Goal: Task Accomplishment & Management: Use online tool/utility

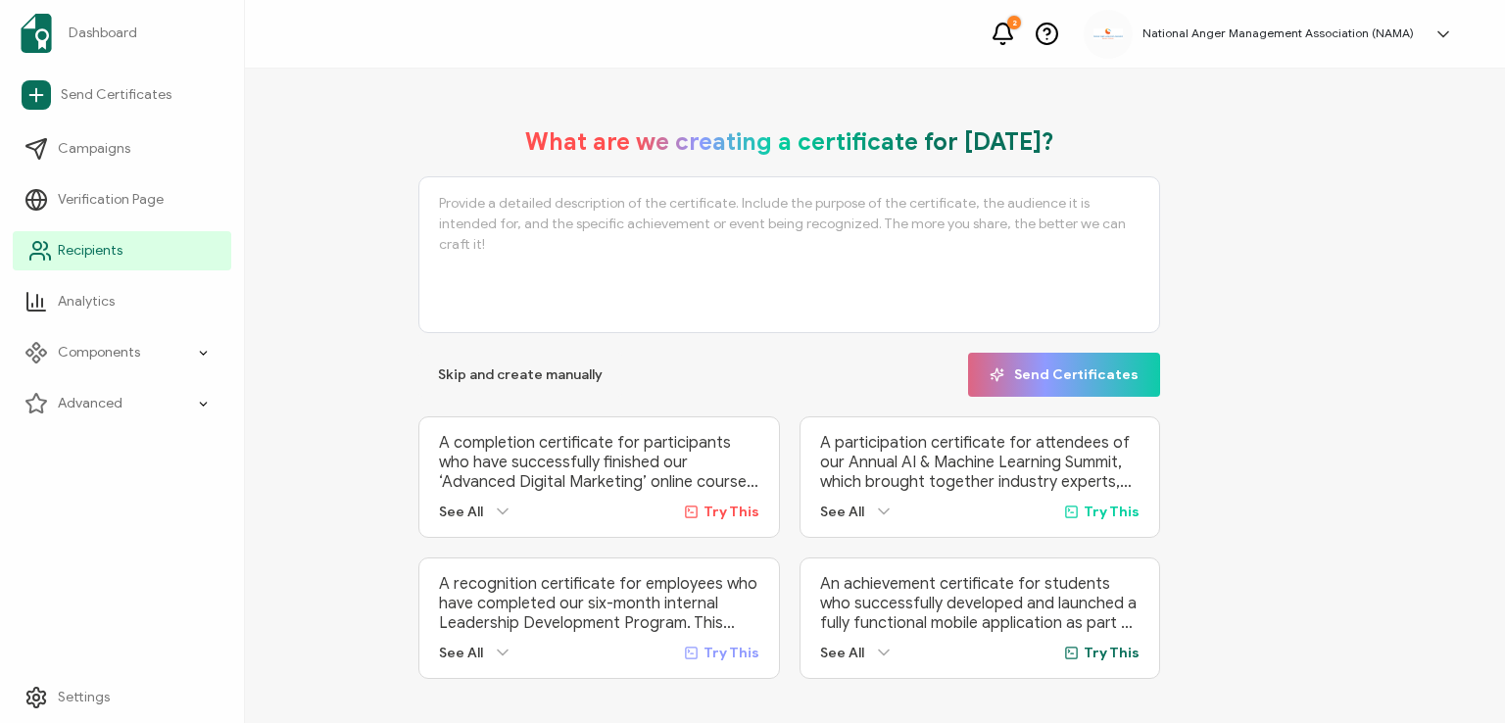
click at [82, 247] on span "Recipients" at bounding box center [90, 251] width 65 height 20
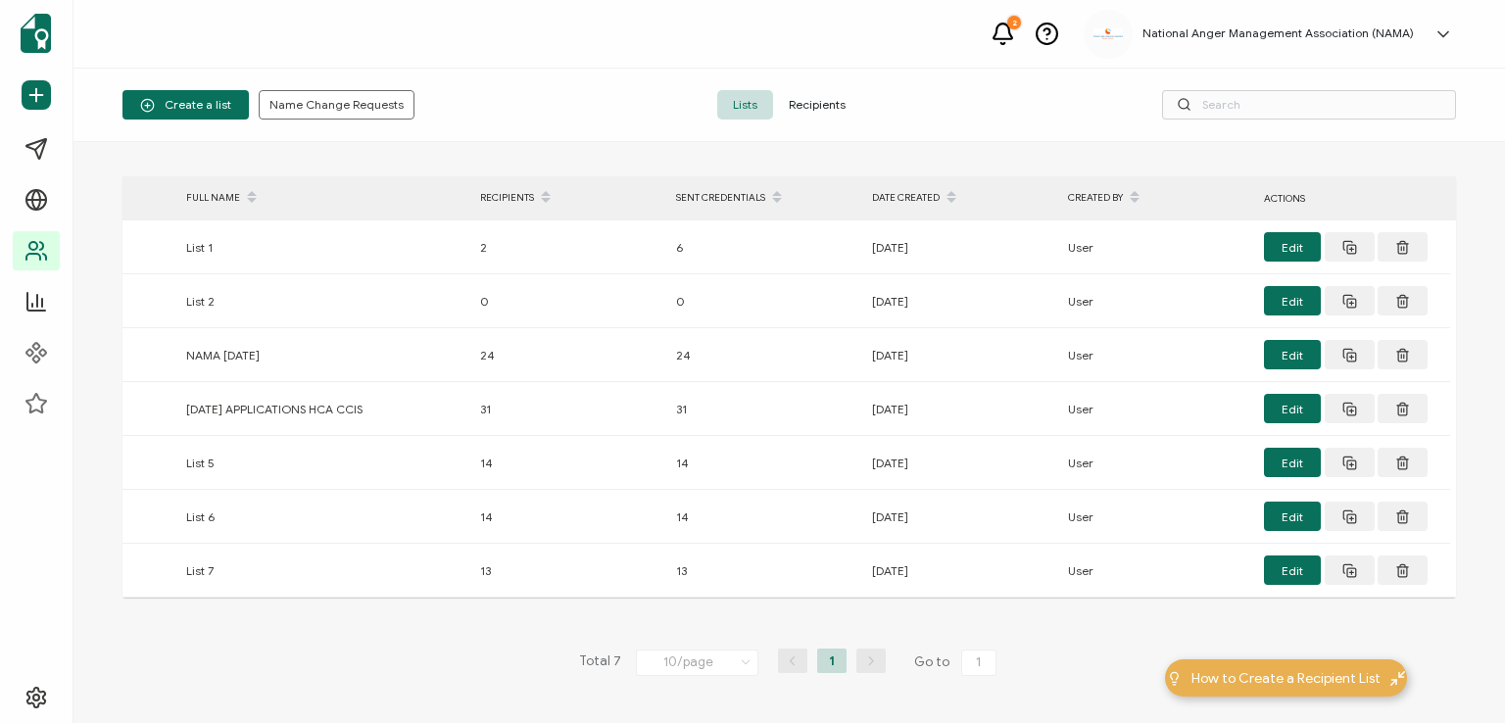
click at [826, 100] on span "Recipients" at bounding box center [817, 104] width 88 height 29
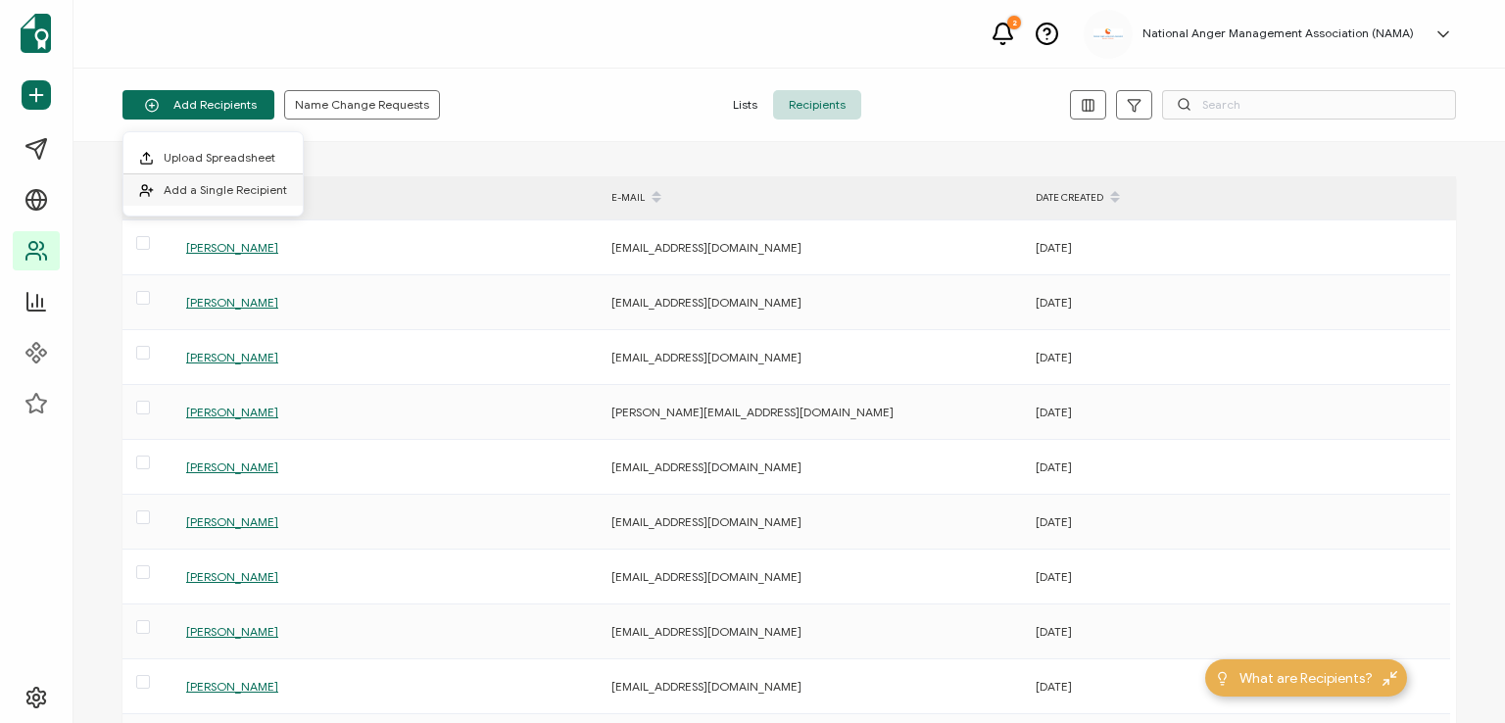
click at [212, 181] on li "Add a Single Recipient" at bounding box center [212, 189] width 179 height 31
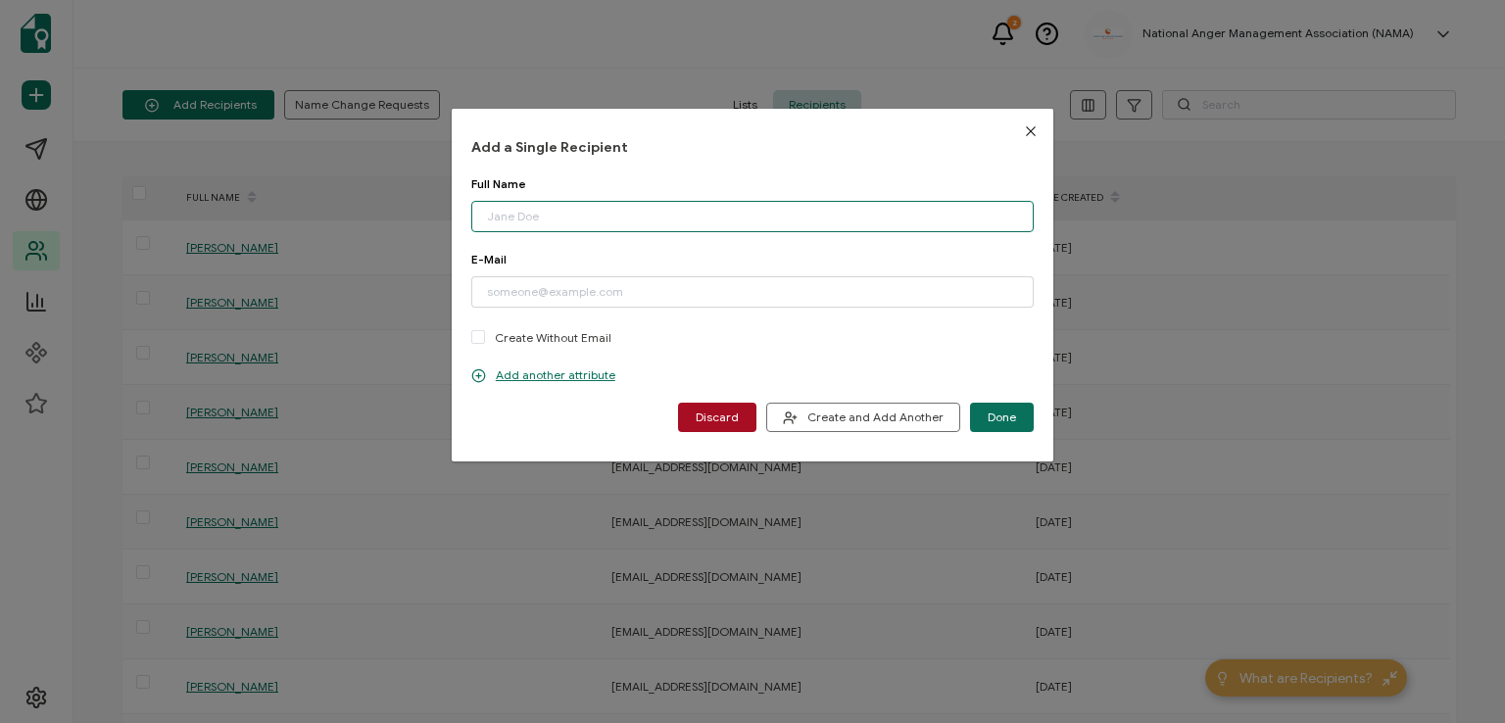
paste input "[PERSON_NAME]"
type input "[PERSON_NAME]"
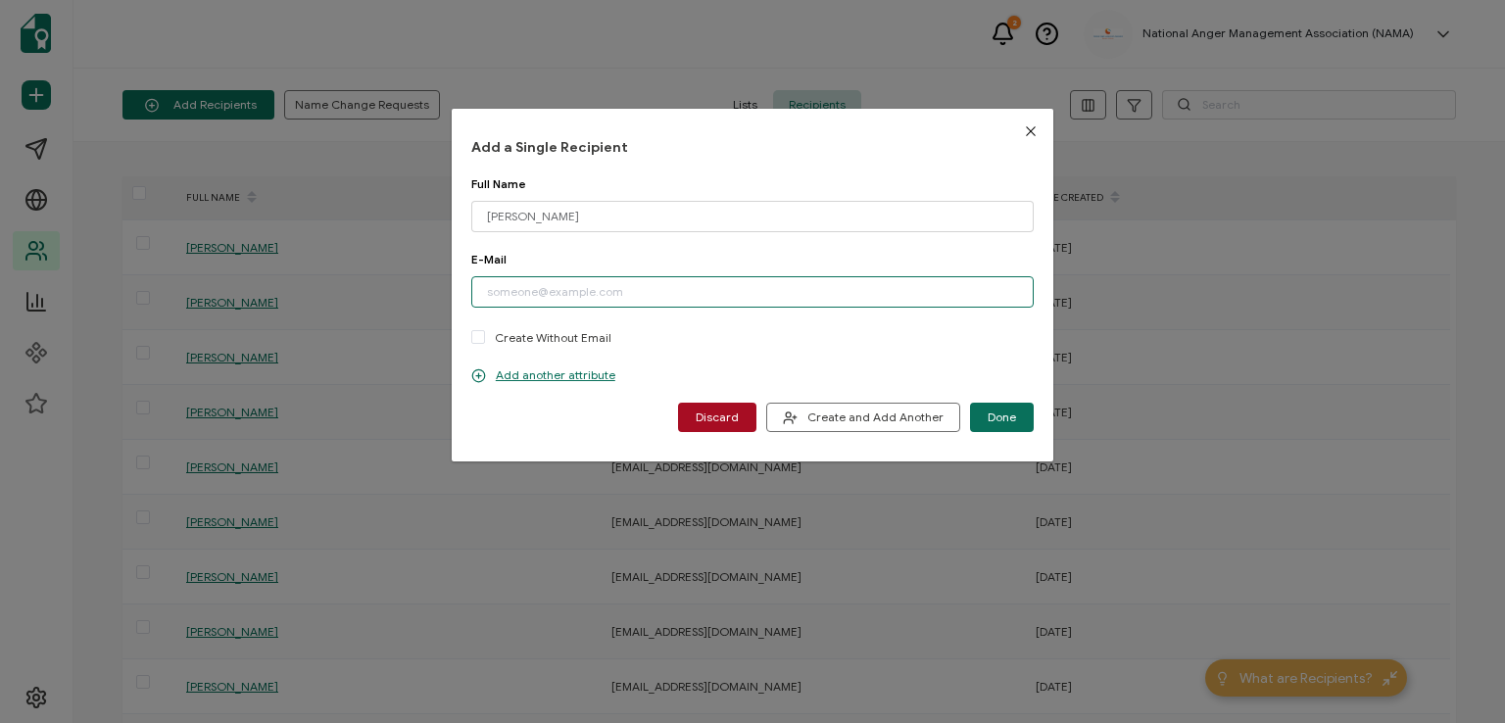
paste input "[EMAIL_ADDRESS][DOMAIN_NAME]"
type input "[EMAIL_ADDRESS][DOMAIN_NAME]"
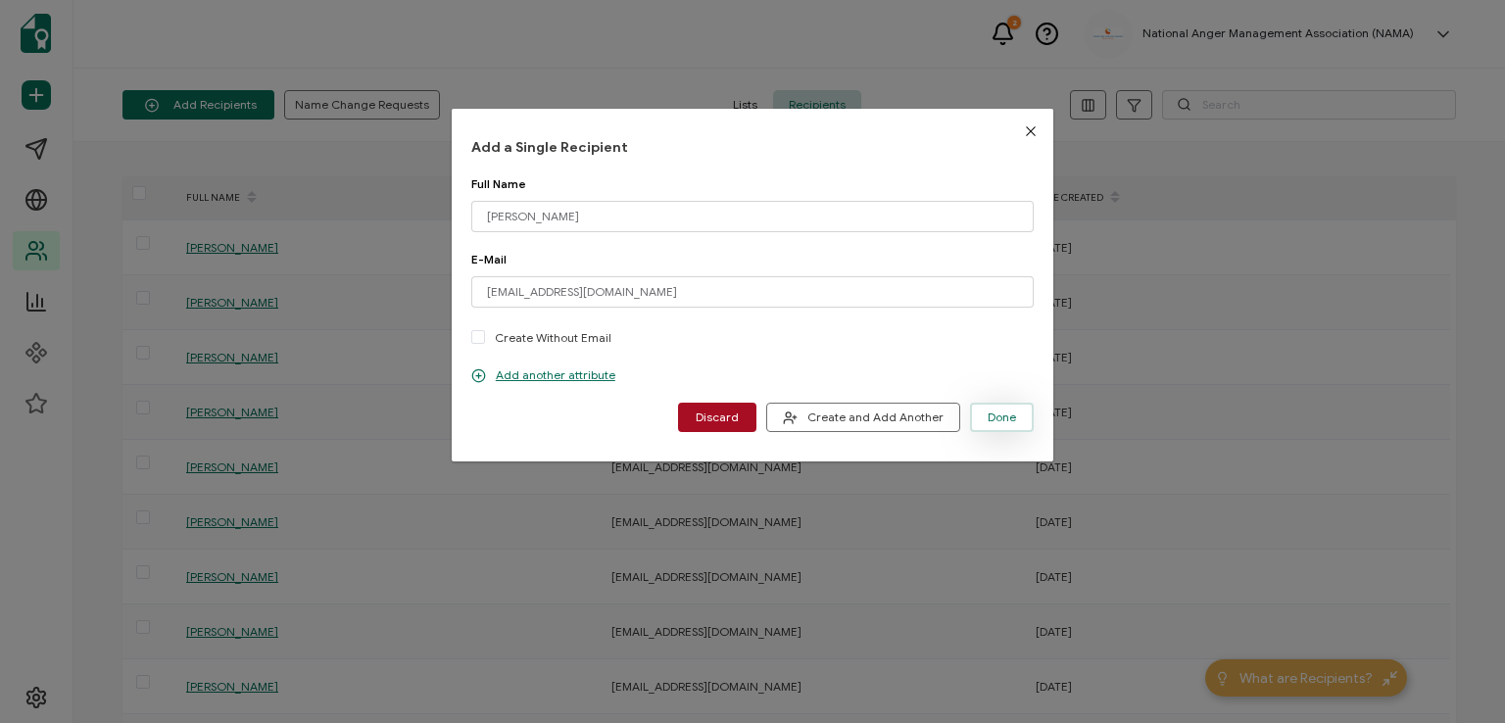
click at [992, 420] on span "Done" at bounding box center [1002, 418] width 28 height 12
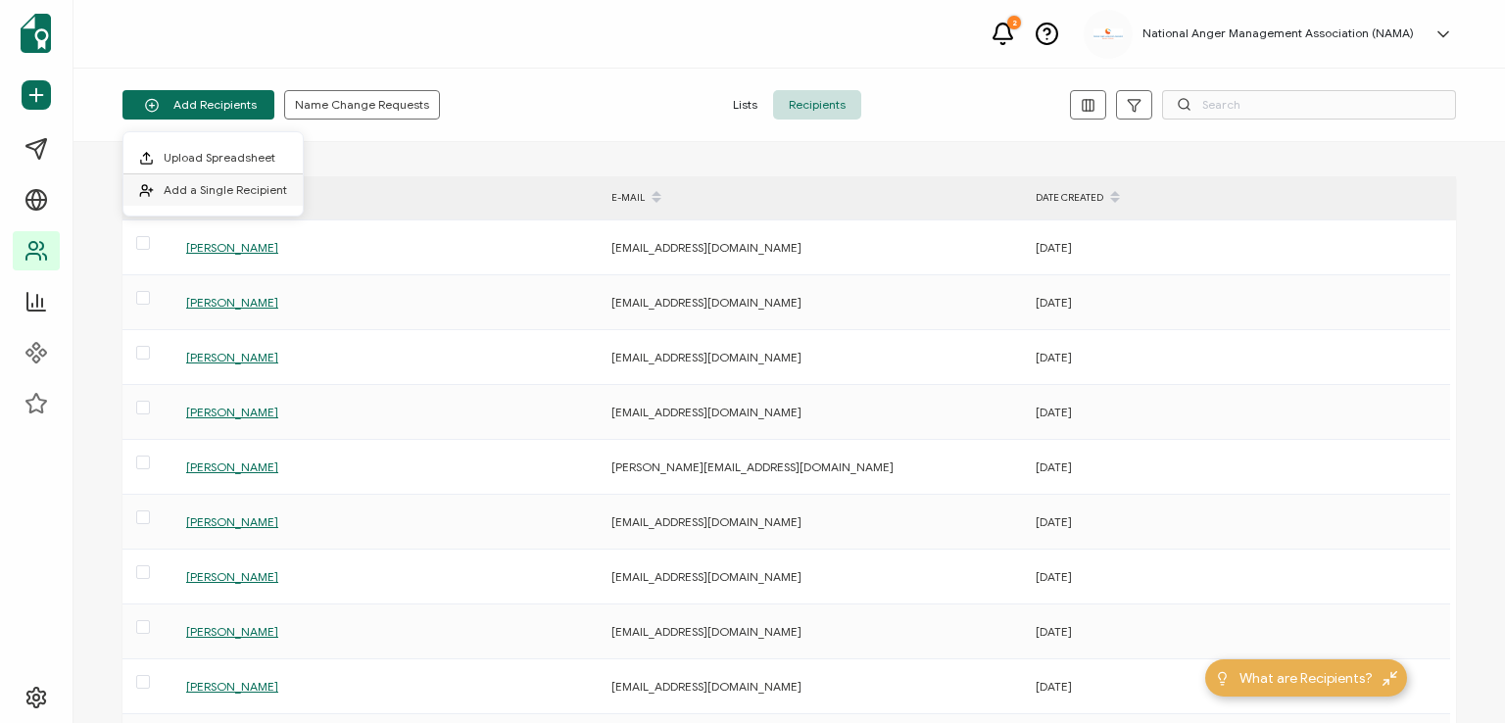
click at [235, 180] on li "Add a Single Recipient" at bounding box center [212, 189] width 179 height 31
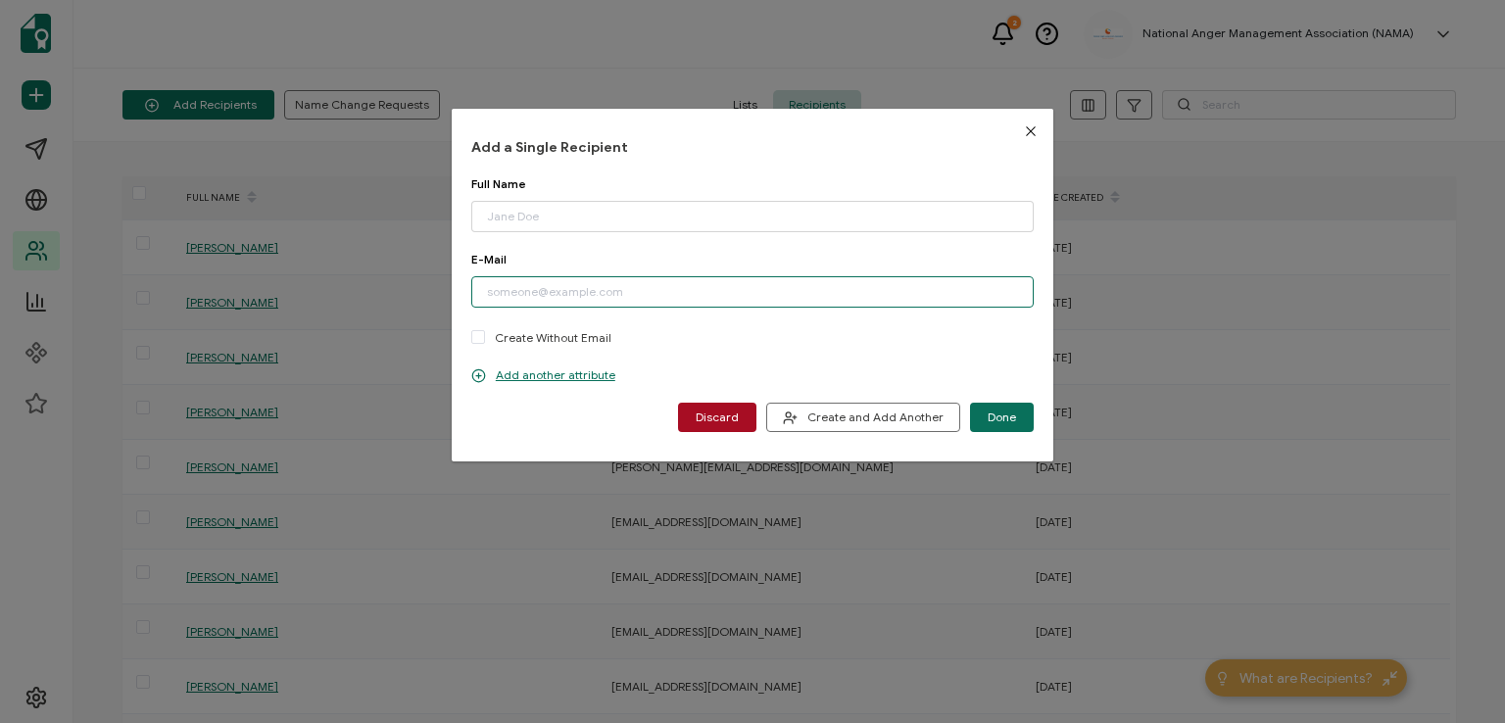
paste input "[EMAIL_ADDRESS][DOMAIN_NAME]"
type input "[EMAIL_ADDRESS][DOMAIN_NAME]"
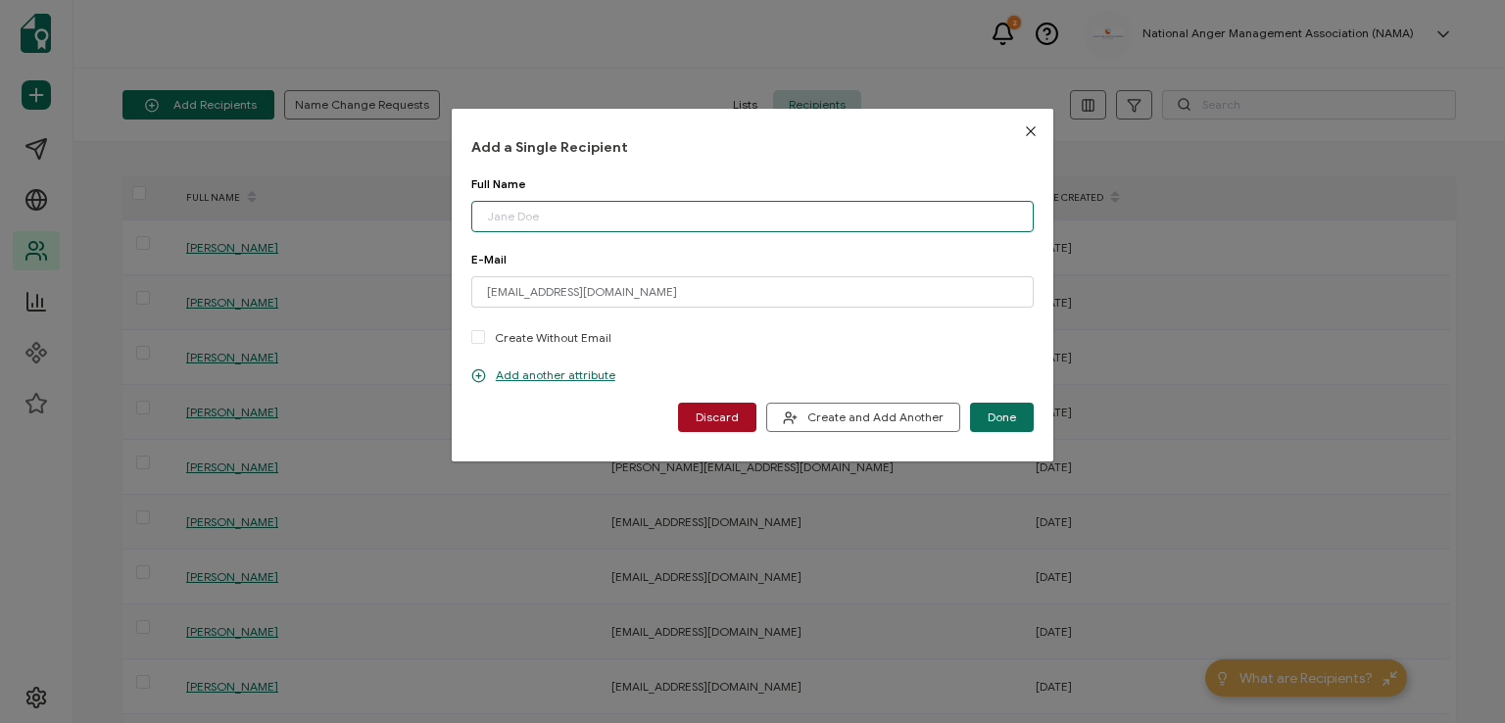
paste input "[PERSON_NAME]"
type input "[PERSON_NAME]"
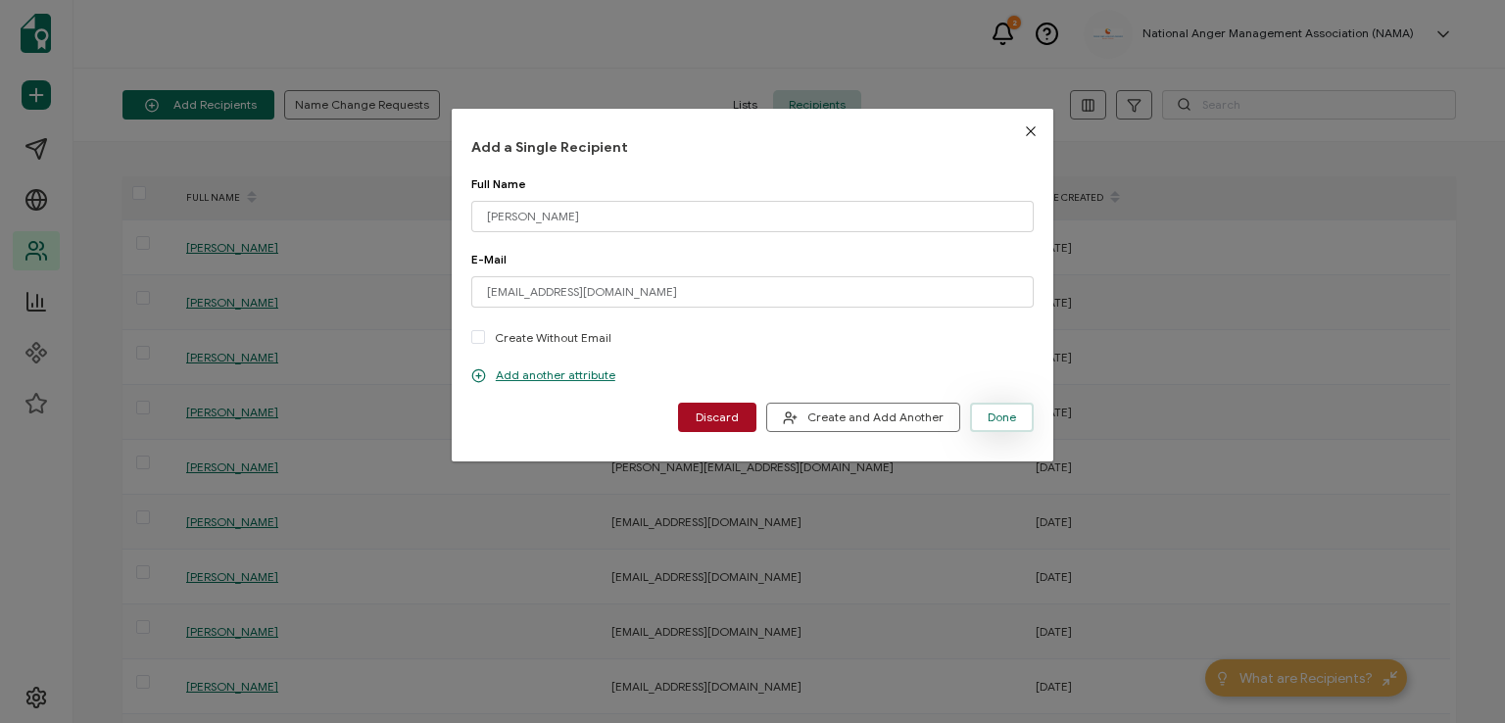
click at [1000, 415] on span "Done" at bounding box center [1002, 418] width 28 height 12
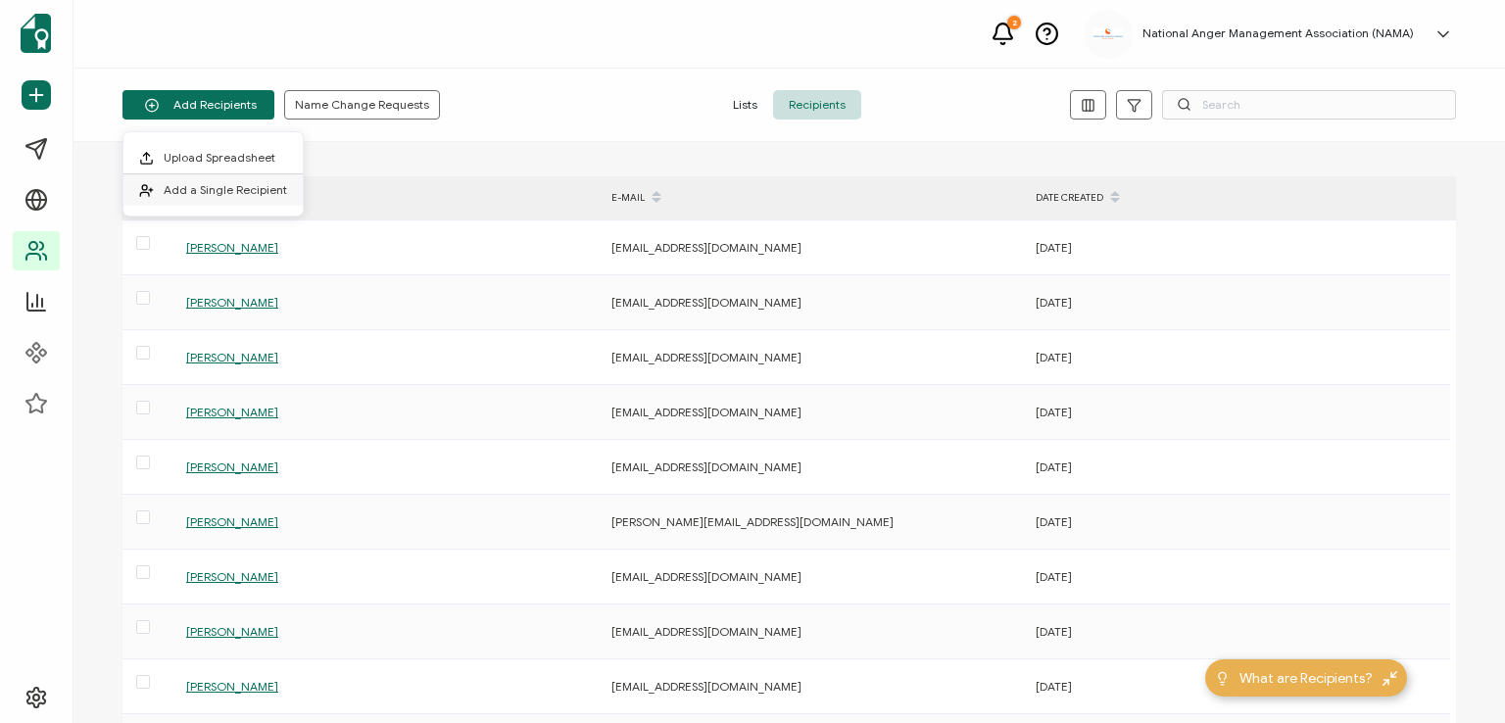
click at [231, 189] on span "Add a Single Recipient" at bounding box center [225, 189] width 123 height 15
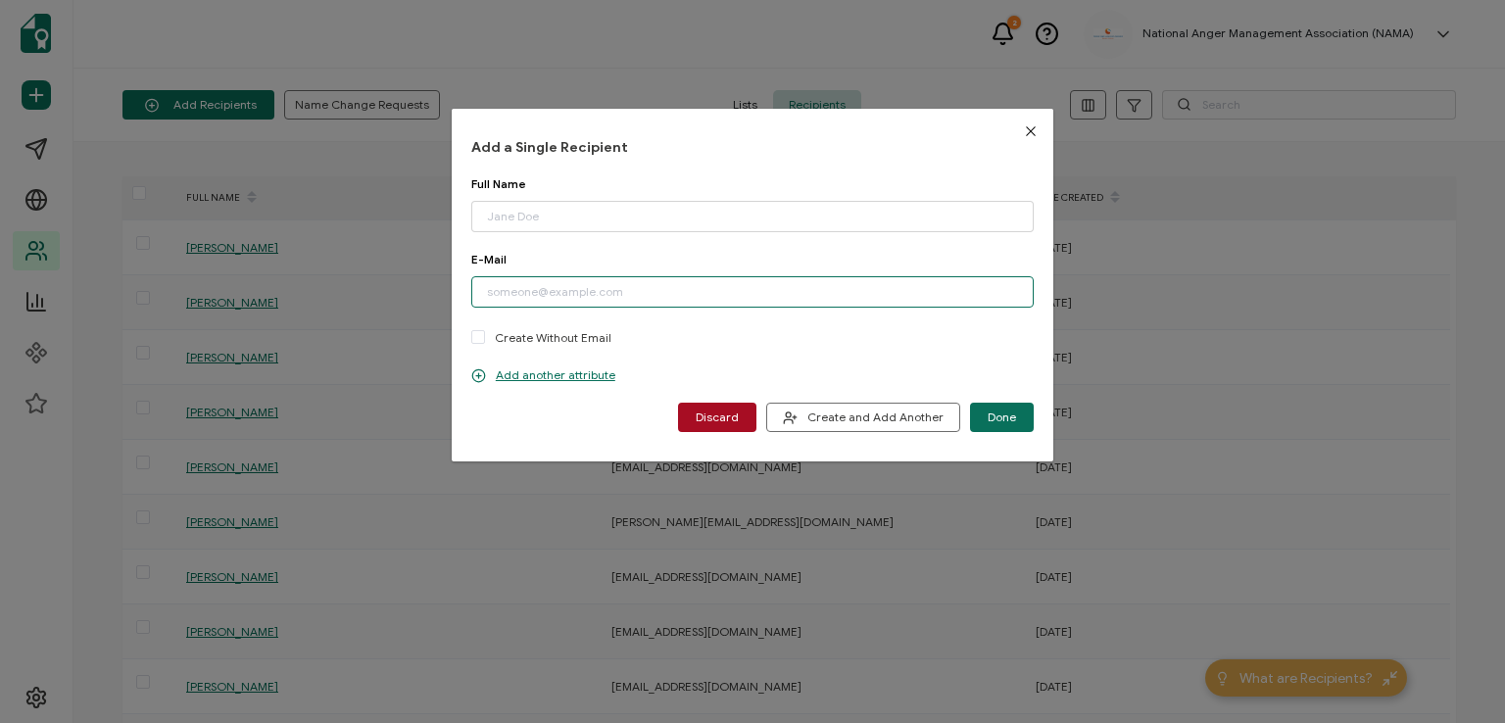
paste input "[EMAIL_ADDRESS][DOMAIN_NAME]"
type input "[EMAIL_ADDRESS][DOMAIN_NAME]"
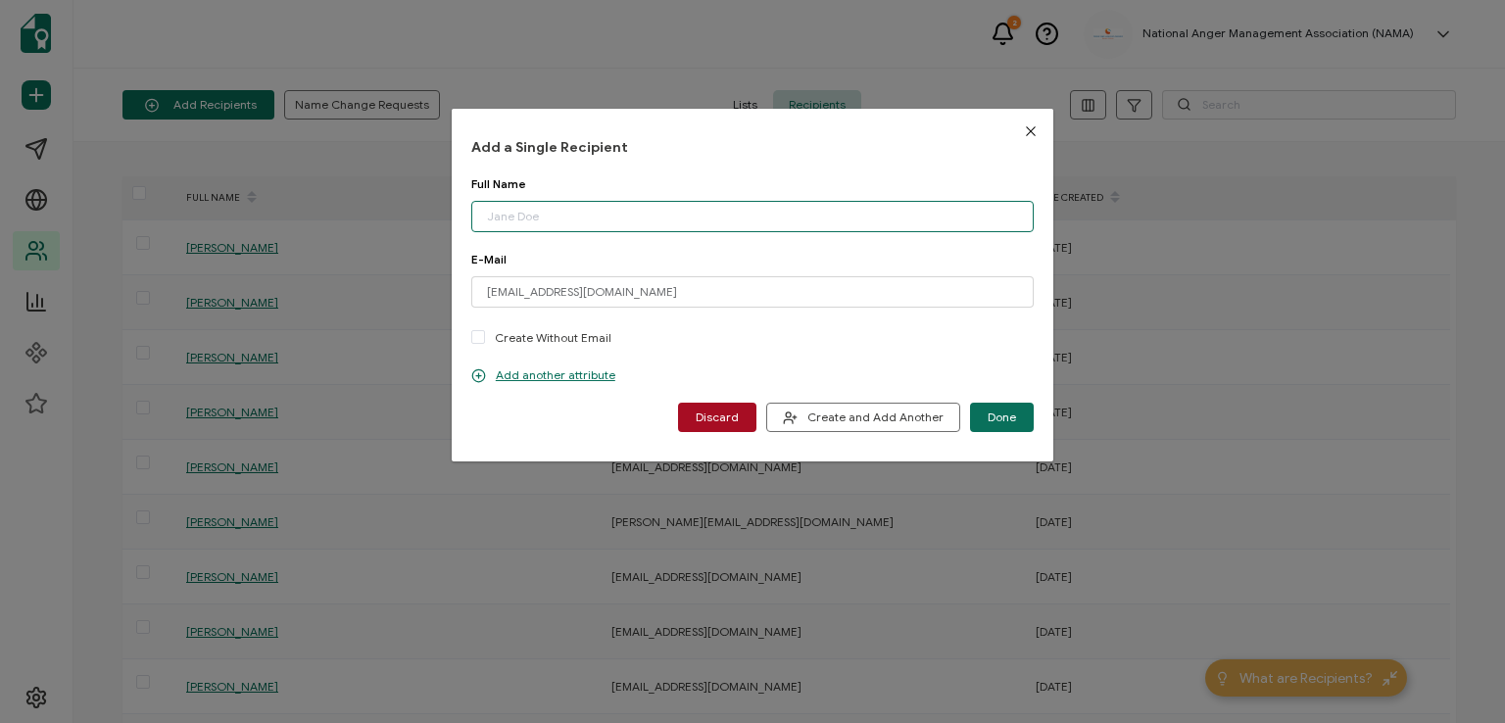
paste input "[PERSON_NAME]"
type input "[PERSON_NAME]"
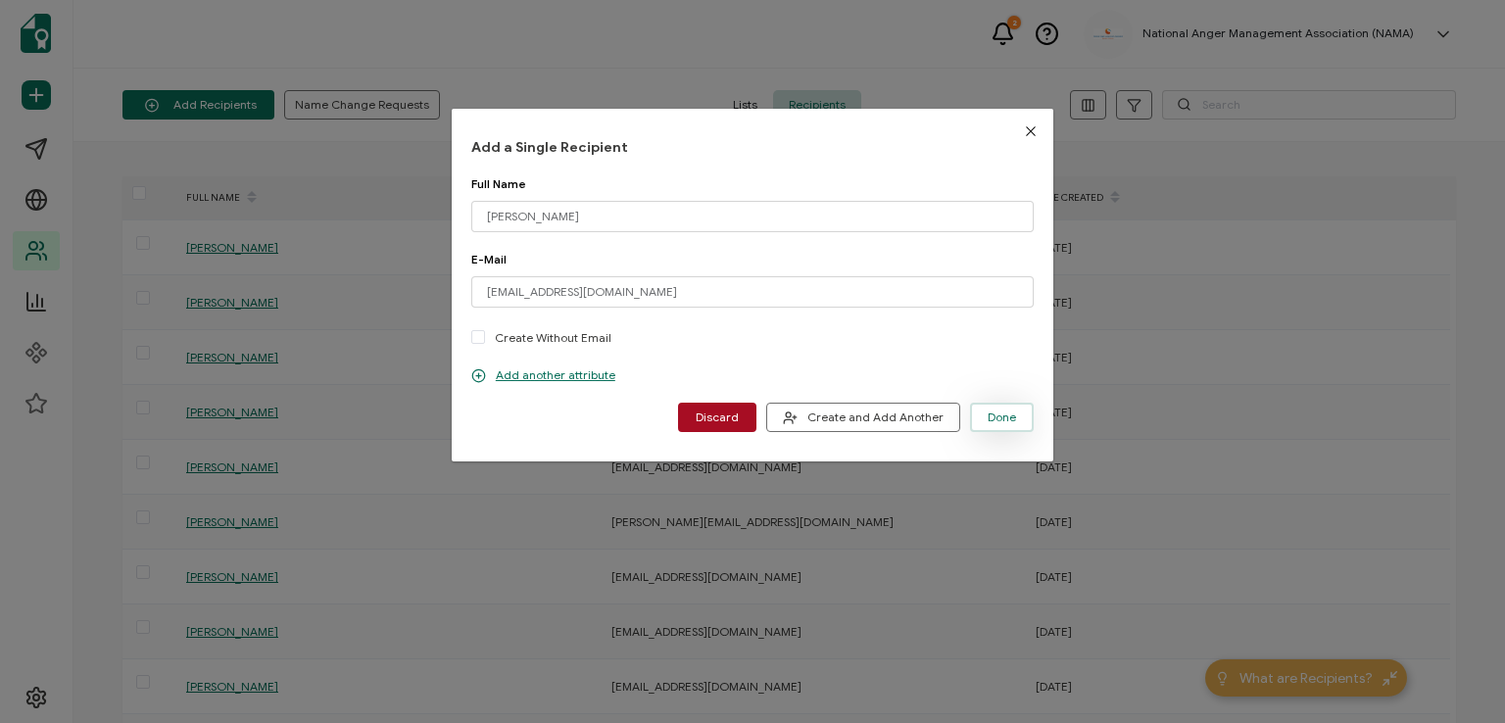
click at [992, 412] on span "Done" at bounding box center [1002, 418] width 28 height 12
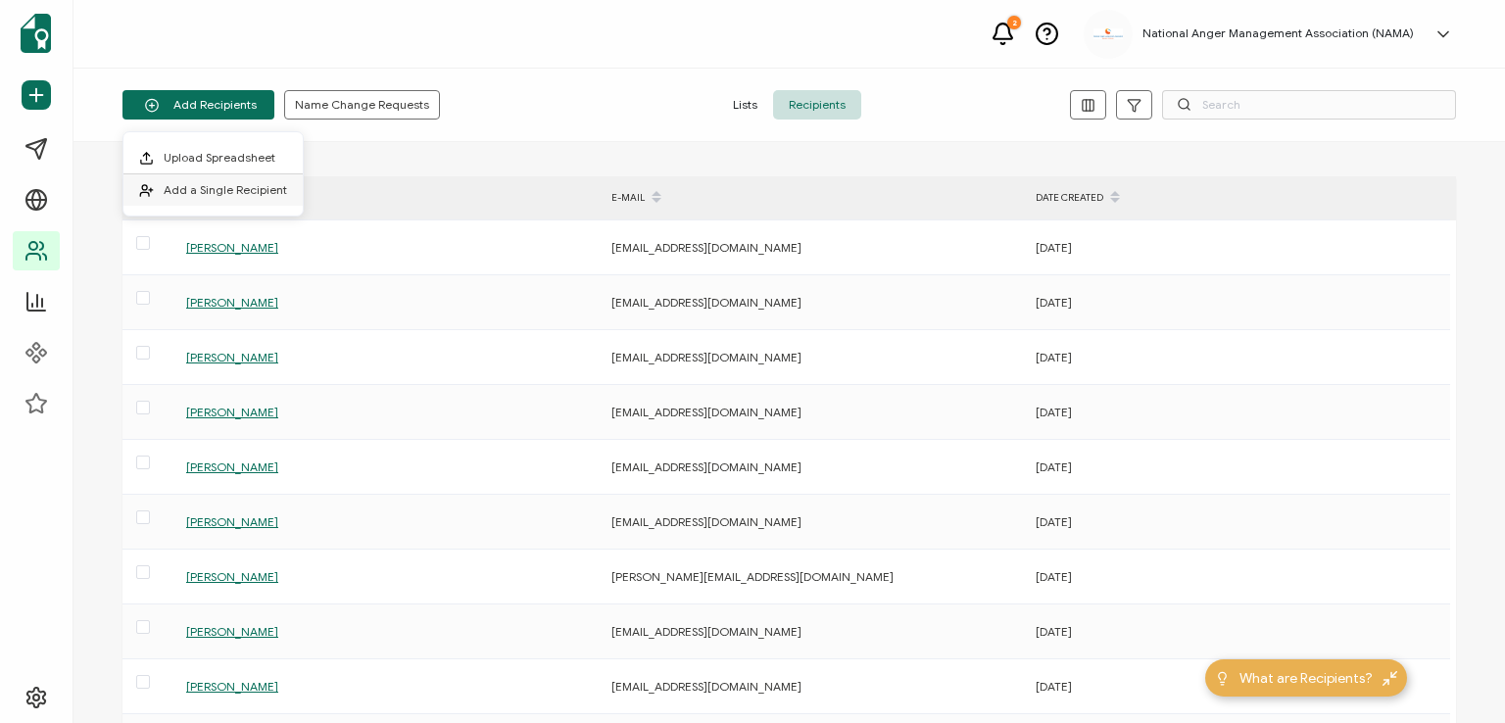
click at [201, 184] on span "Add a Single Recipient" at bounding box center [225, 189] width 123 height 15
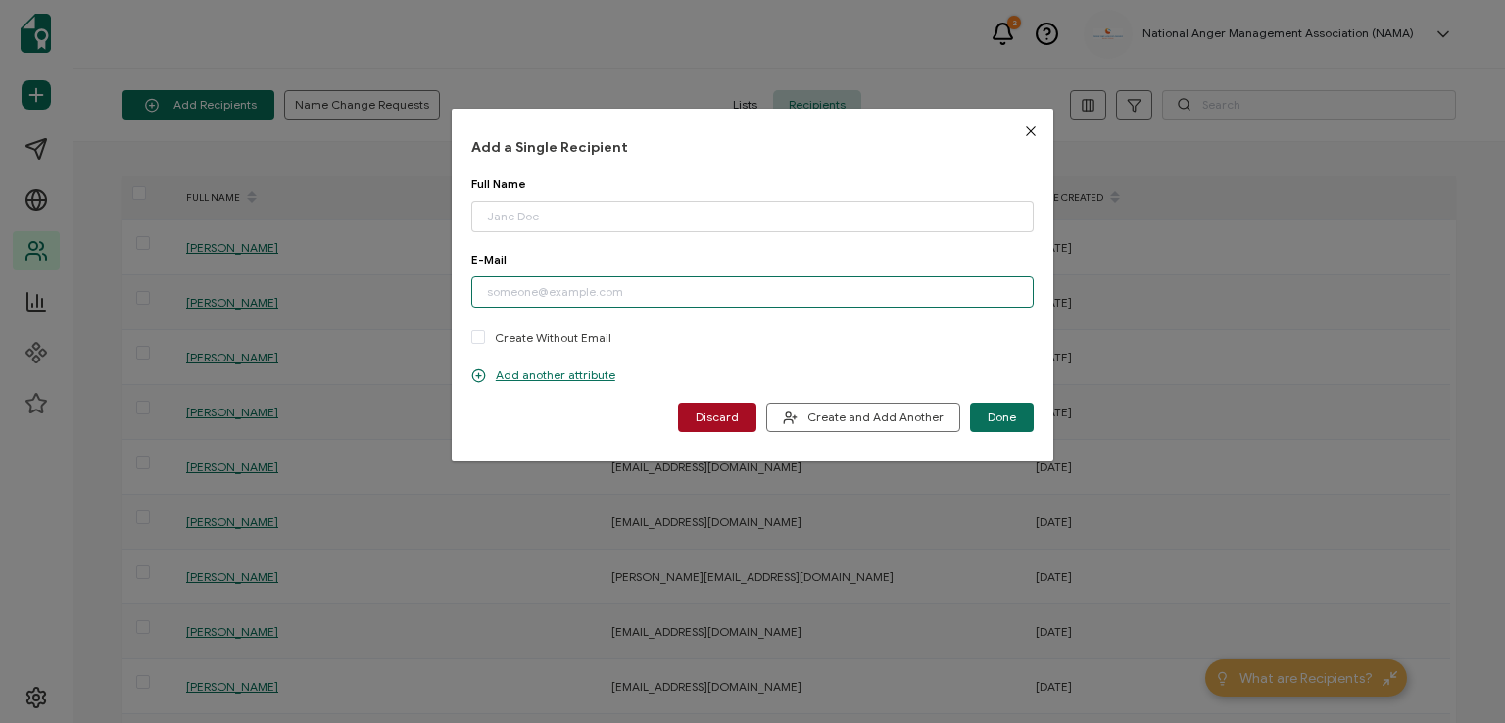
paste input "[EMAIL_ADDRESS][DOMAIN_NAME]"
type input "[EMAIL_ADDRESS][DOMAIN_NAME]"
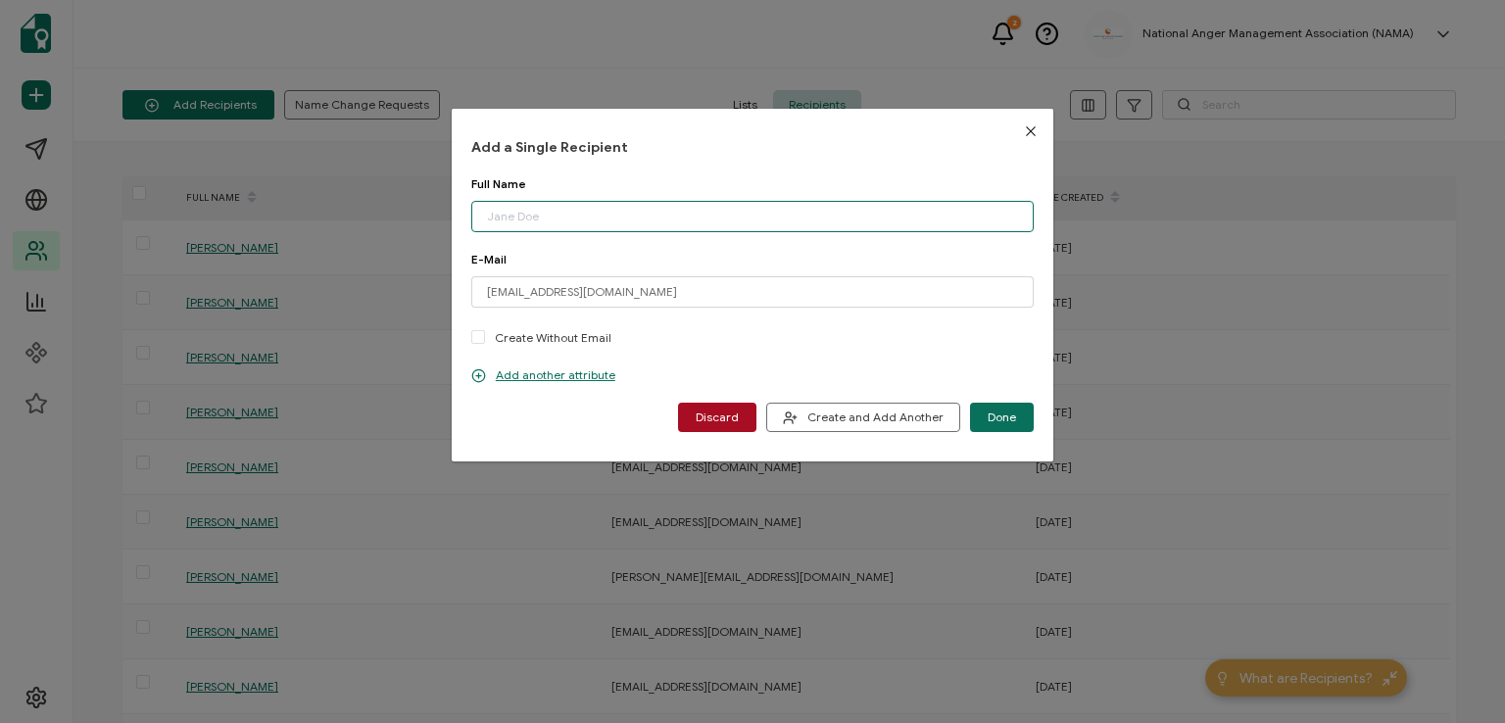
click at [569, 218] on input "dialog" at bounding box center [752, 216] width 562 height 31
type input "[PERSON_NAME]"
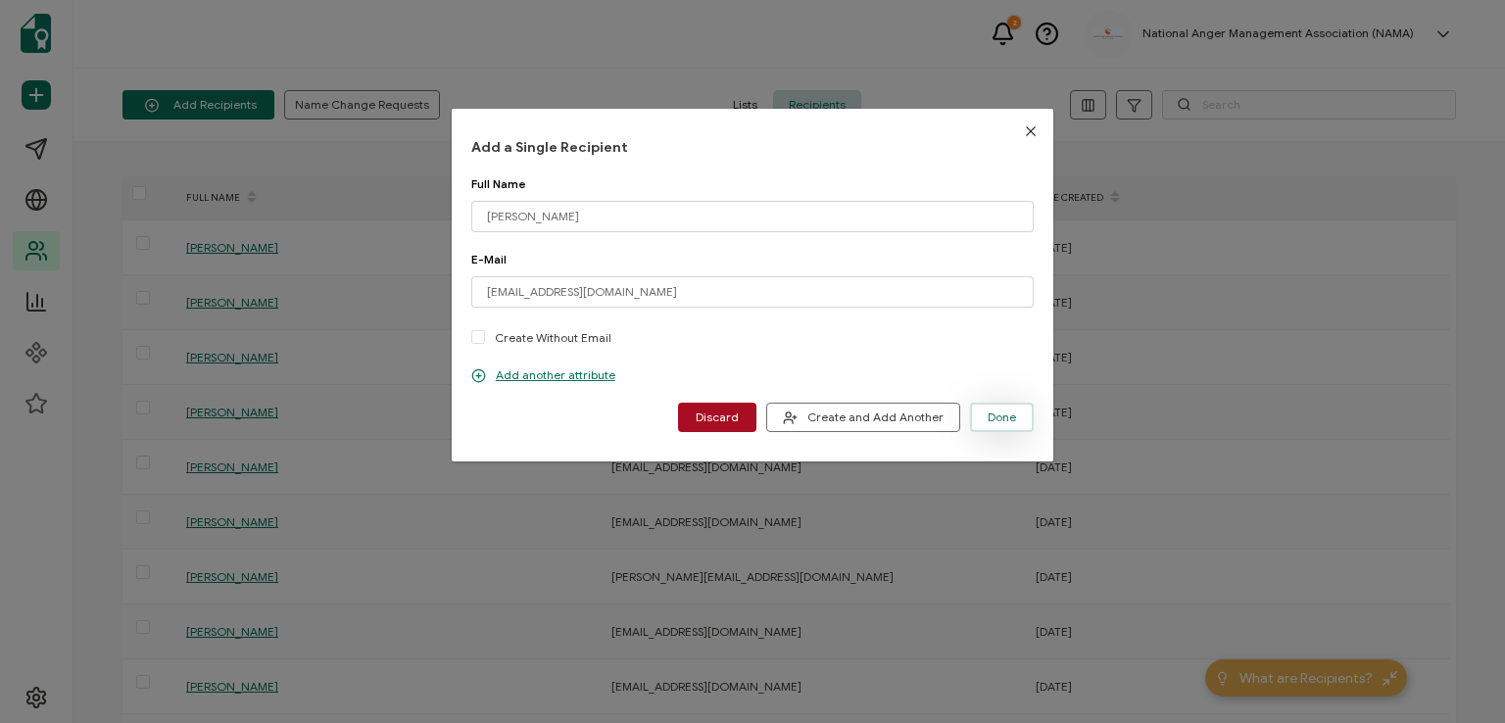
click at [999, 417] on span "Done" at bounding box center [1002, 418] width 28 height 12
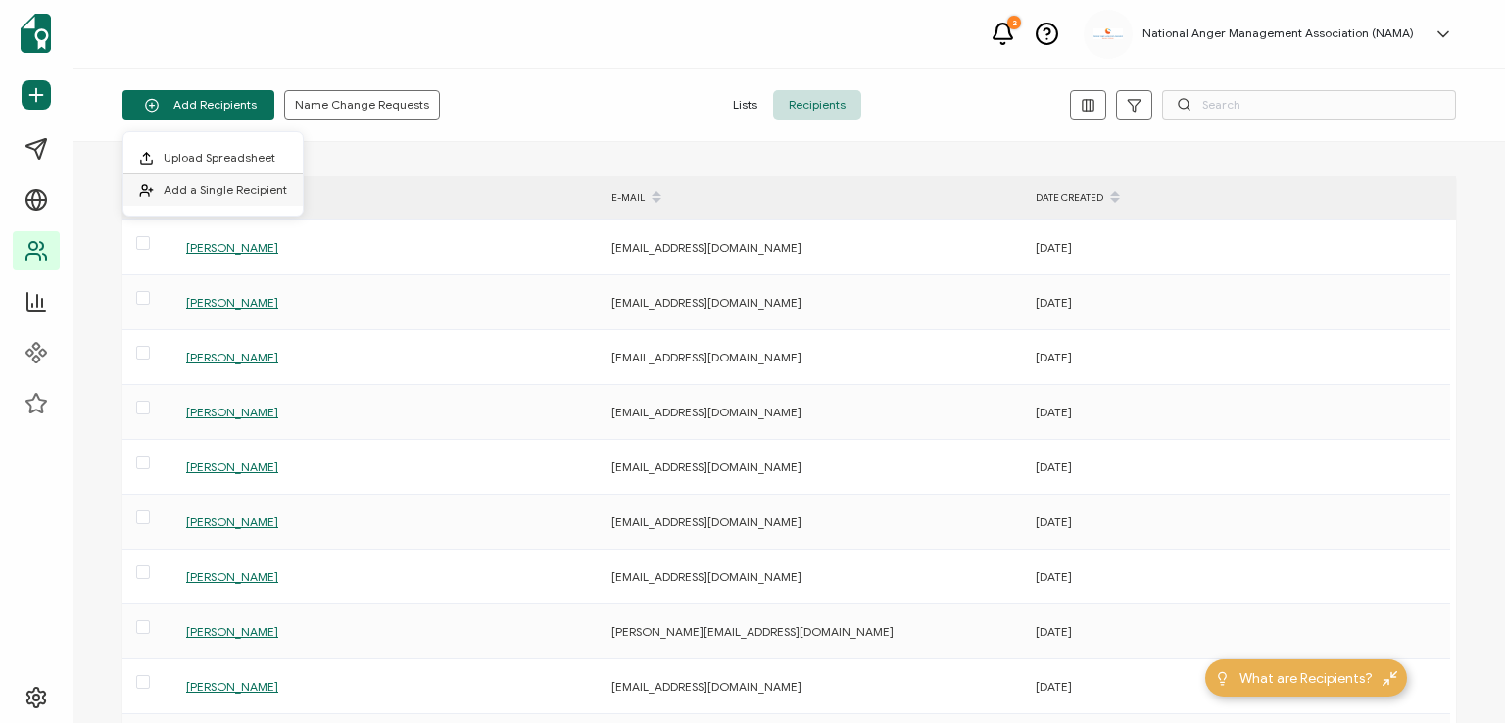
click at [212, 185] on span "Add a Single Recipient" at bounding box center [225, 189] width 123 height 15
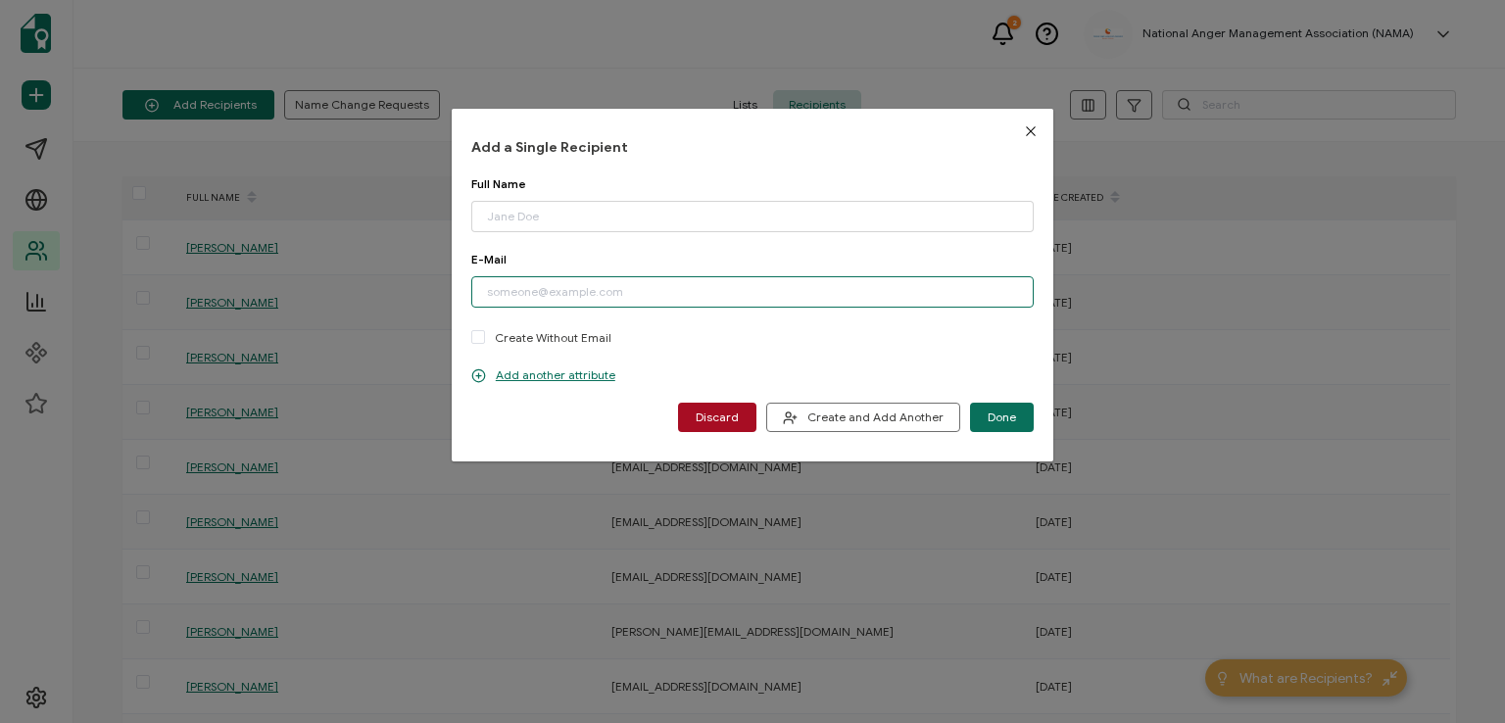
paste input "[EMAIL_ADDRESS][DOMAIN_NAME]"
type input "[EMAIL_ADDRESS][DOMAIN_NAME]"
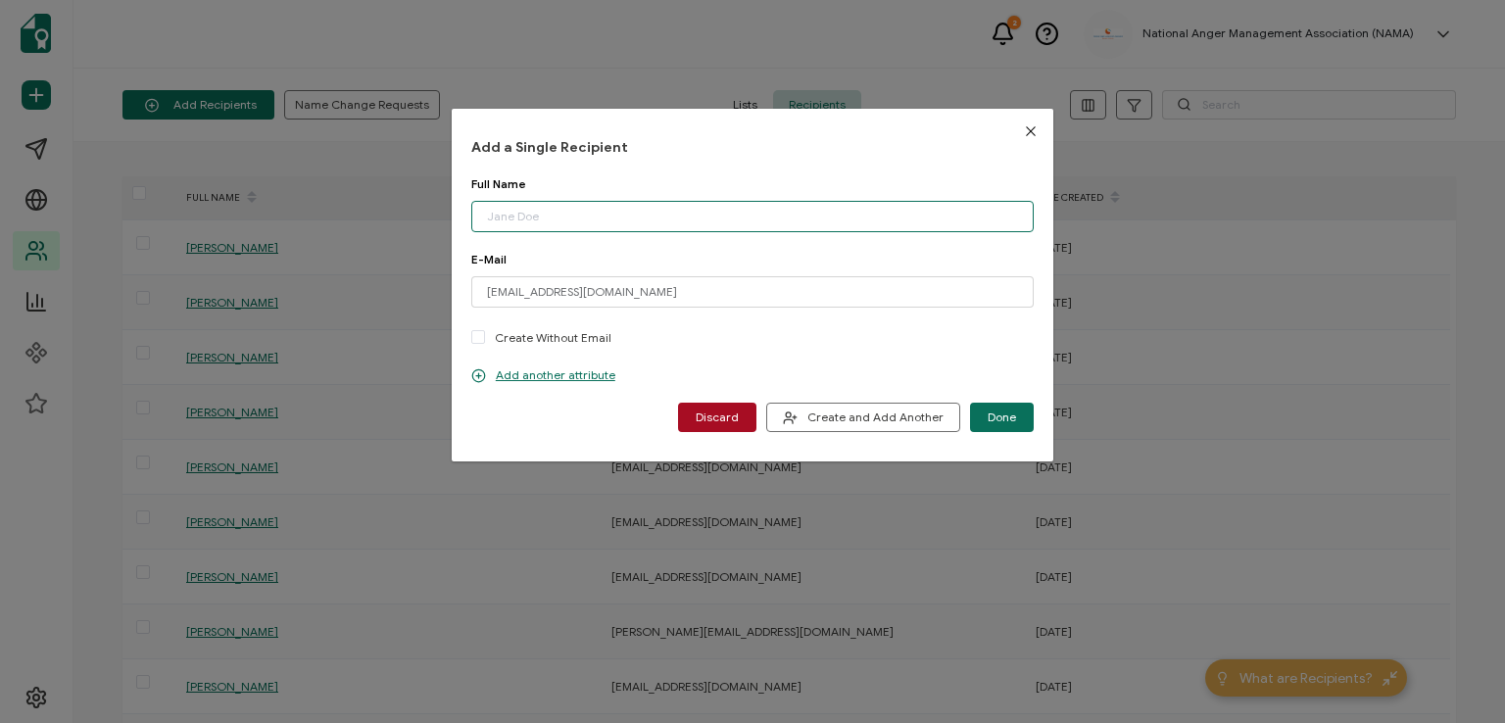
click at [562, 212] on input "dialog" at bounding box center [752, 216] width 562 height 31
type input "[PERSON_NAME]"
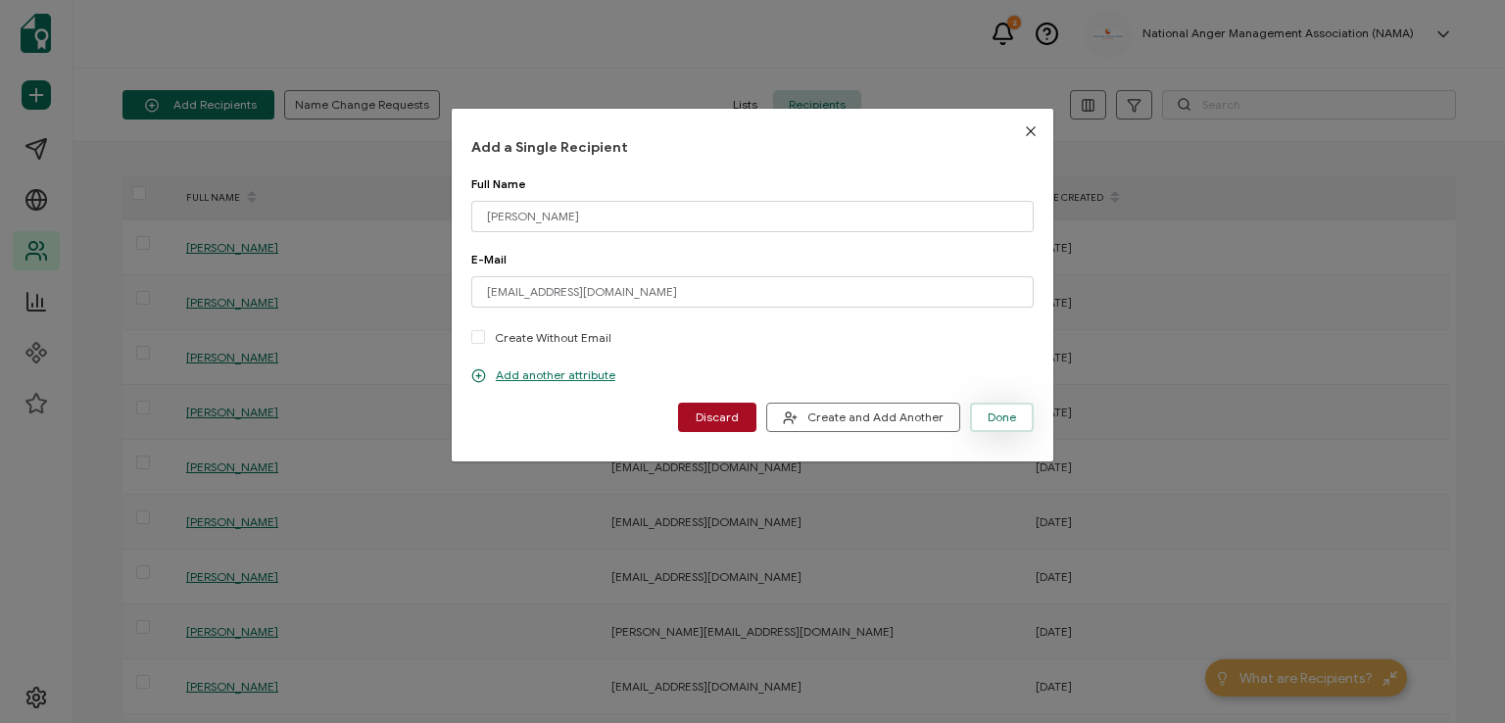
click at [988, 414] on span "Done" at bounding box center [1002, 418] width 28 height 12
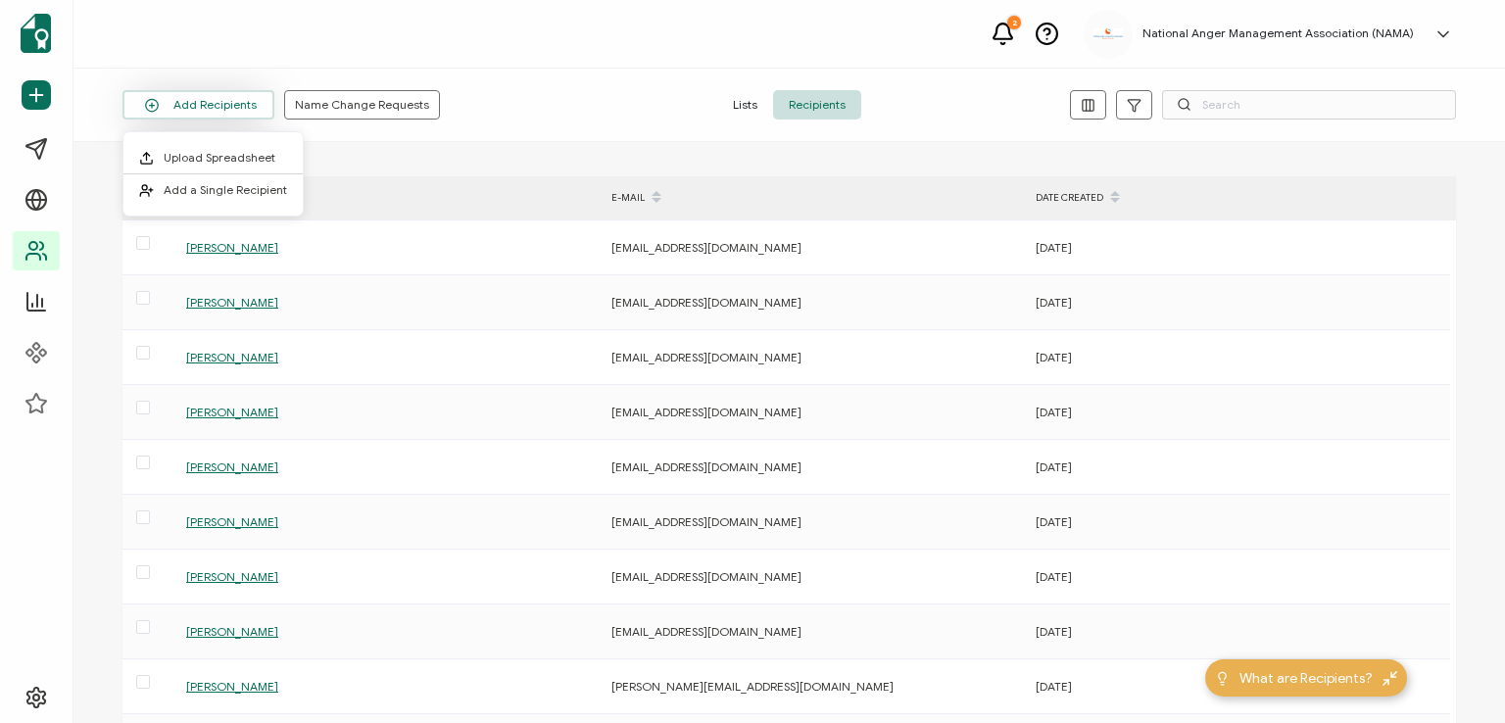
click at [199, 103] on button "Add Recipients" at bounding box center [198, 104] width 152 height 29
click at [218, 188] on span "Add a Single Recipient" at bounding box center [225, 189] width 123 height 15
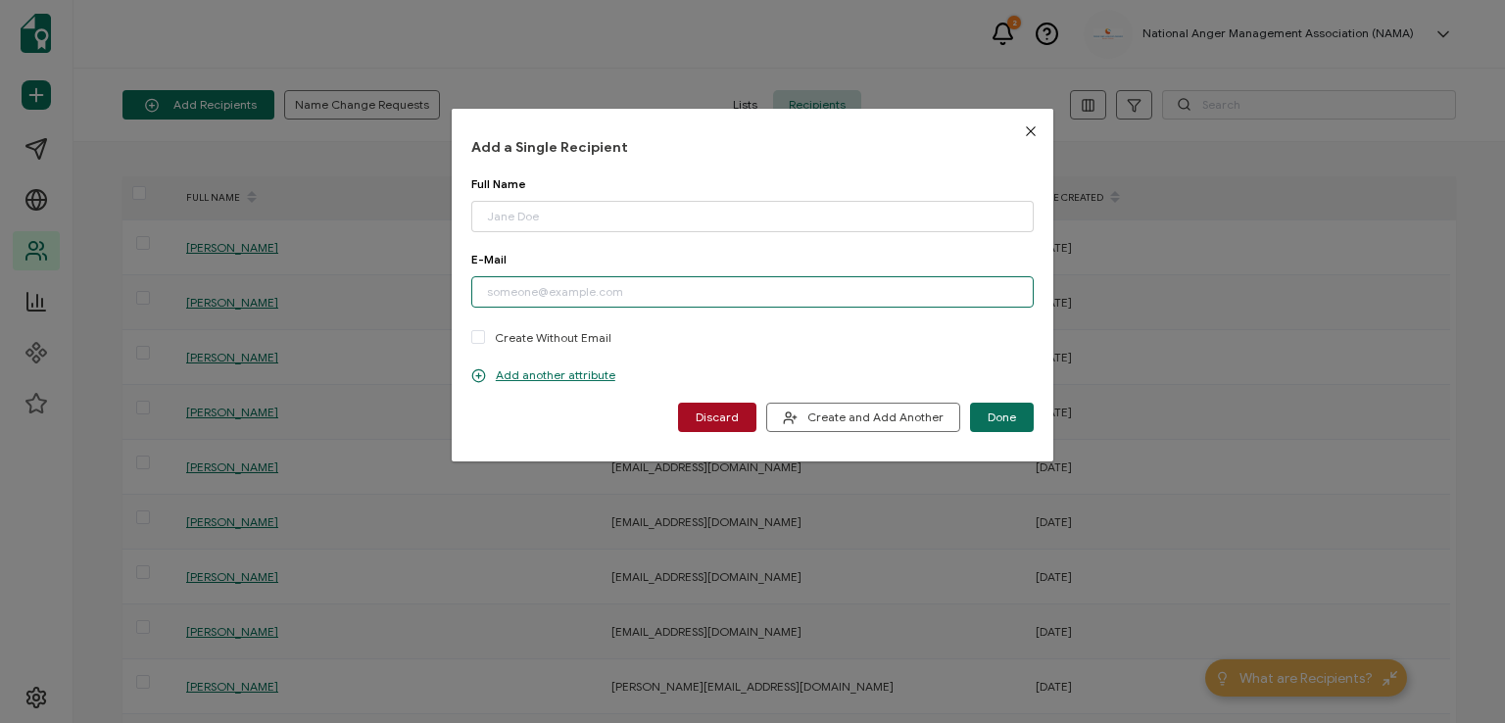
paste input "[EMAIL_ADDRESS][DOMAIN_NAME]"
type input "[EMAIL_ADDRESS][DOMAIN_NAME]"
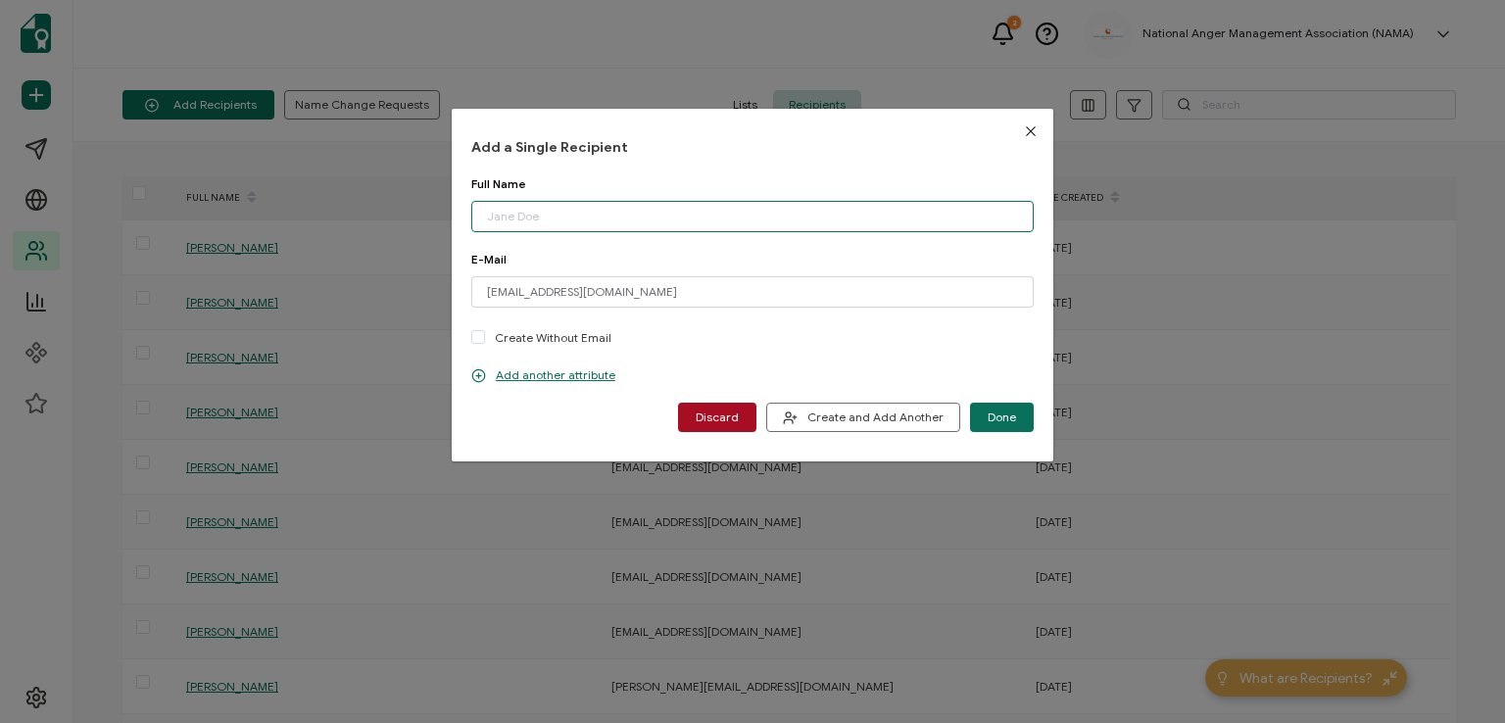
click at [583, 216] on input "dialog" at bounding box center [752, 216] width 562 height 31
type input "[PERSON_NAME]"
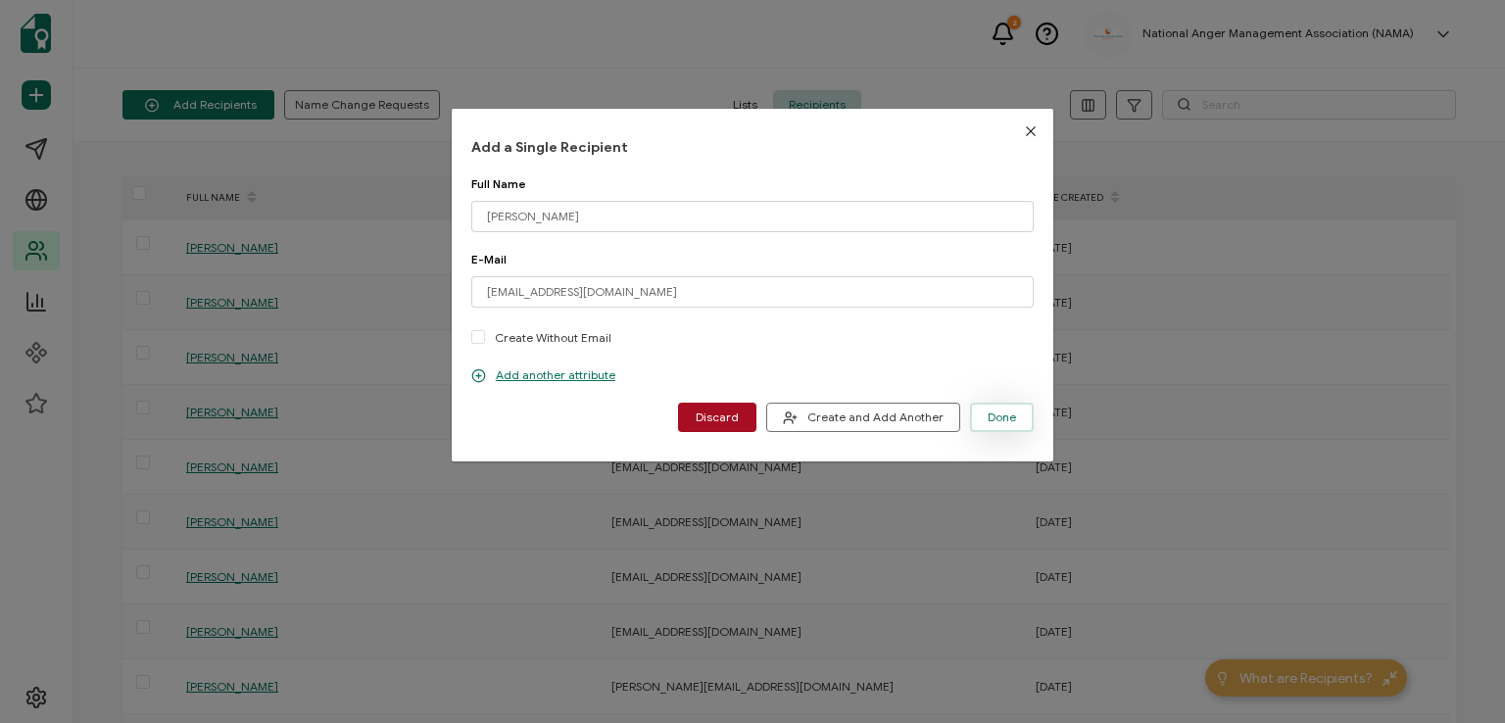
click at [988, 416] on span "Done" at bounding box center [1002, 418] width 28 height 12
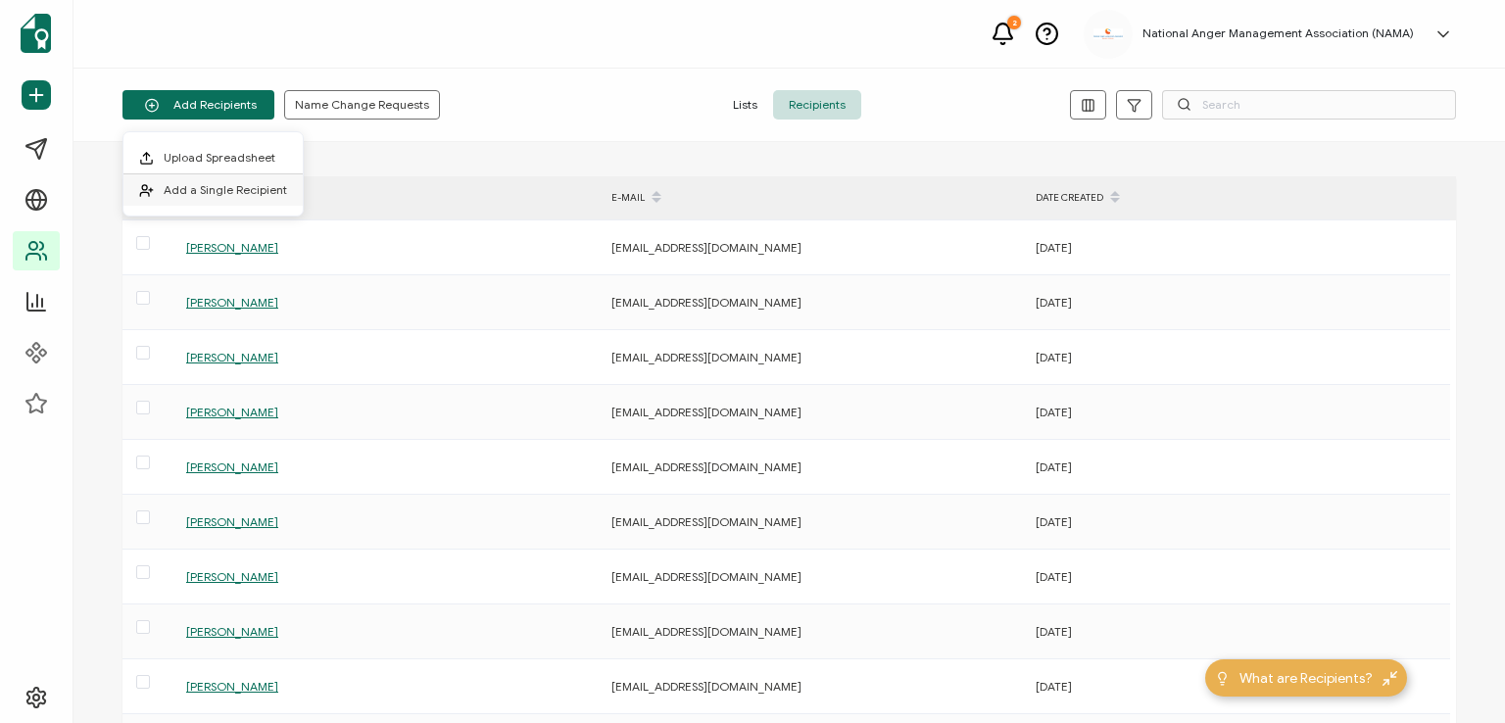
click at [218, 181] on li "Add a Single Recipient" at bounding box center [212, 189] width 179 height 31
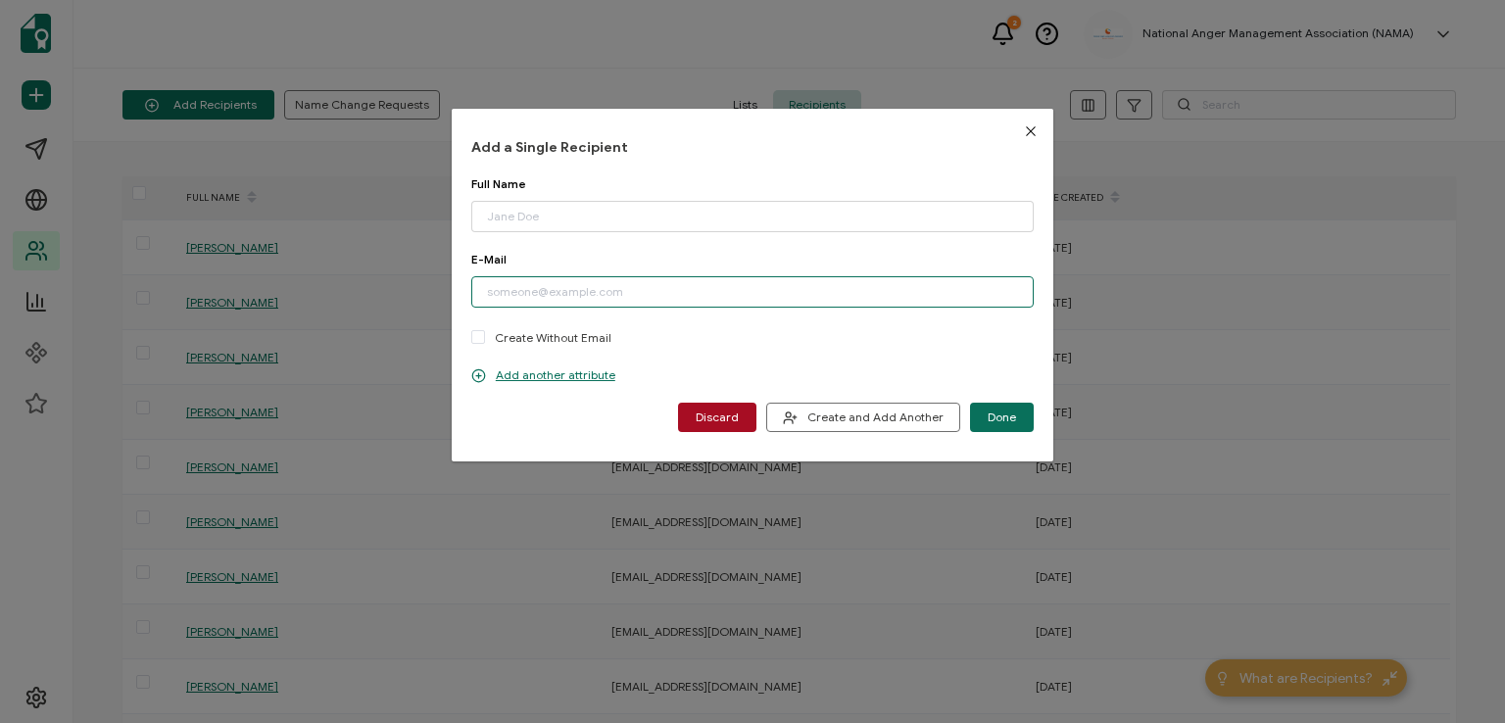
paste input "[EMAIL_ADDRESS][DOMAIN_NAME]"
type input "[EMAIL_ADDRESS][DOMAIN_NAME]"
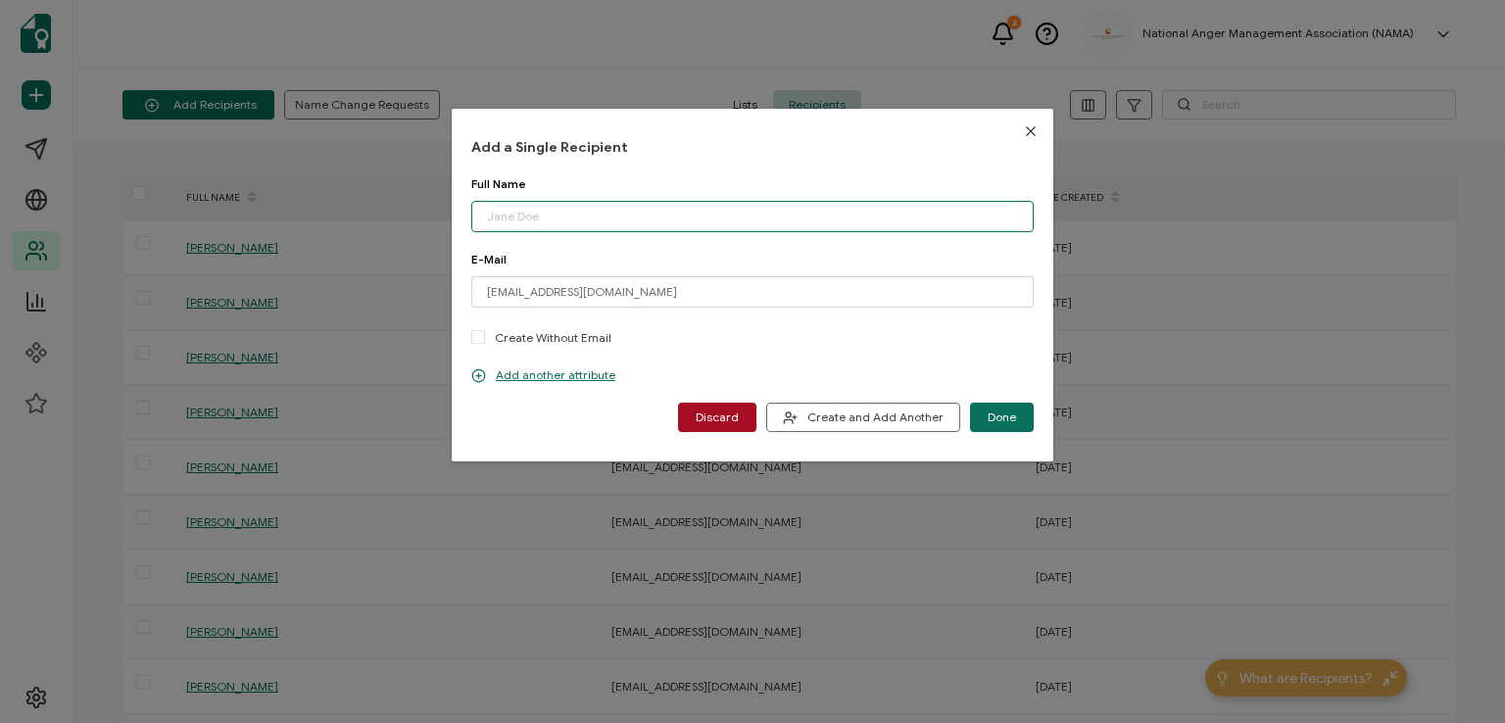
click at [582, 219] on input "dialog" at bounding box center [752, 216] width 562 height 31
type input "[PERSON_NAME]"
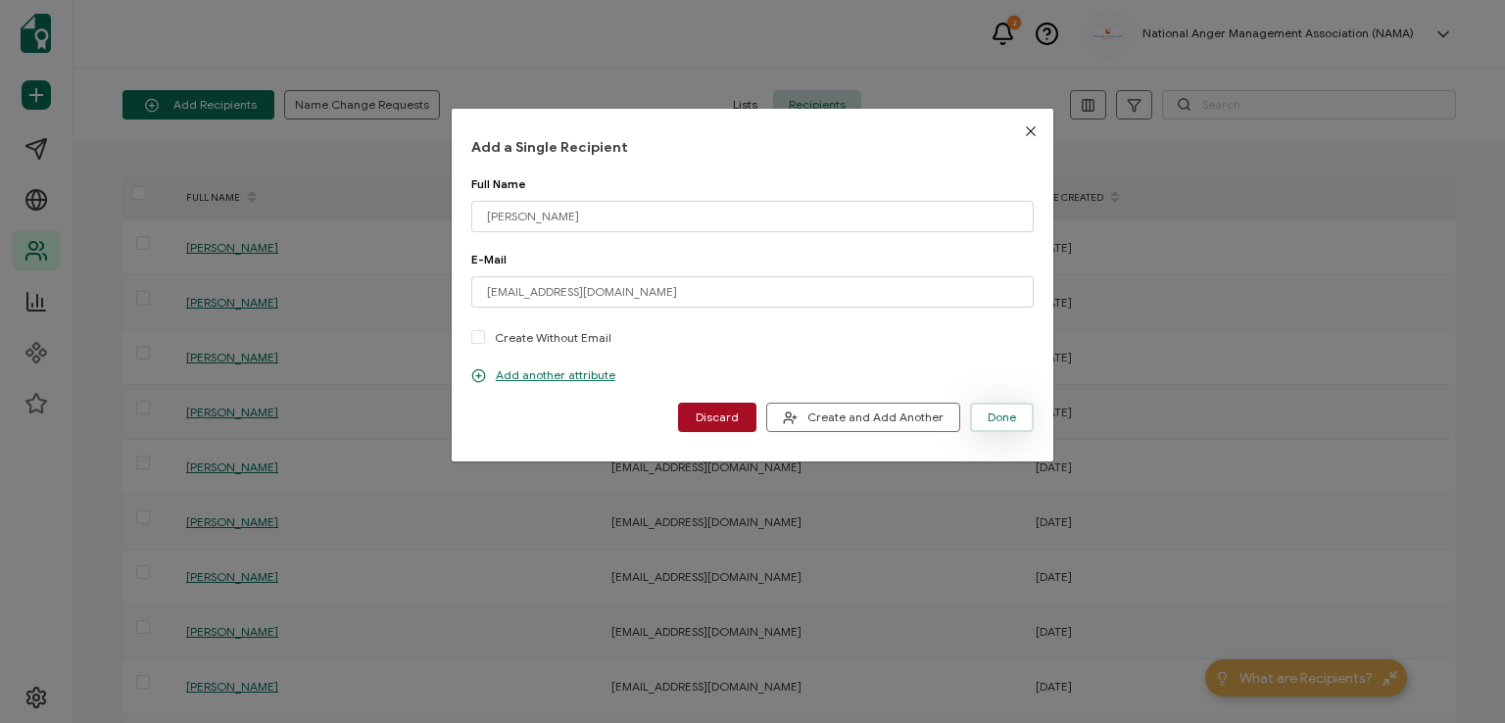
click at [988, 412] on span "Done" at bounding box center [1002, 418] width 28 height 12
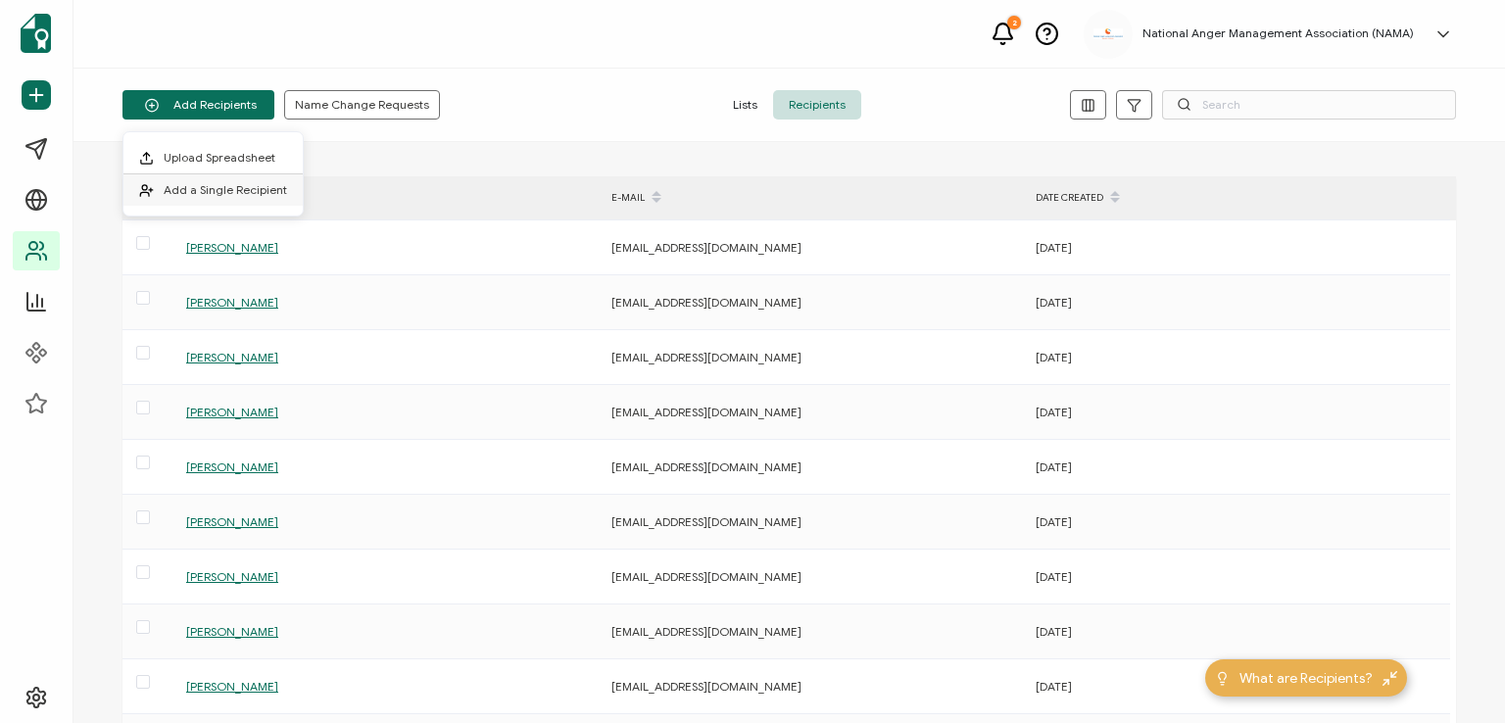
click at [219, 185] on span "Add a Single Recipient" at bounding box center [225, 189] width 123 height 15
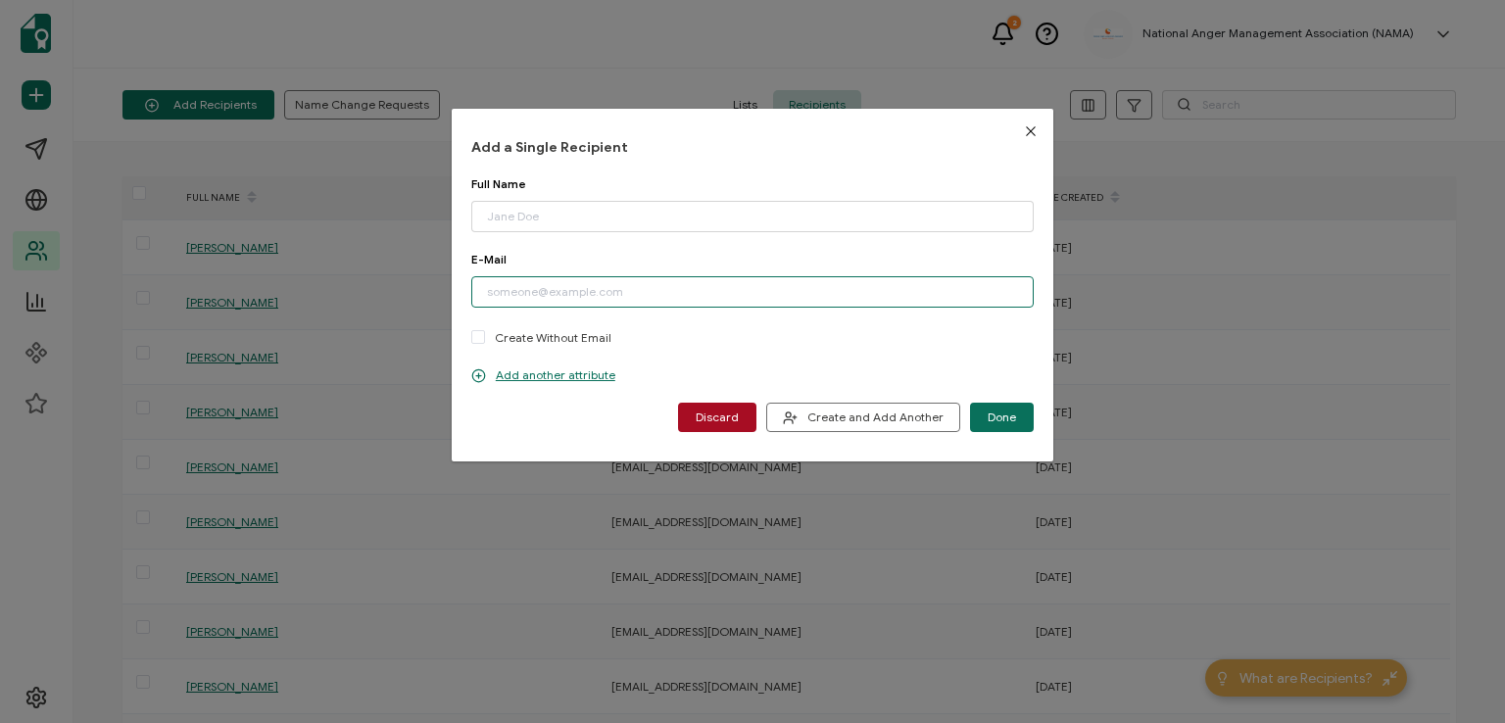
paste input "[EMAIL_ADDRESS][DOMAIN_NAME]"
type input "[EMAIL_ADDRESS][DOMAIN_NAME]"
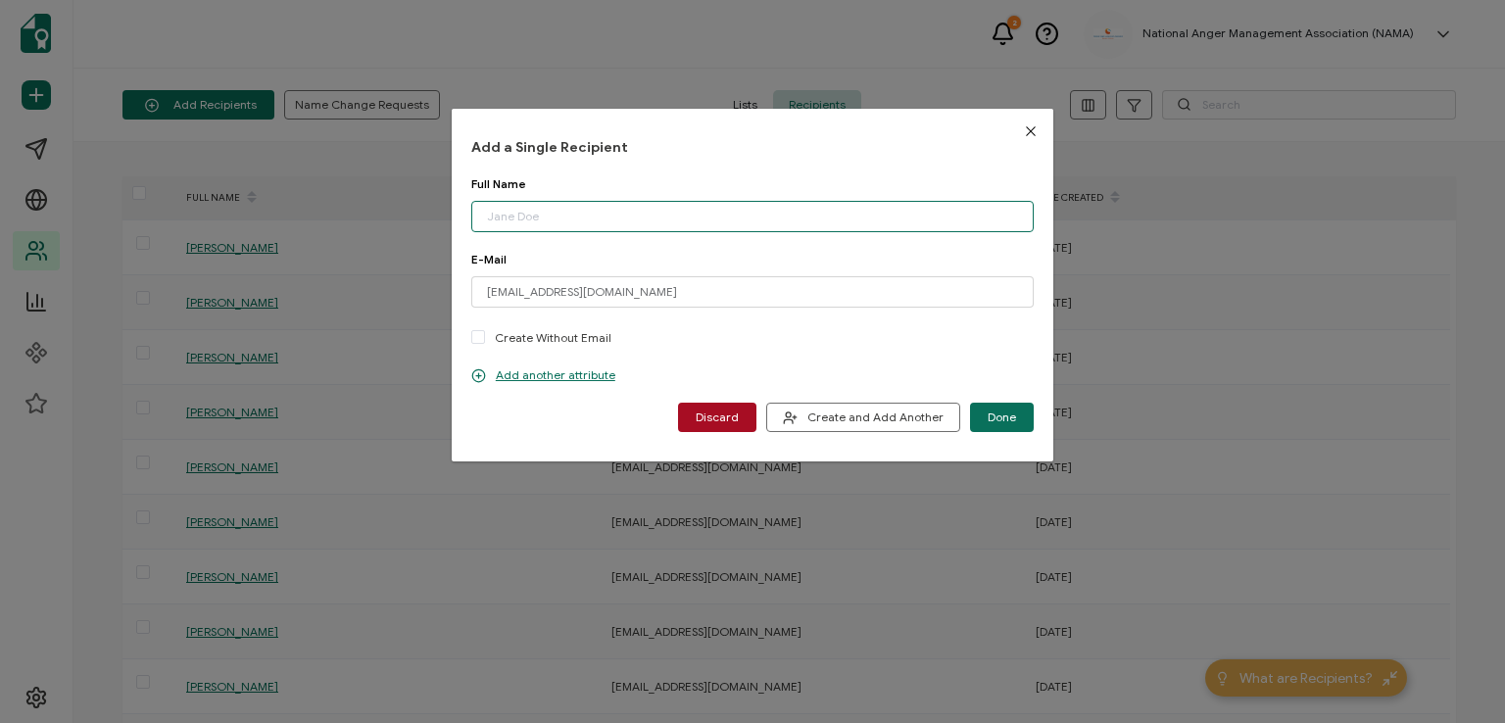
click at [623, 220] on input "dialog" at bounding box center [752, 216] width 562 height 31
type input "[PERSON_NAME]"
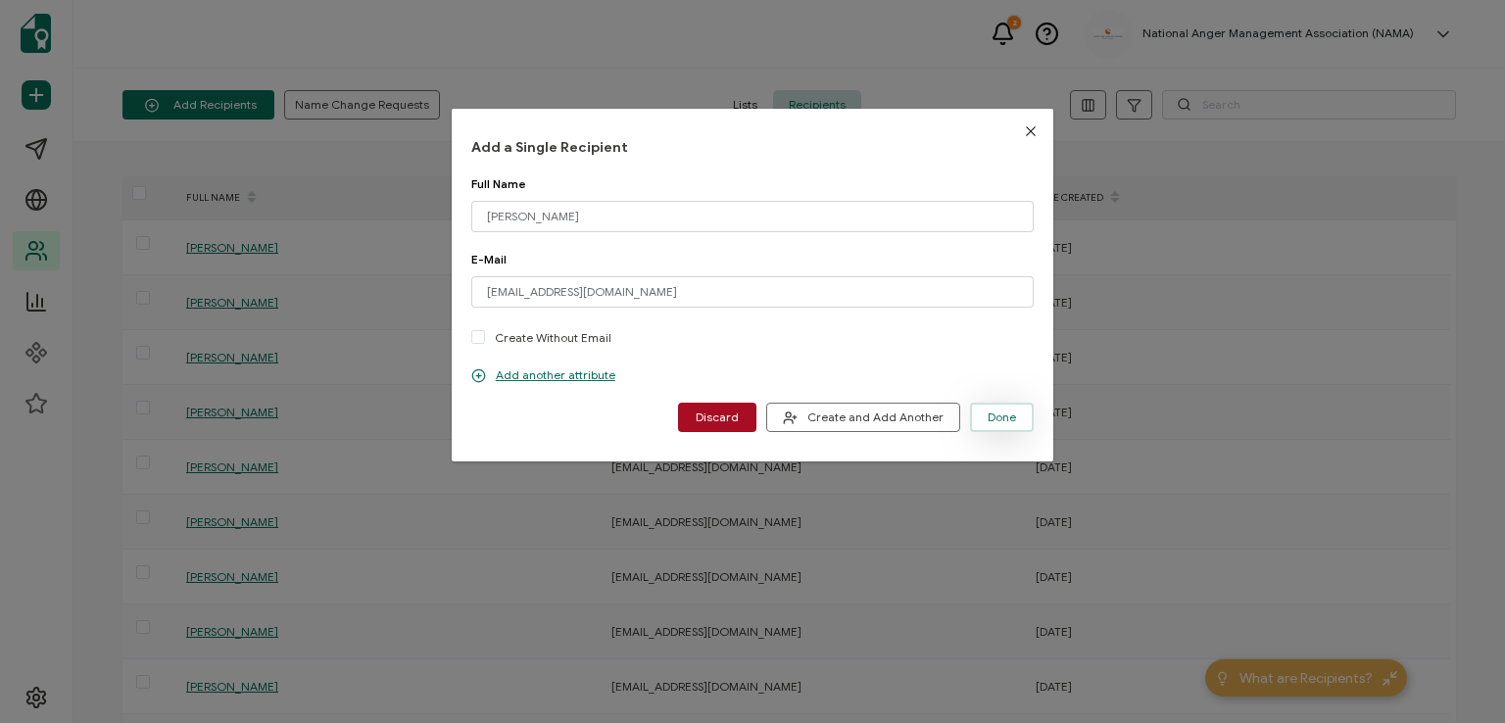
click at [992, 412] on span "Done" at bounding box center [1002, 418] width 28 height 12
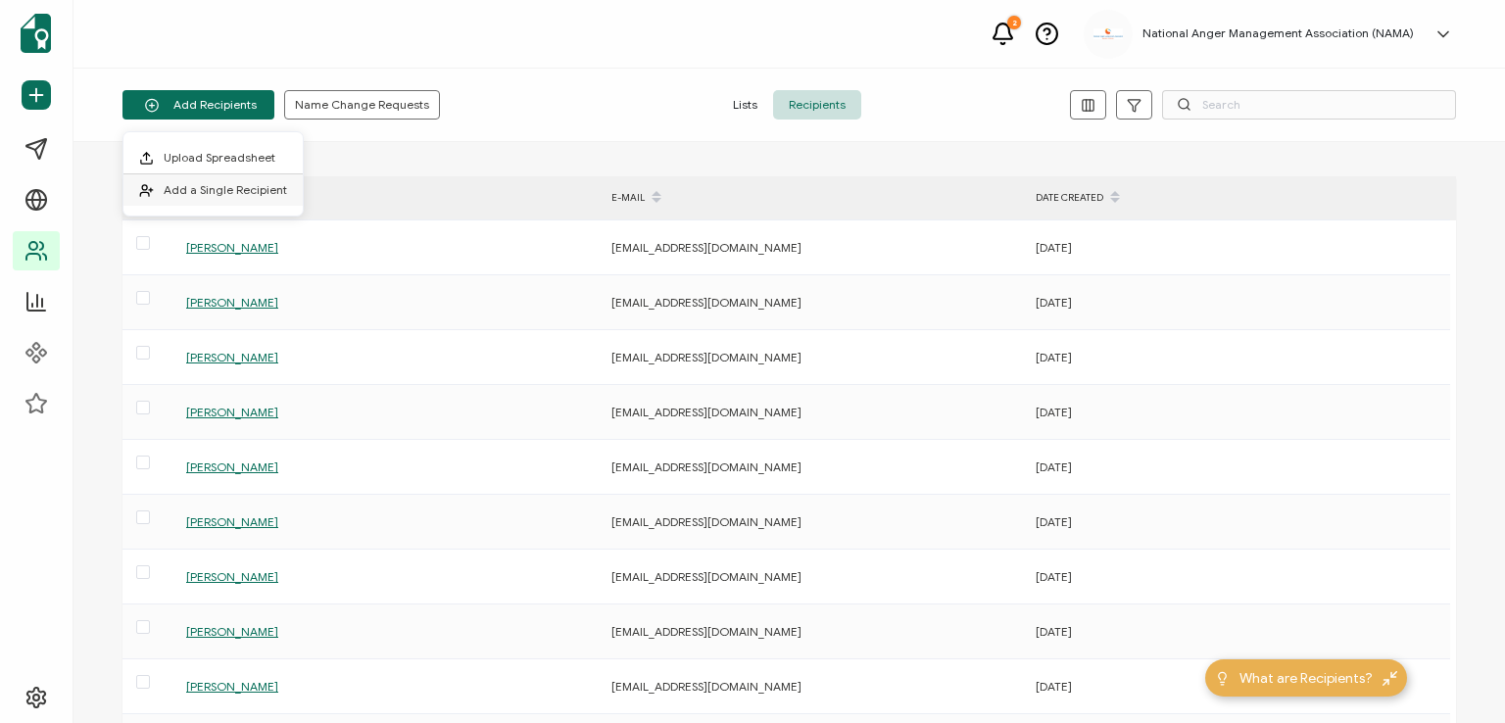
click at [261, 188] on span "Add a Single Recipient" at bounding box center [225, 189] width 123 height 15
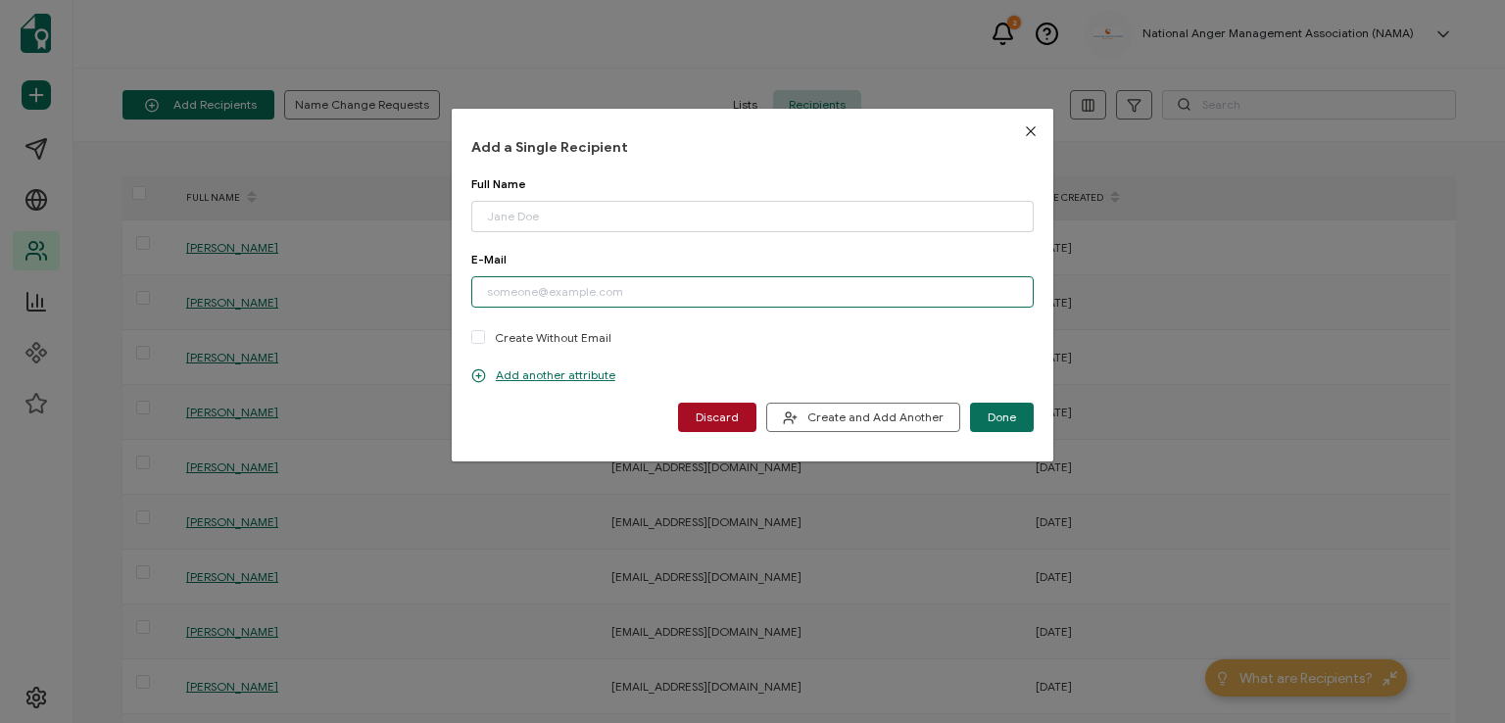
paste input "[EMAIL_ADDRESS][DOMAIN_NAME]"
type input "[EMAIL_ADDRESS][DOMAIN_NAME]"
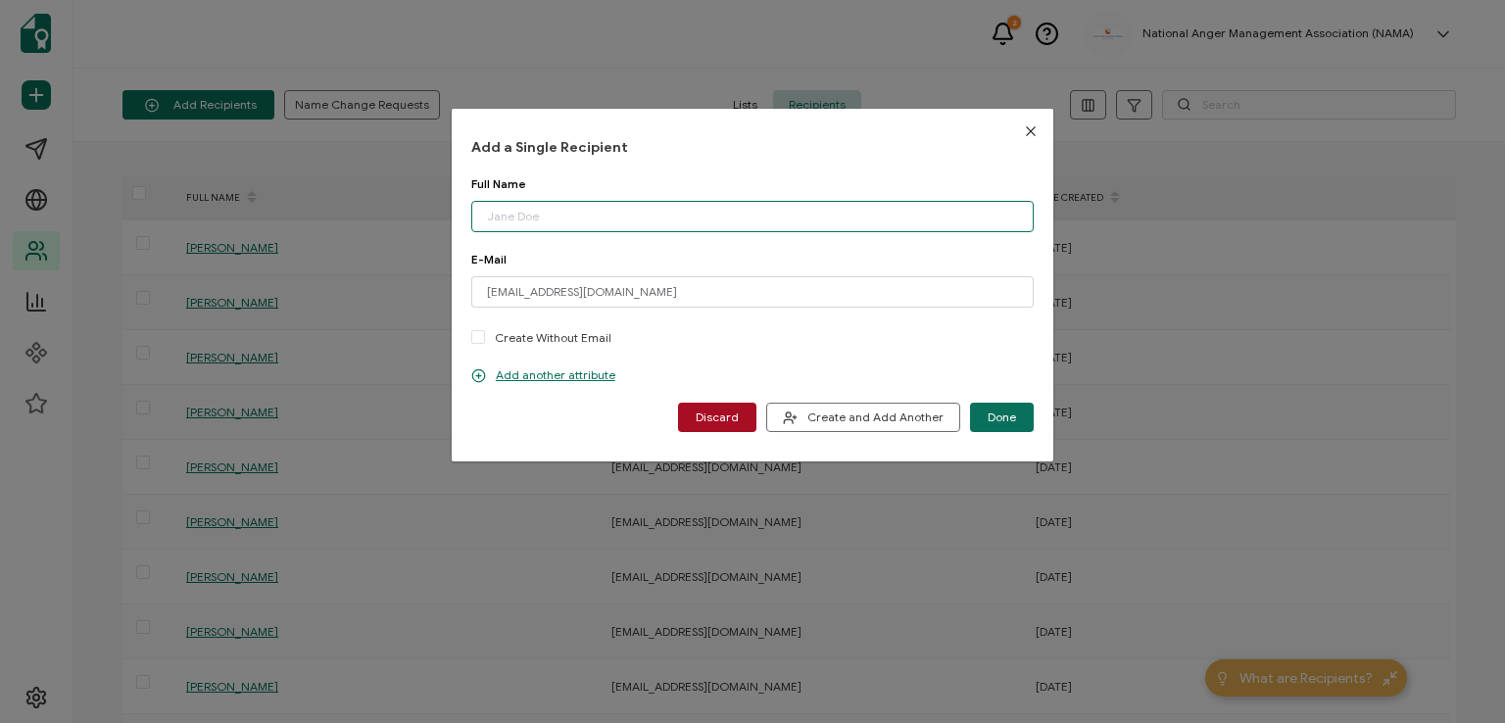
click at [627, 213] on input "dialog" at bounding box center [752, 216] width 562 height 31
type input "[PERSON_NAME]"
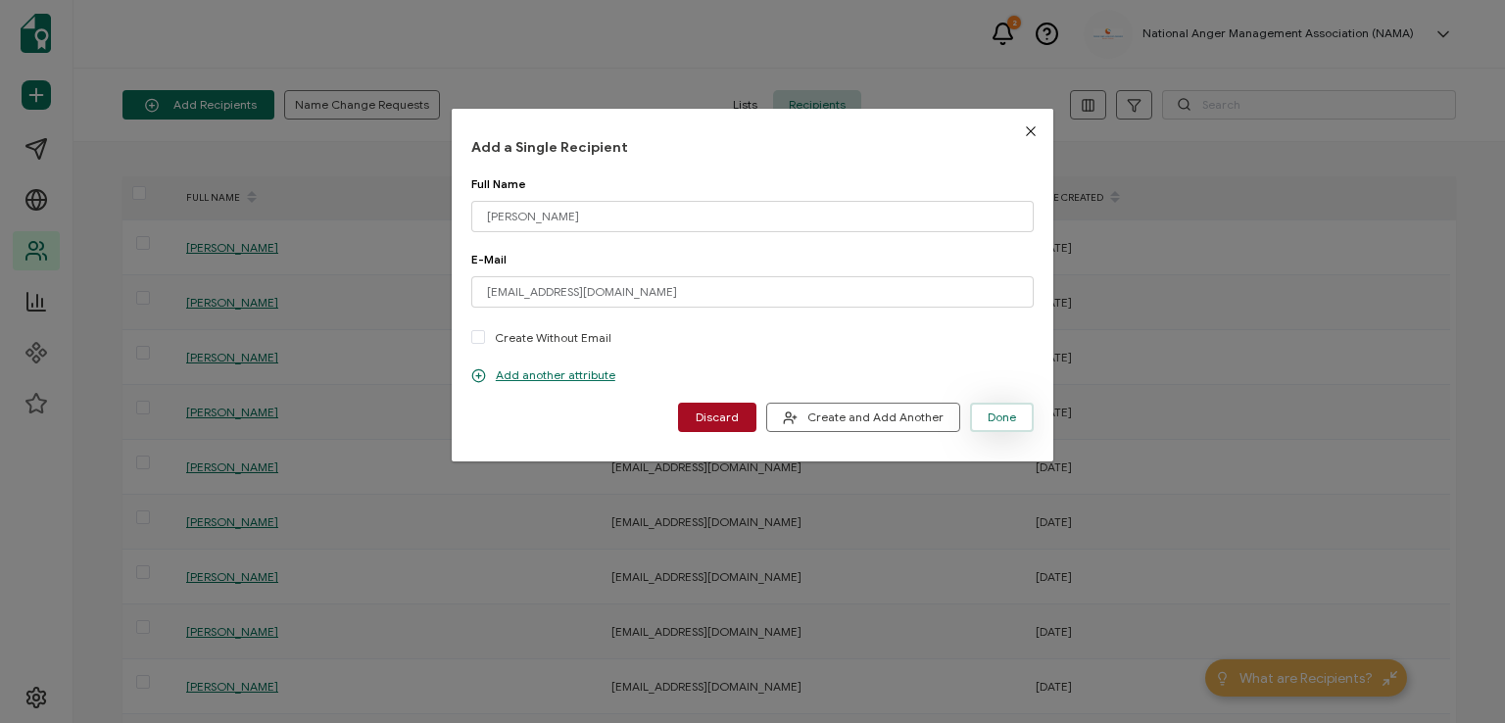
click at [1001, 412] on span "Done" at bounding box center [1002, 418] width 28 height 12
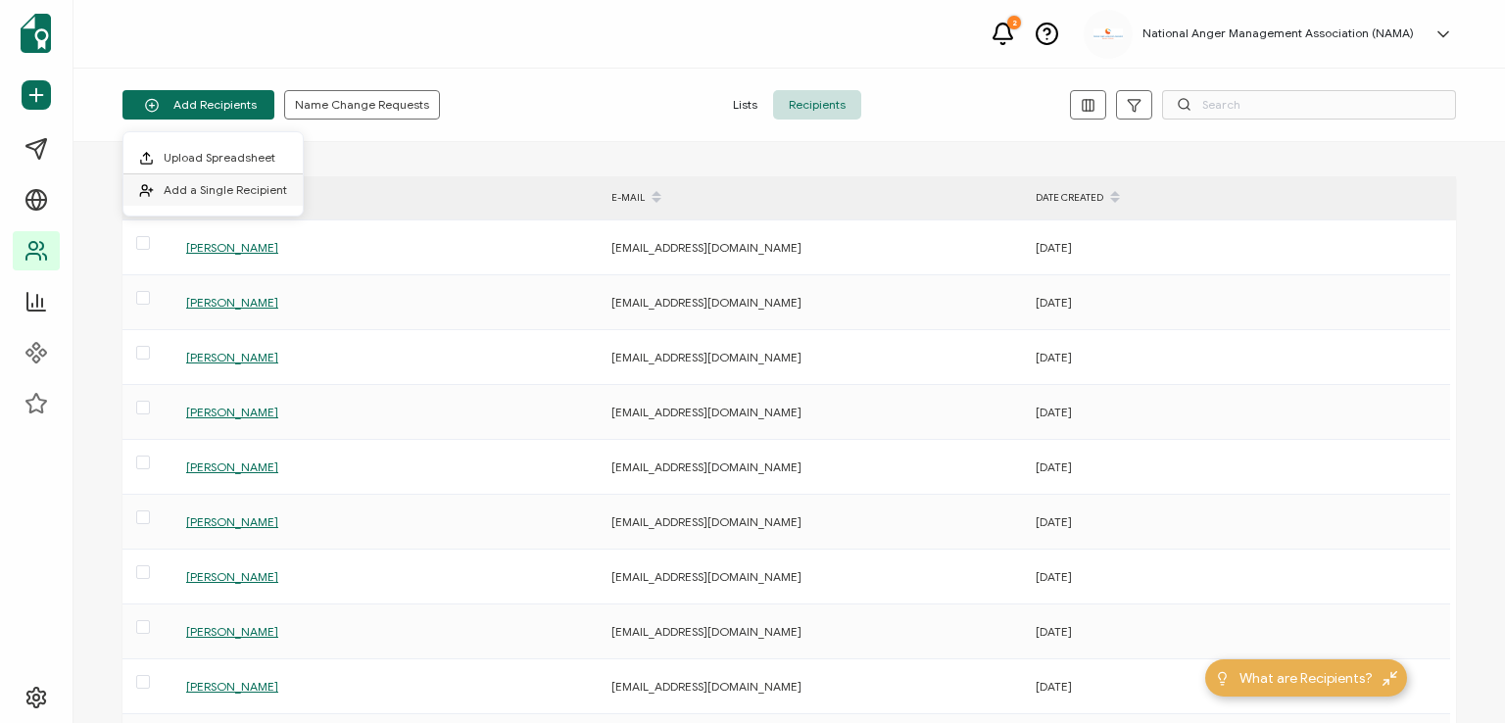
click at [241, 182] on span "Add a Single Recipient" at bounding box center [225, 189] width 123 height 15
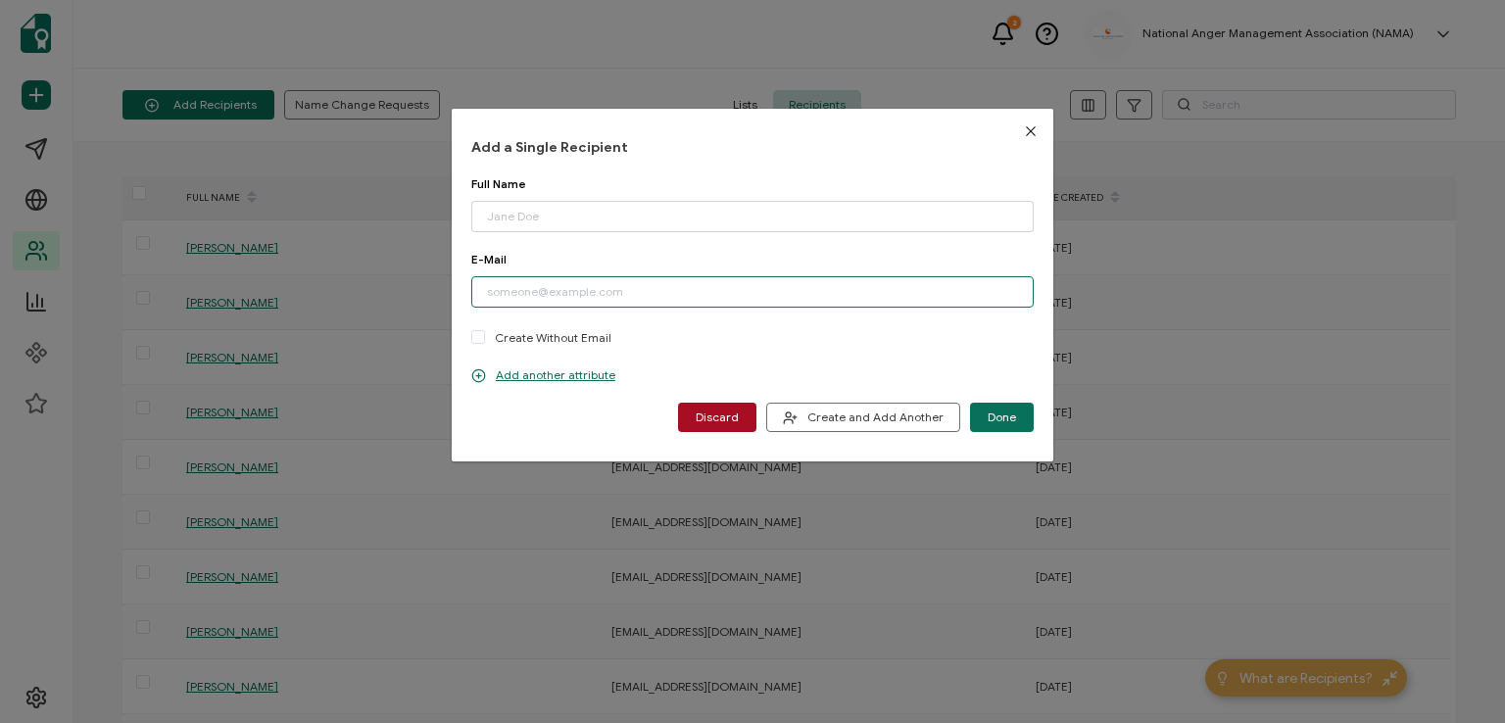
paste input "[EMAIL_ADDRESS][DOMAIN_NAME]"
type input "[EMAIL_ADDRESS][DOMAIN_NAME]"
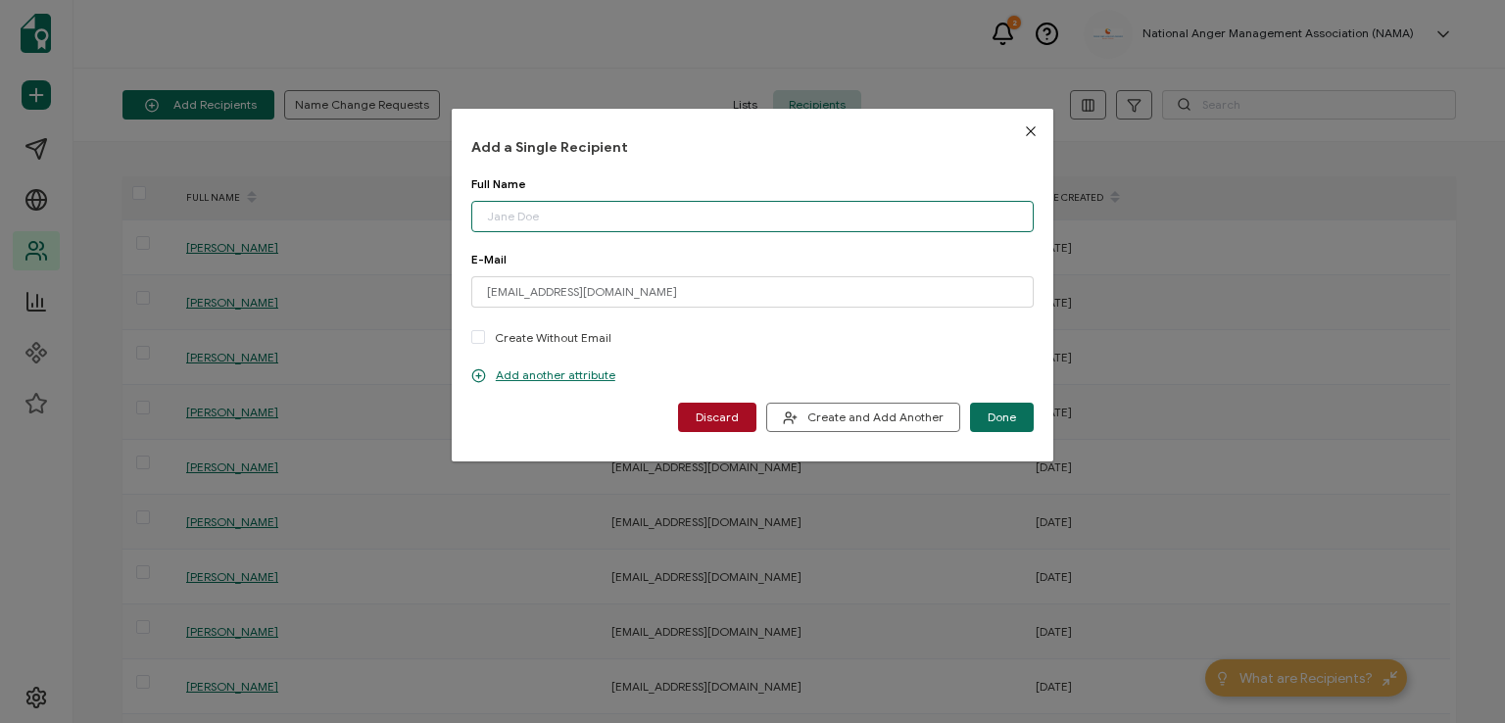
click at [593, 209] on input "dialog" at bounding box center [752, 216] width 562 height 31
type input "[PERSON_NAME]"
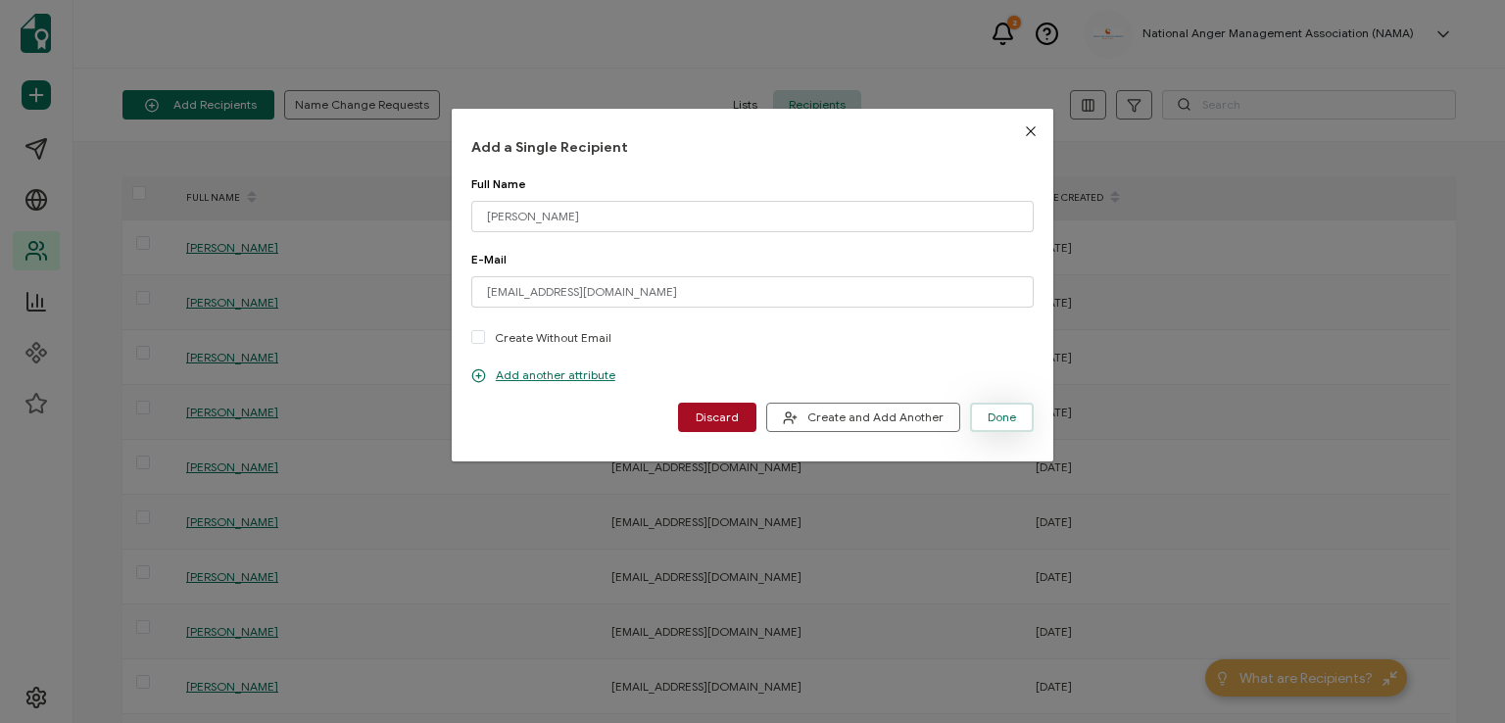
click at [992, 416] on span "Done" at bounding box center [1002, 418] width 28 height 12
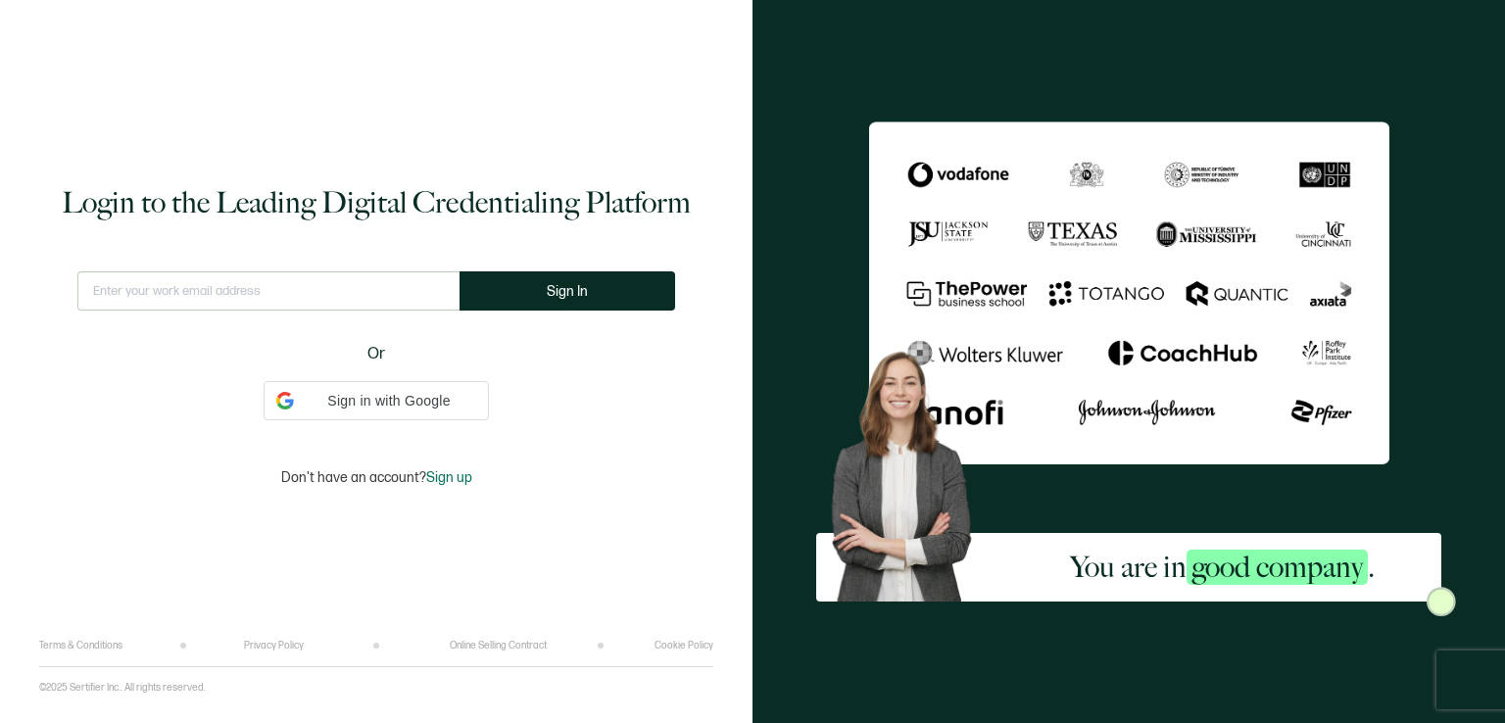
type input "[EMAIL_ADDRESS][DOMAIN_NAME]"
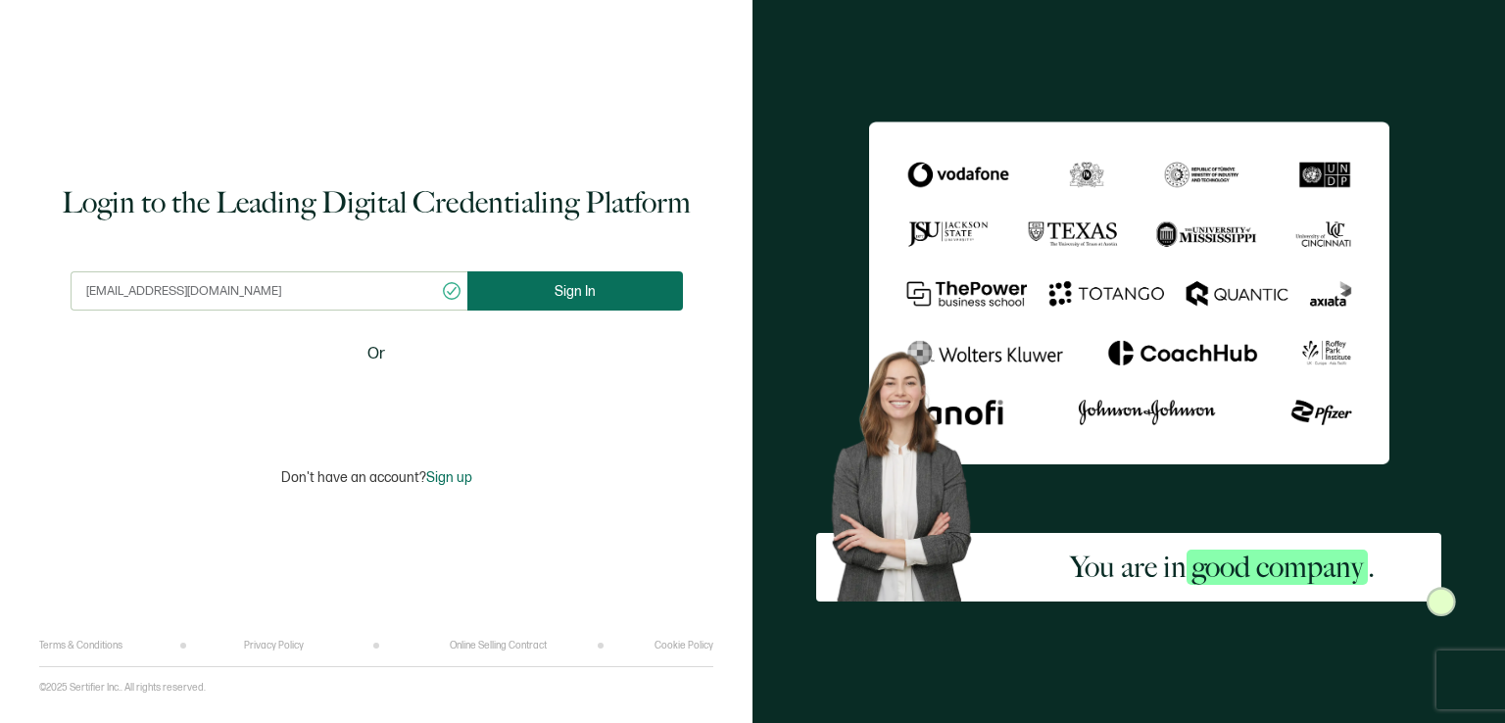
click at [549, 295] on button "Sign In" at bounding box center [575, 290] width 216 height 39
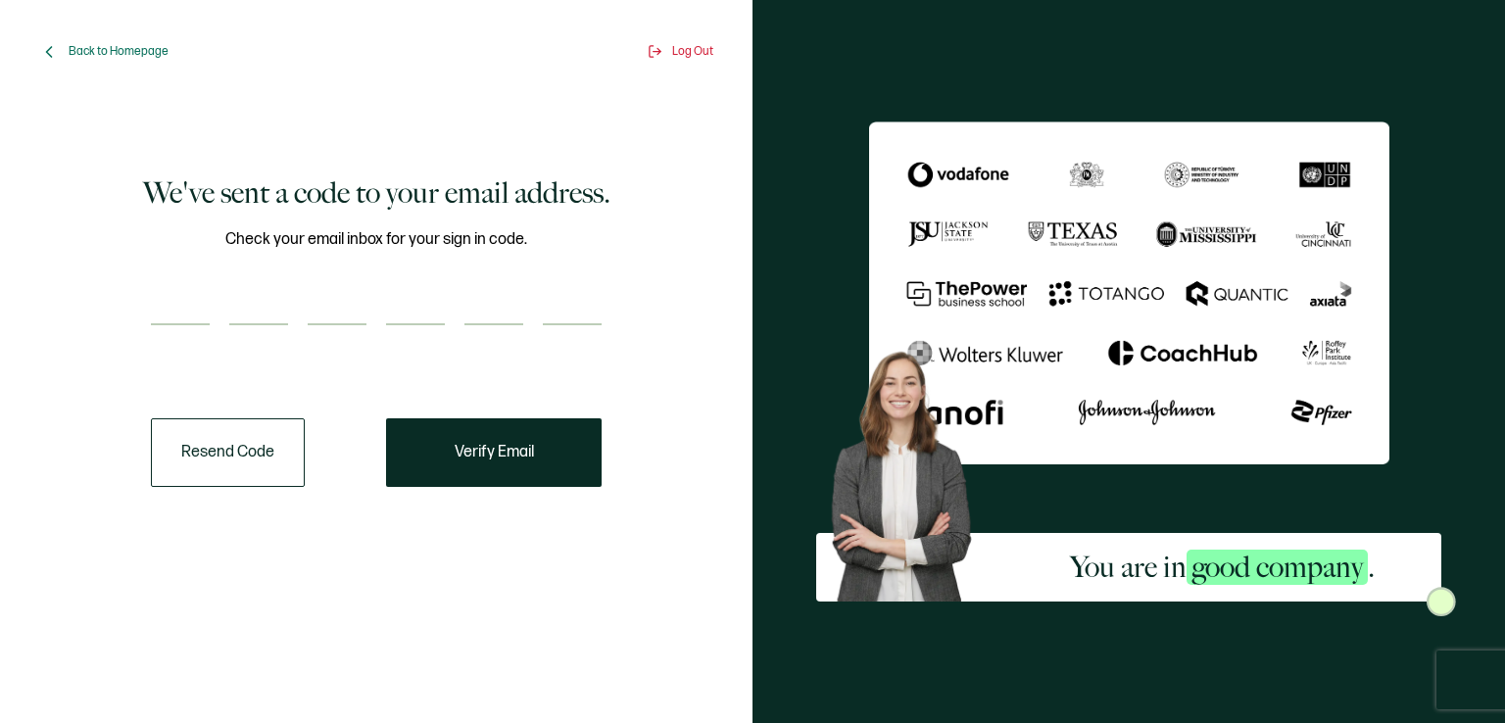
click at [166, 290] on input "number" at bounding box center [180, 305] width 59 height 39
type input "8"
type input "7"
type input "4"
type input "3"
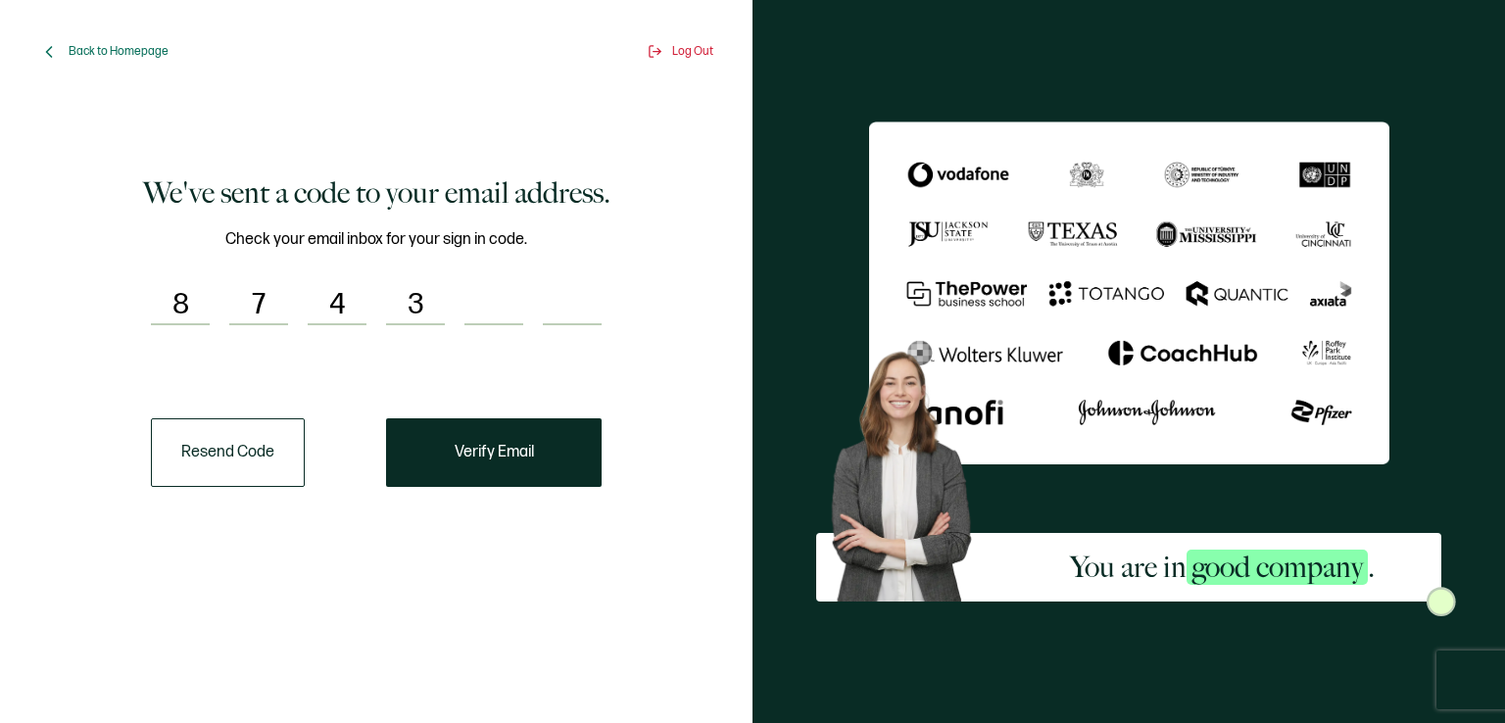
type input "2"
type input "1"
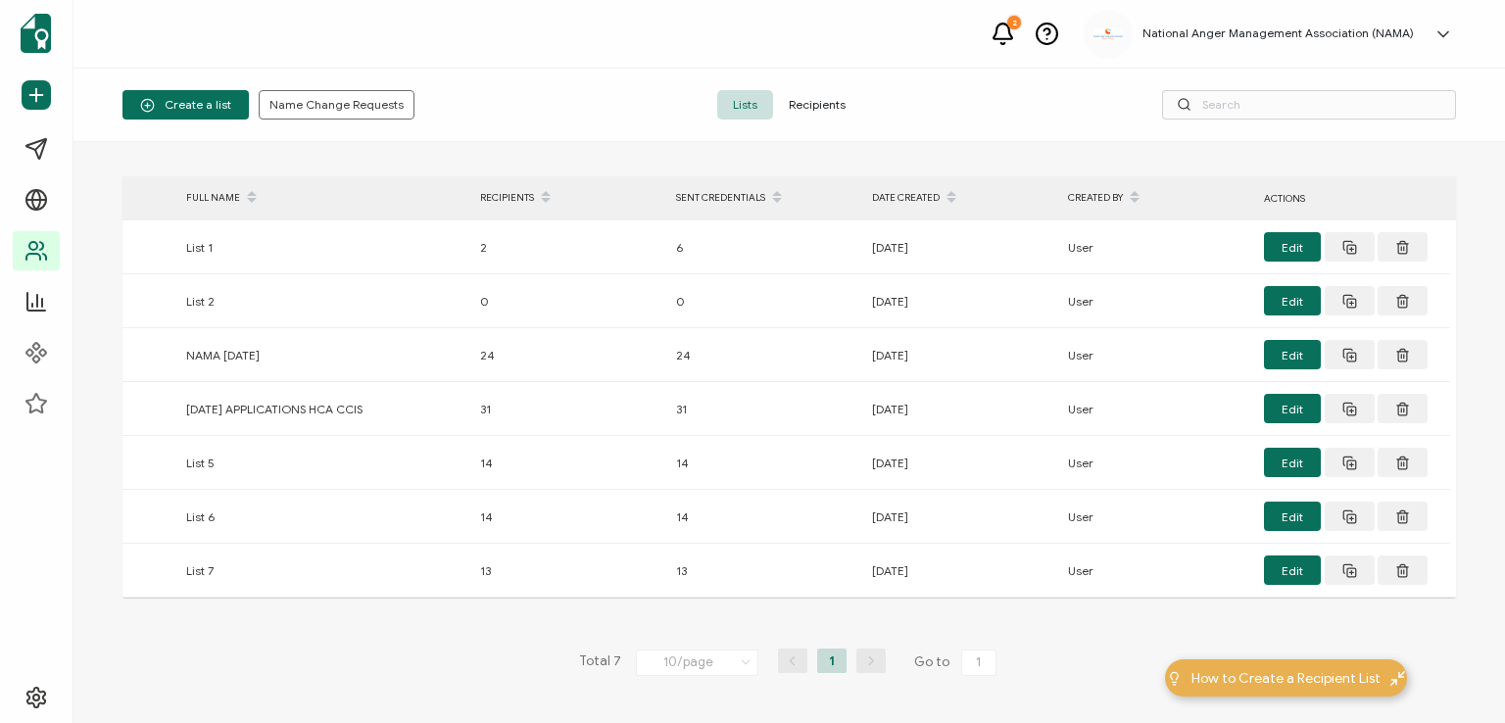
click at [815, 100] on span "Recipients" at bounding box center [817, 104] width 88 height 29
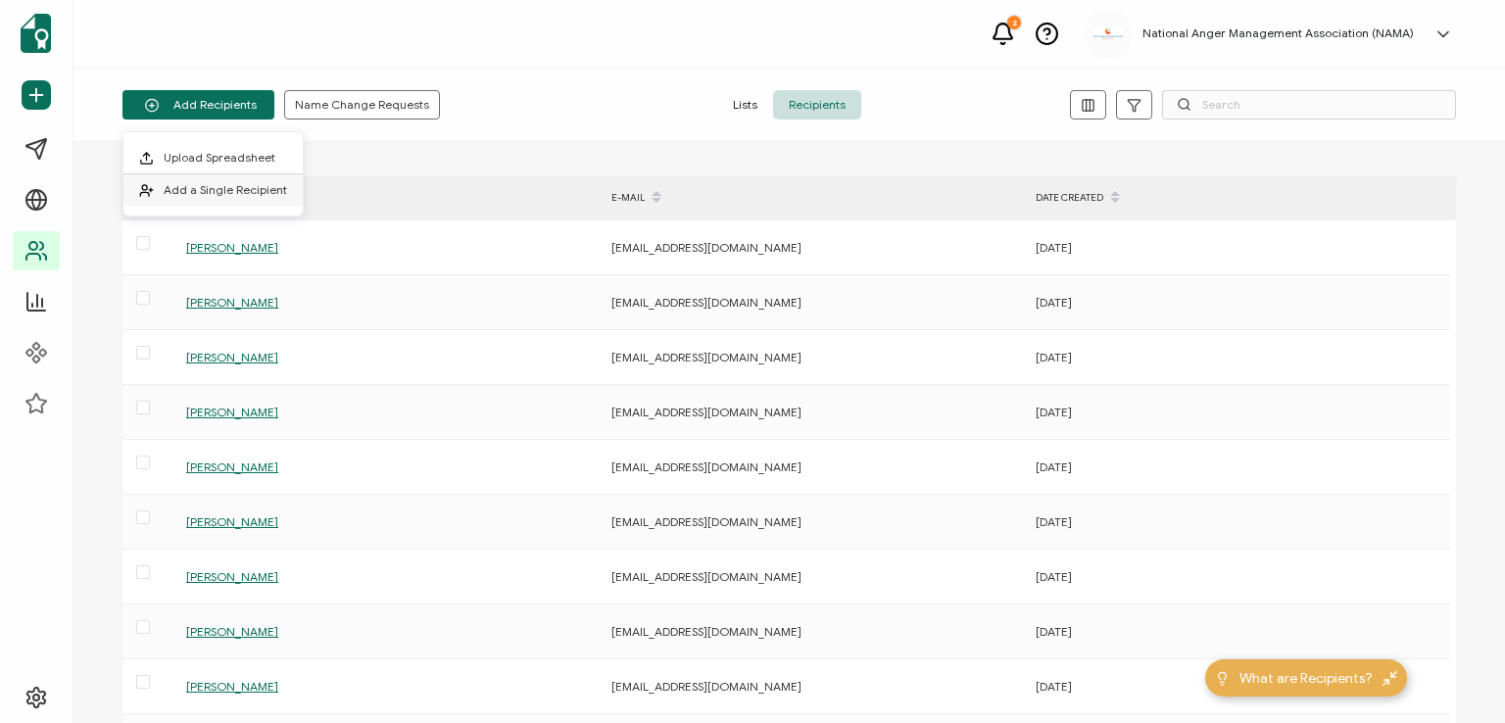
click at [216, 177] on li "Add a Single Recipient" at bounding box center [212, 189] width 179 height 31
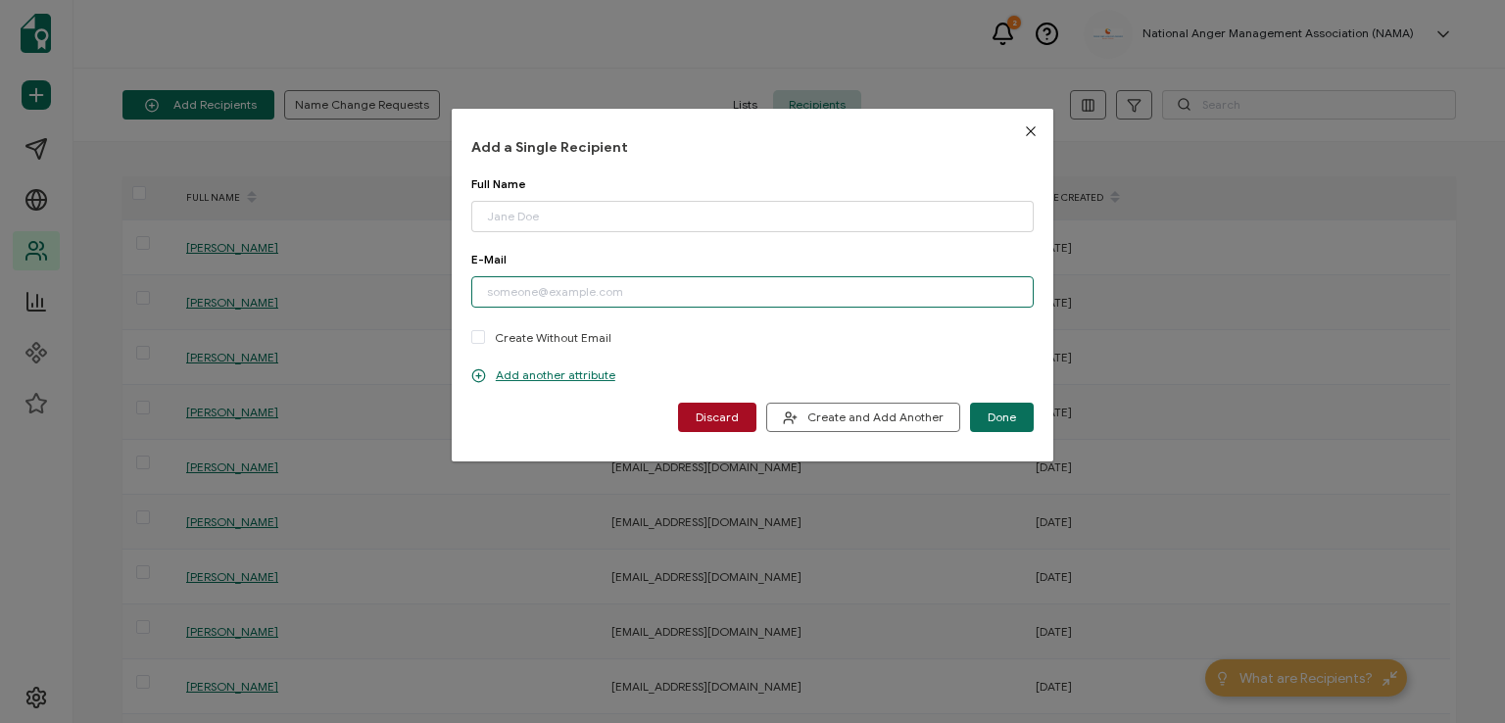
paste input "[EMAIL_ADDRESS][DOMAIN_NAME]"
type input "[EMAIL_ADDRESS][DOMAIN_NAME]"
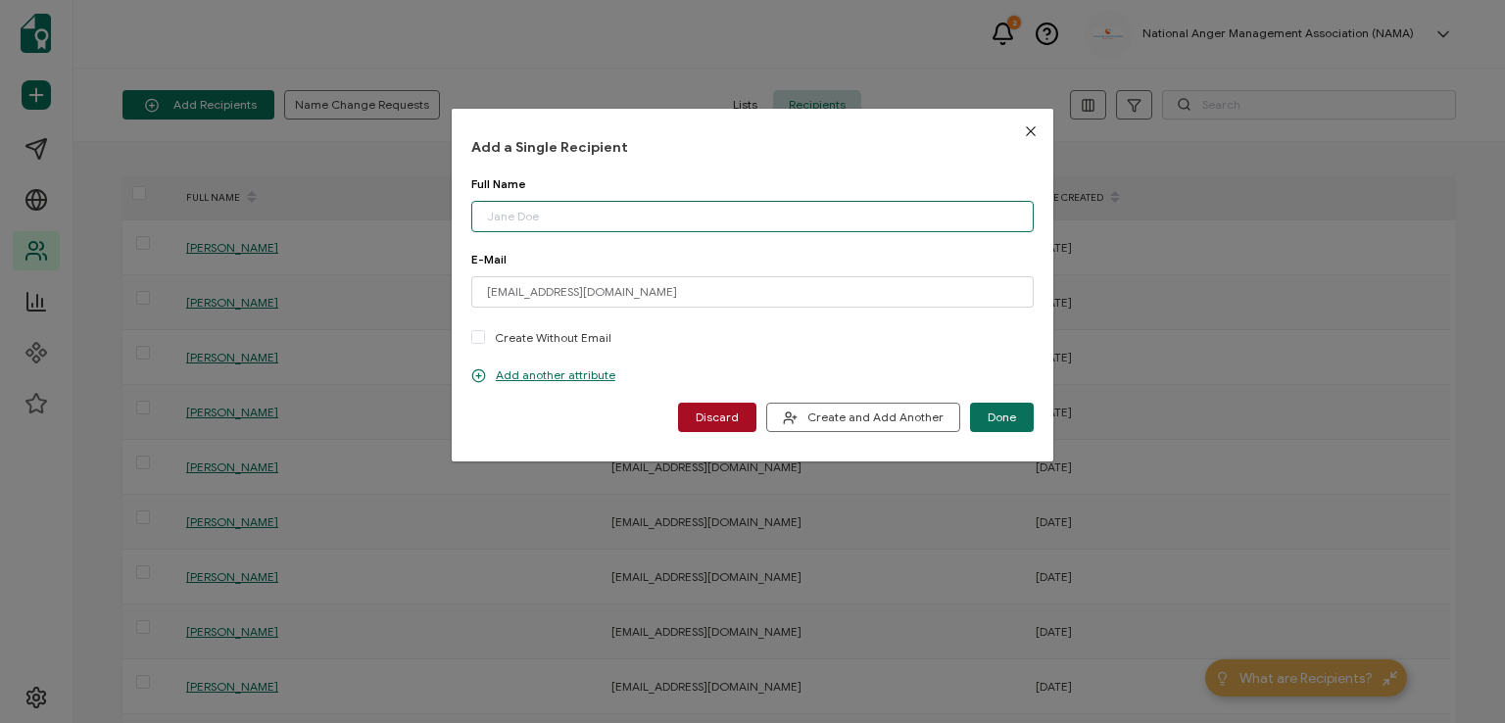
click at [575, 209] on input "dialog" at bounding box center [752, 216] width 562 height 31
type input "[PERSON_NAME]"
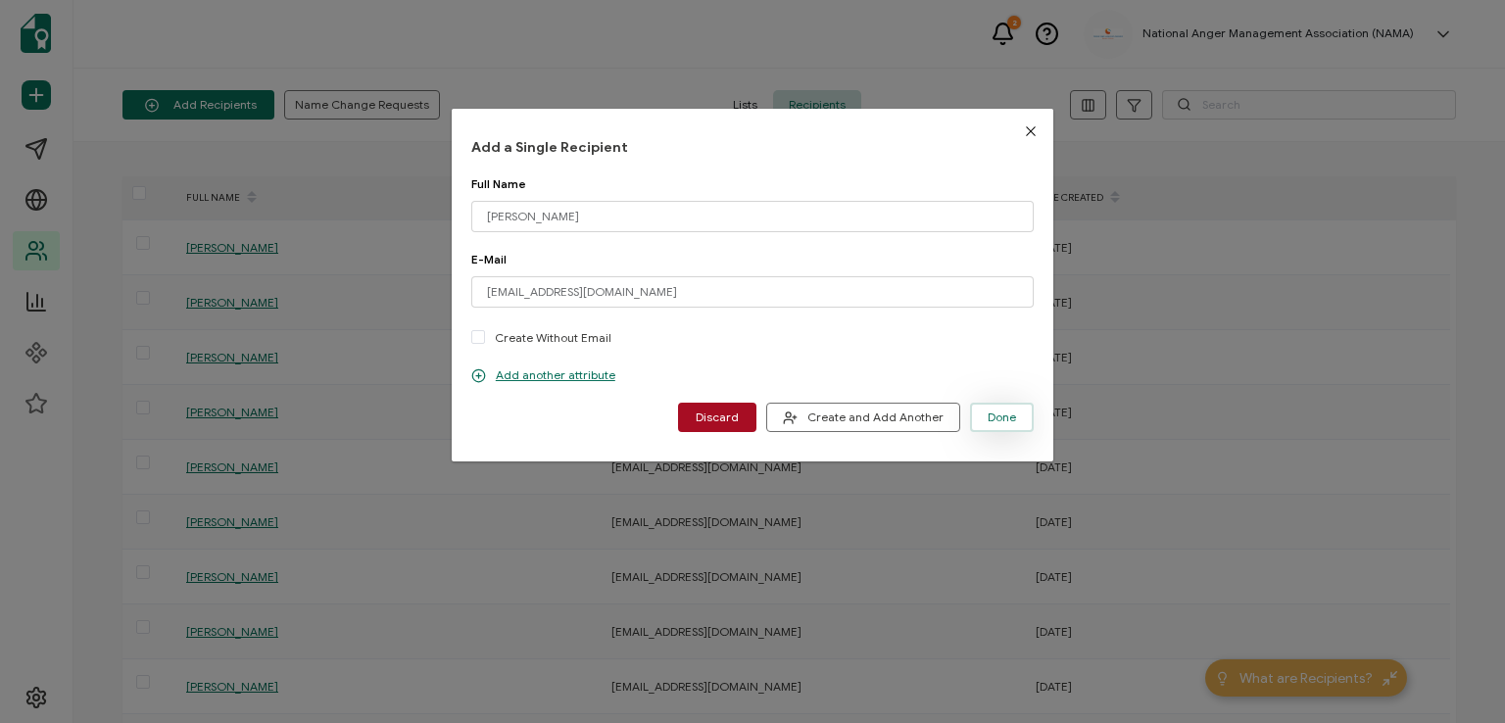
click at [991, 418] on span "Done" at bounding box center [1002, 418] width 28 height 12
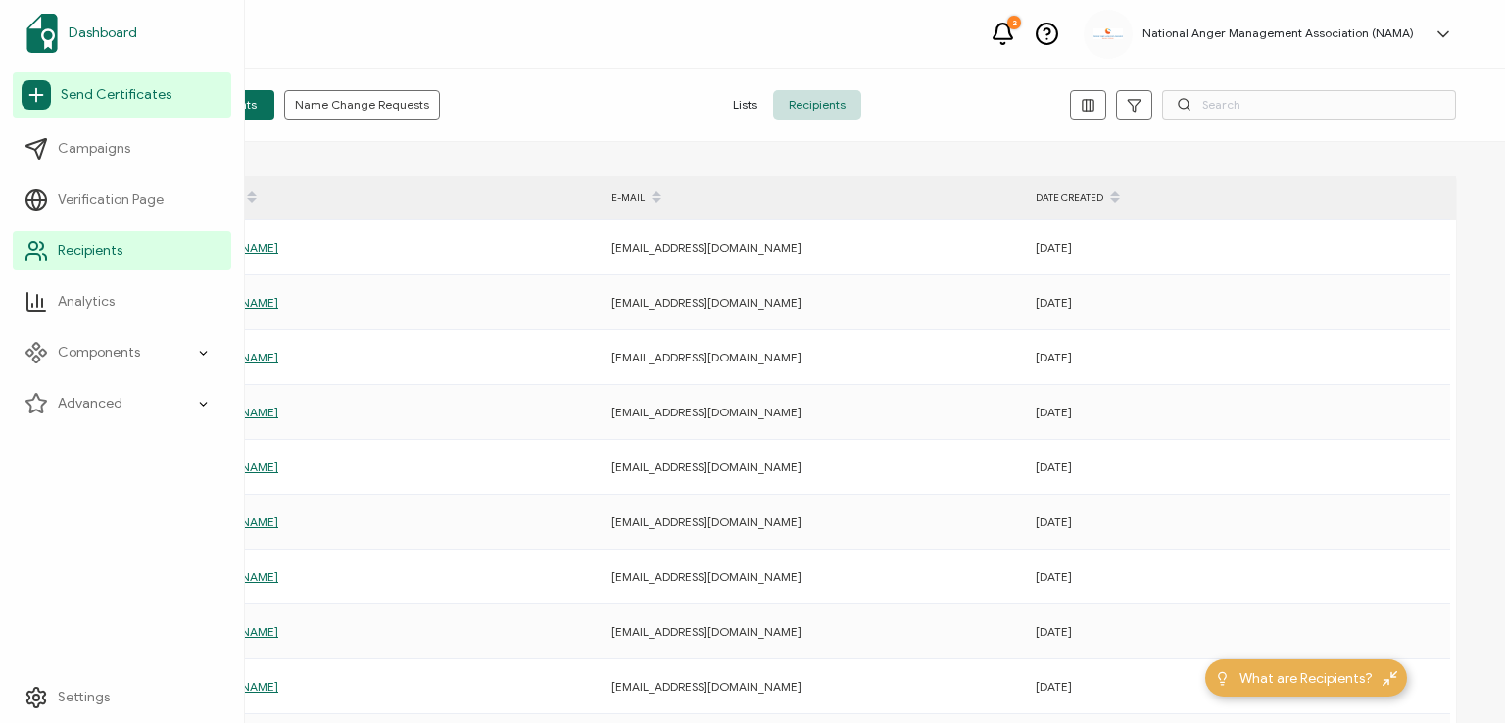
click at [107, 25] on span "Dashboard" at bounding box center [103, 34] width 69 height 20
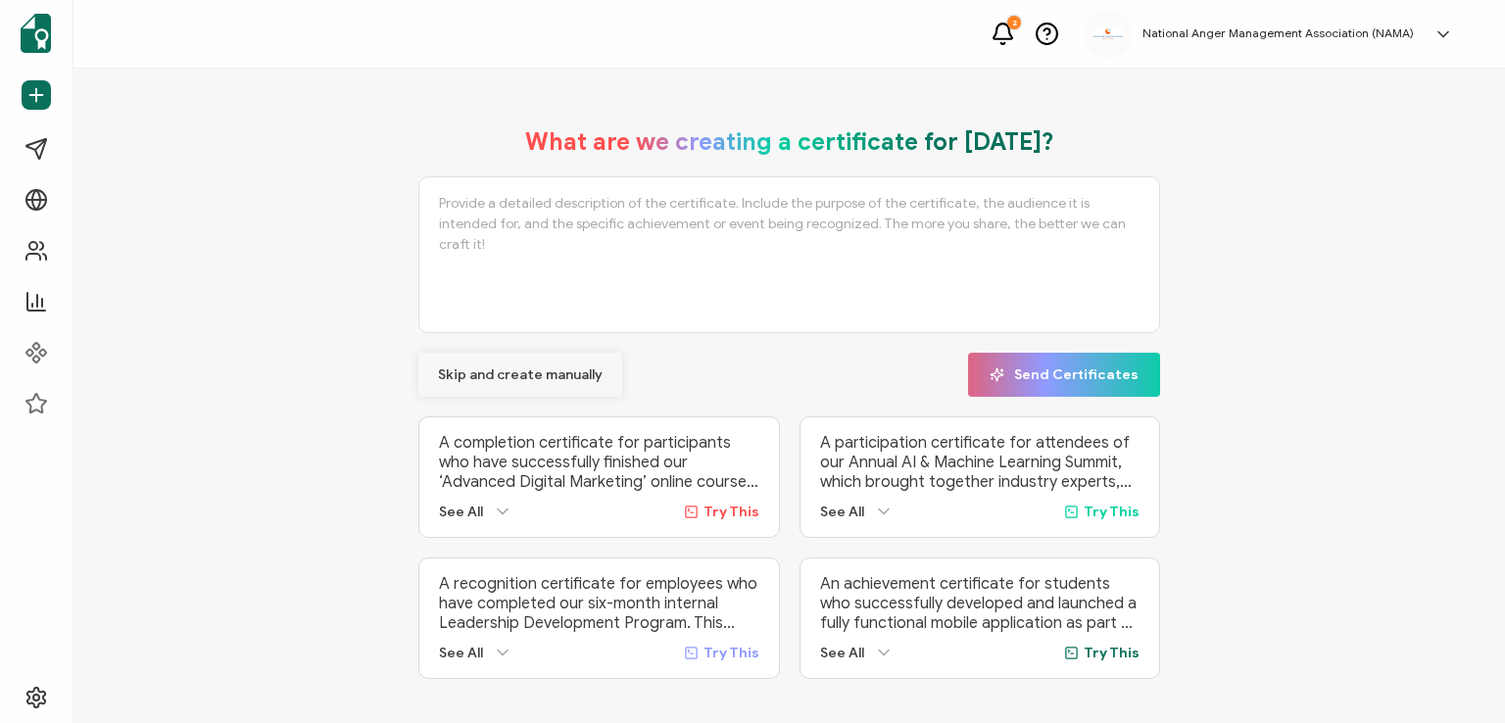
click at [485, 364] on button "Skip and create manually" at bounding box center [520, 375] width 204 height 44
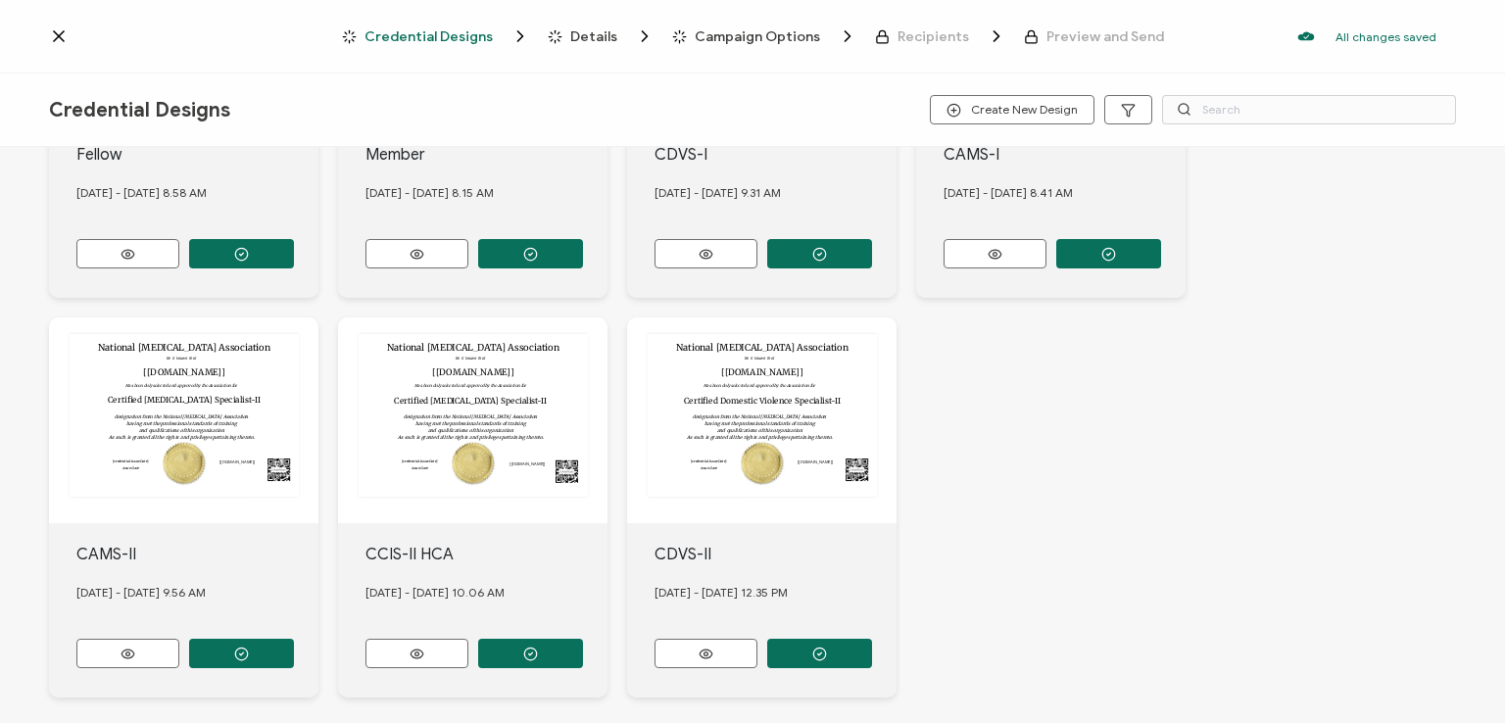
scroll to position [748, 0]
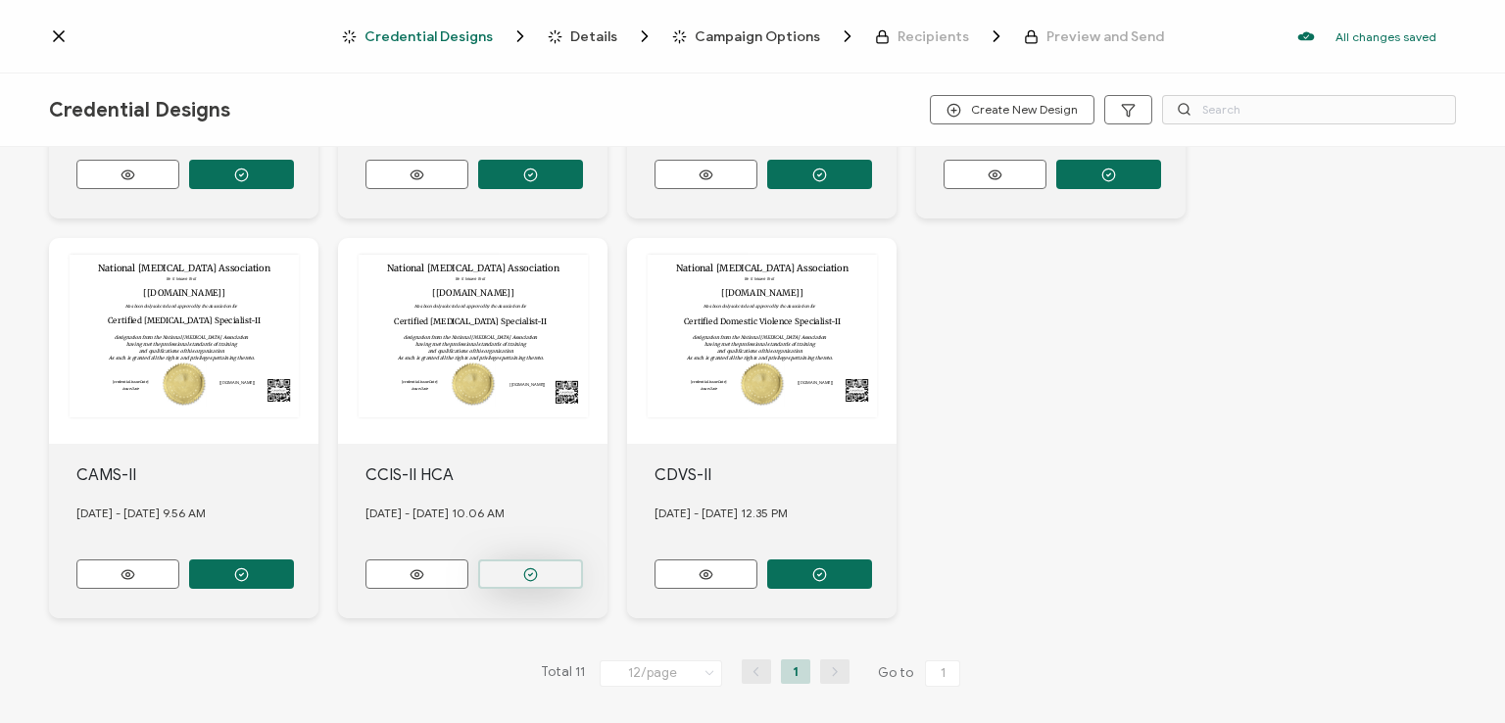
click at [514, 559] on button "button" at bounding box center [530, 573] width 105 height 29
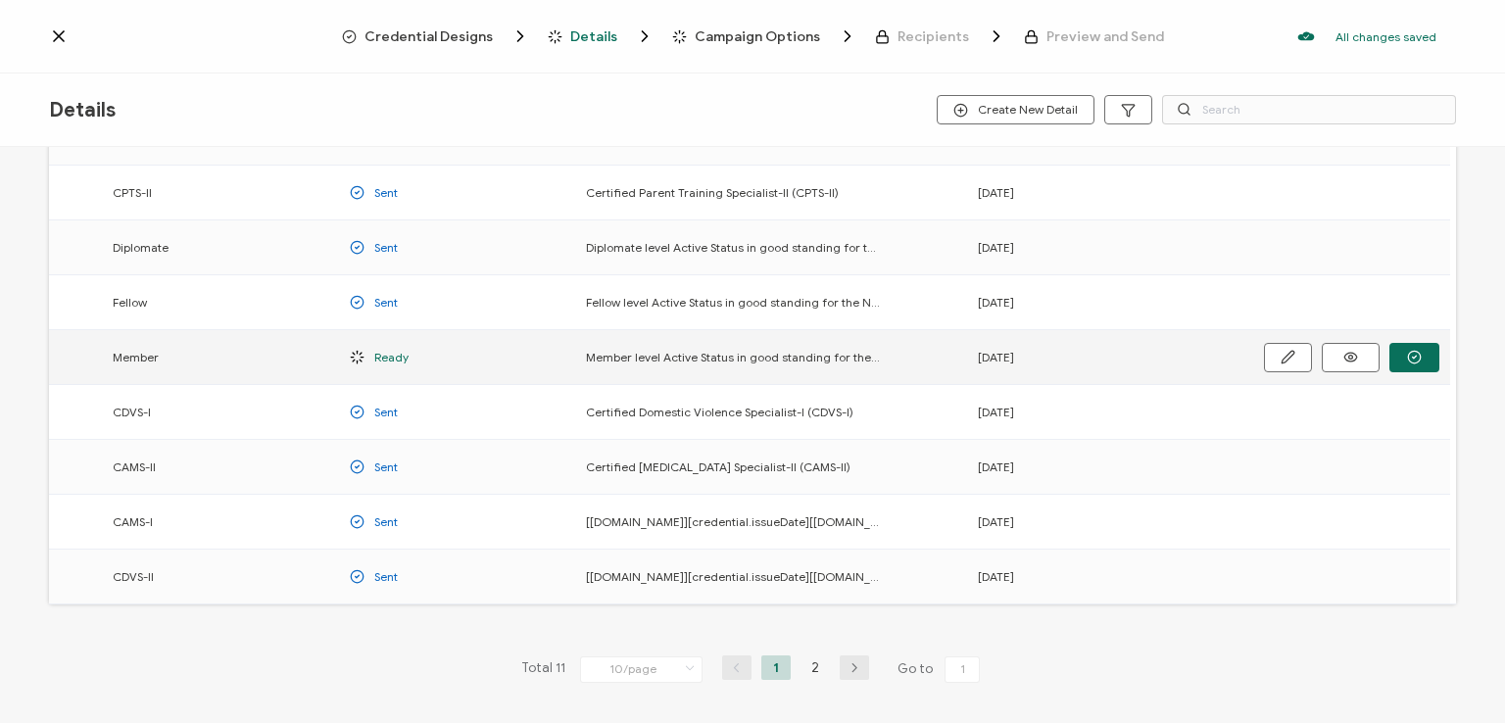
scroll to position [258, 0]
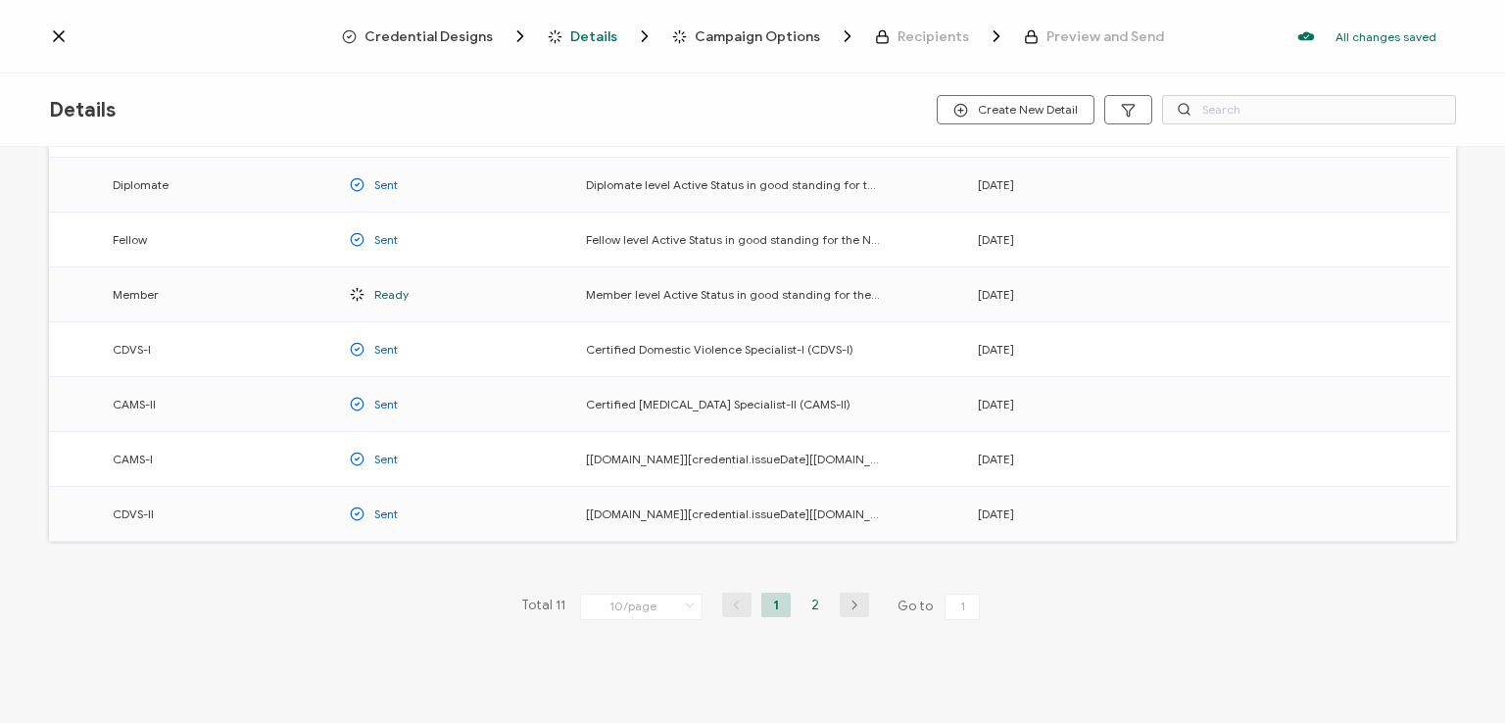
click at [809, 599] on li "2" at bounding box center [814, 605] width 29 height 24
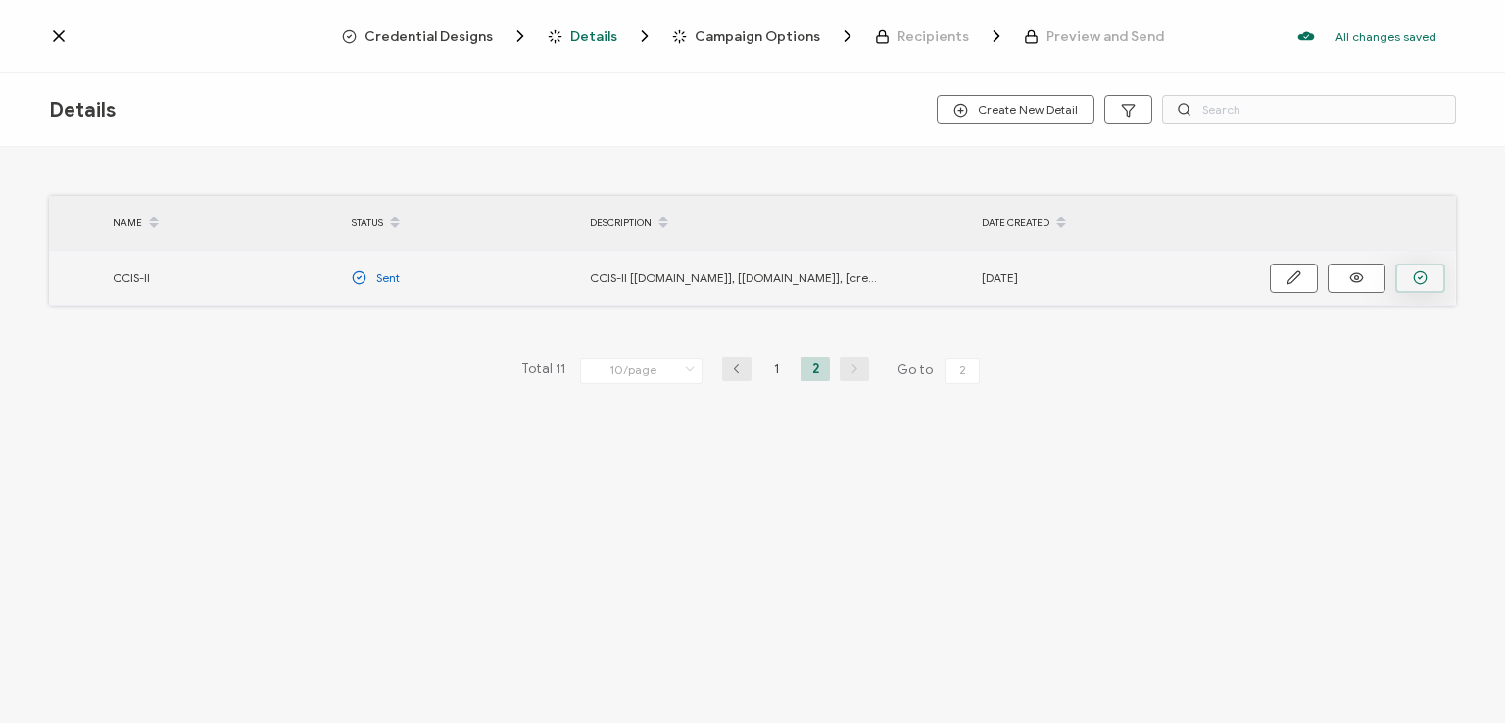
click at [1414, 278] on circle "button" at bounding box center [1420, 277] width 13 height 13
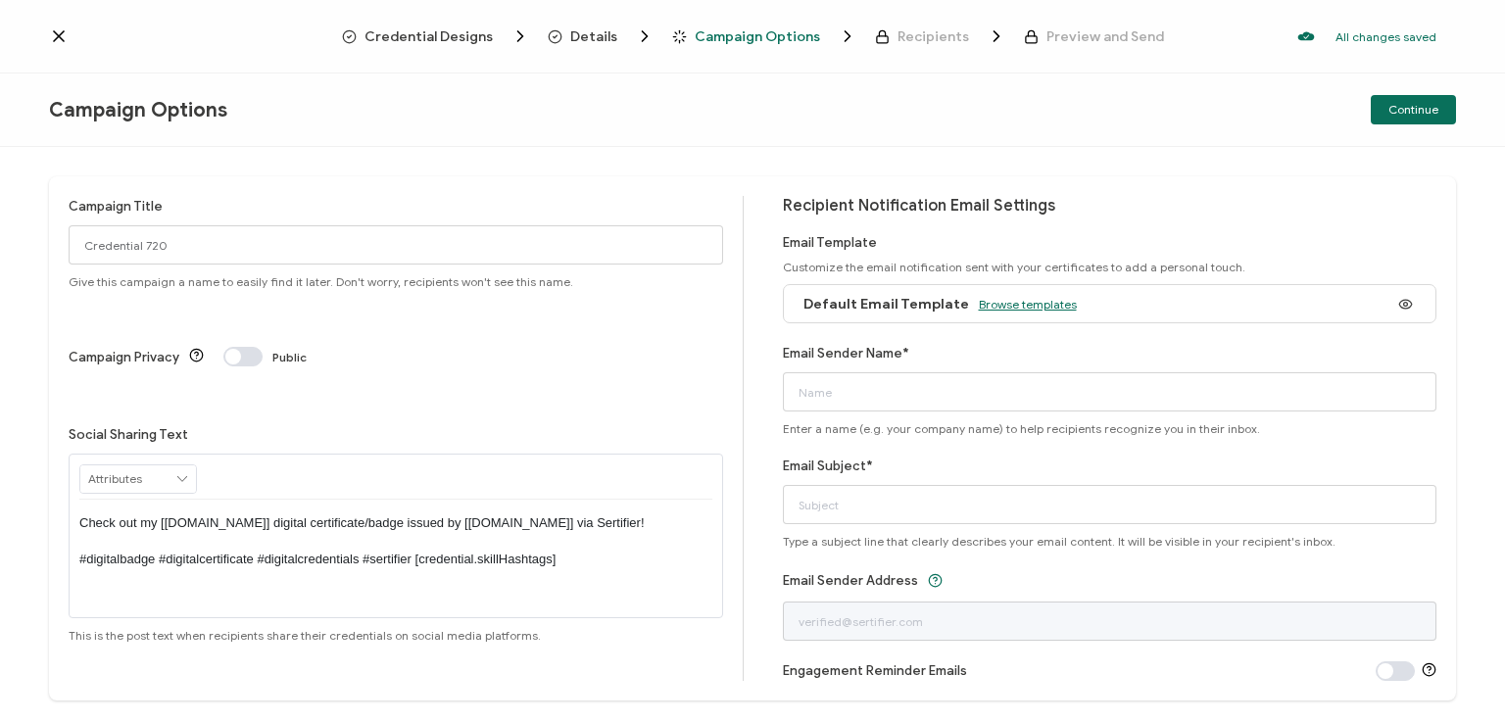
click at [1002, 304] on span "Browse templates" at bounding box center [1028, 304] width 98 height 15
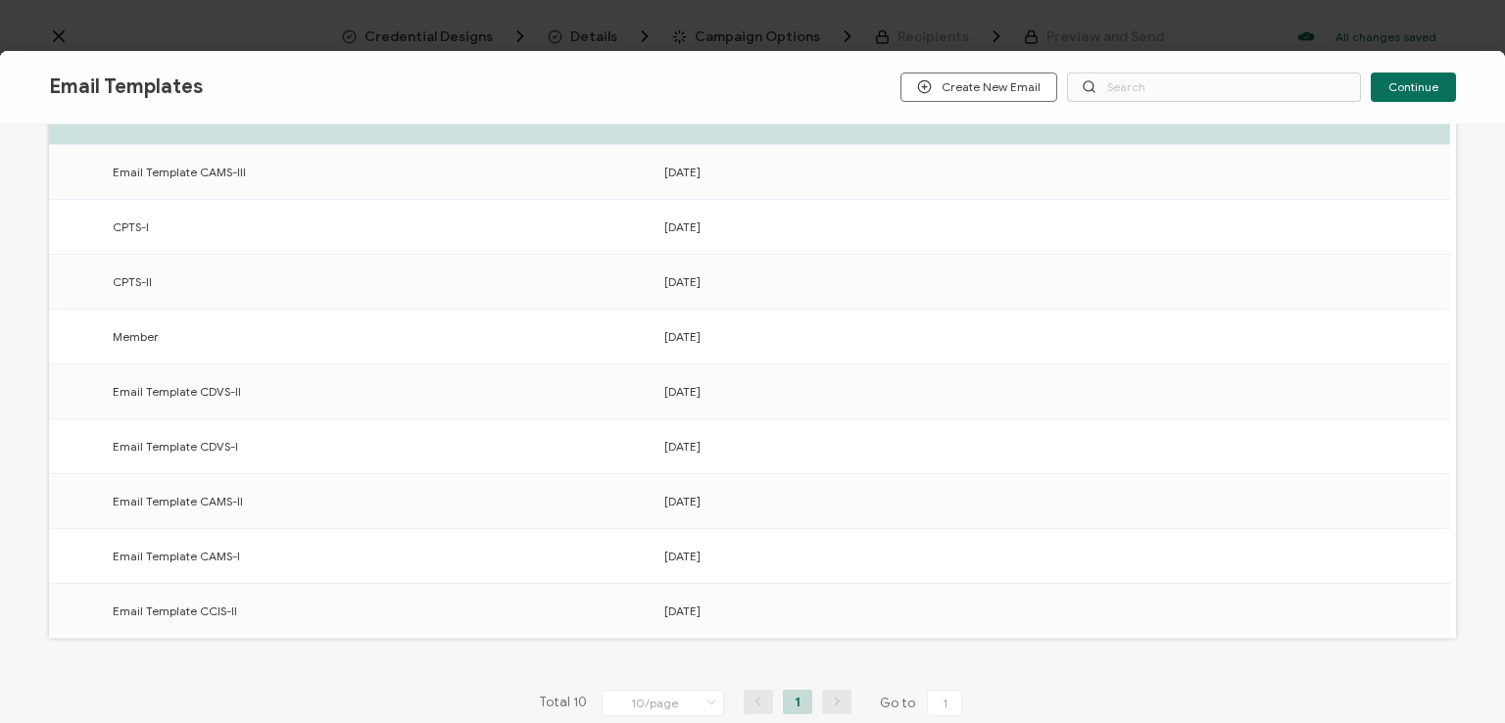
scroll to position [305, 0]
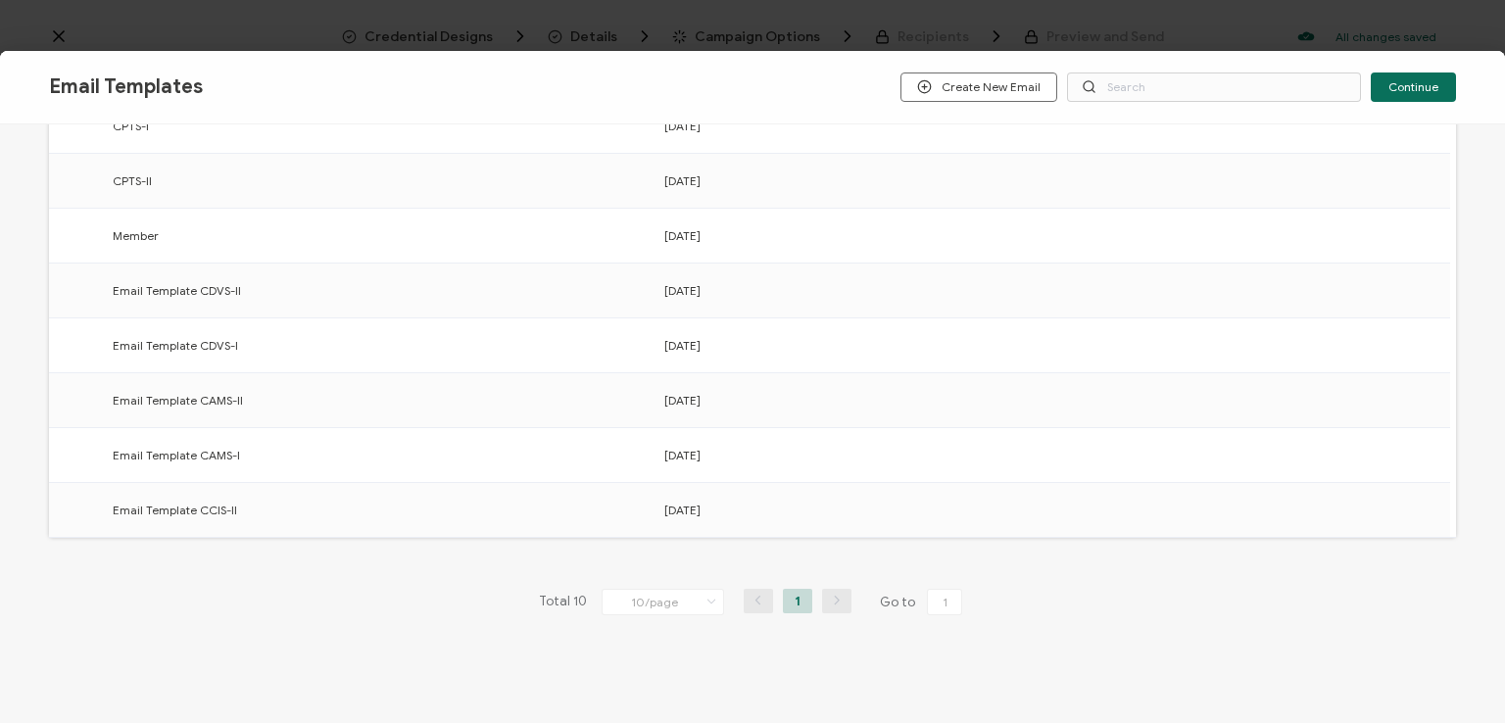
click at [0, 0] on button "button" at bounding box center [0, 0] width 0 height 0
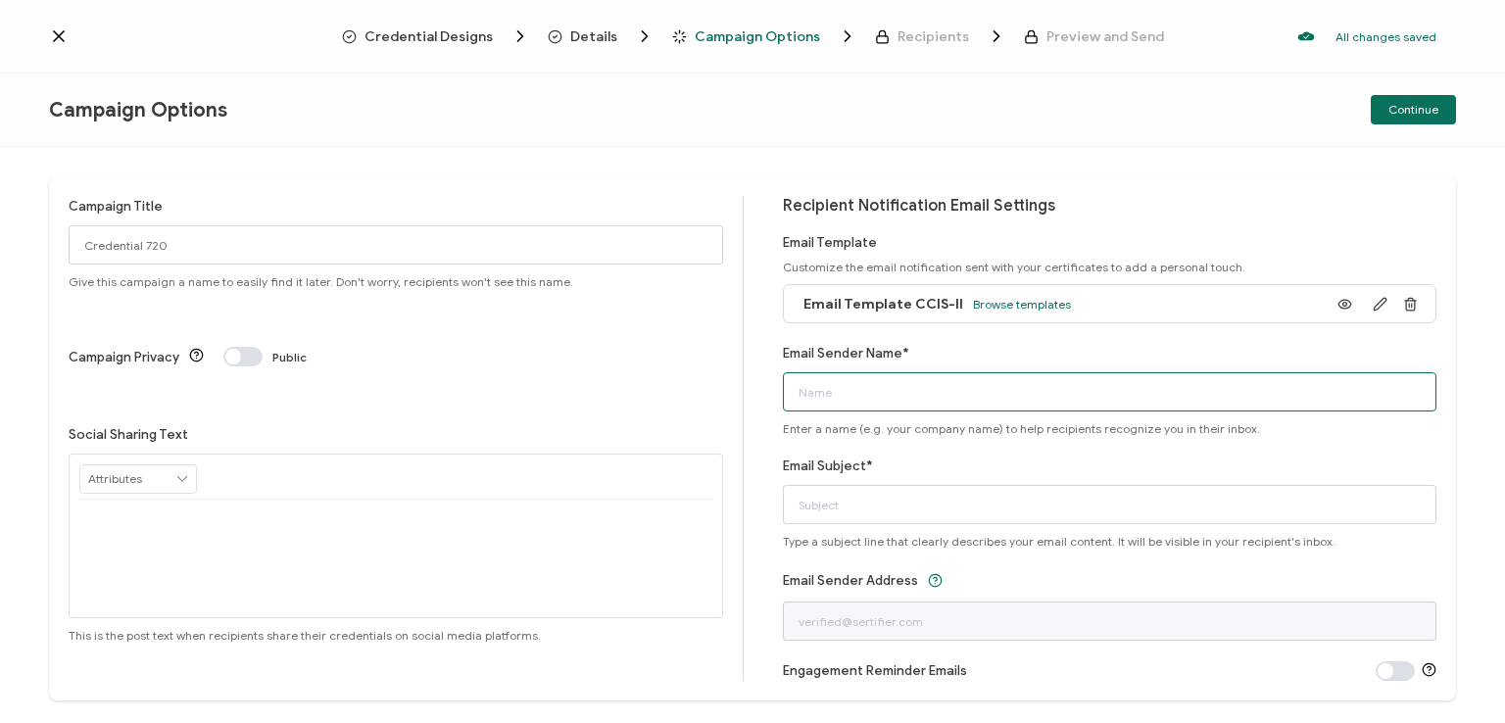
click at [1041, 395] on input "Email Sender Name*" at bounding box center [1110, 391] width 654 height 39
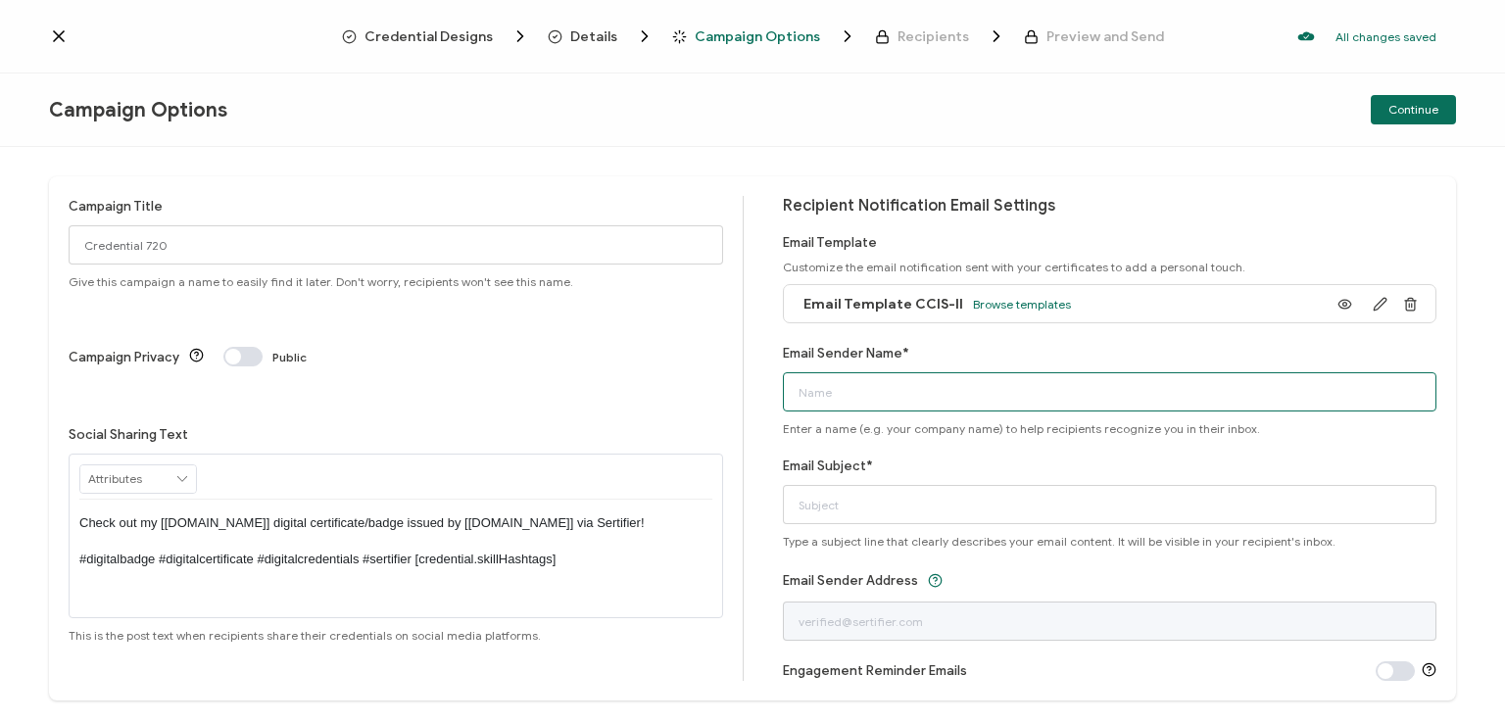
type input "National [MEDICAL_DATA] Association"
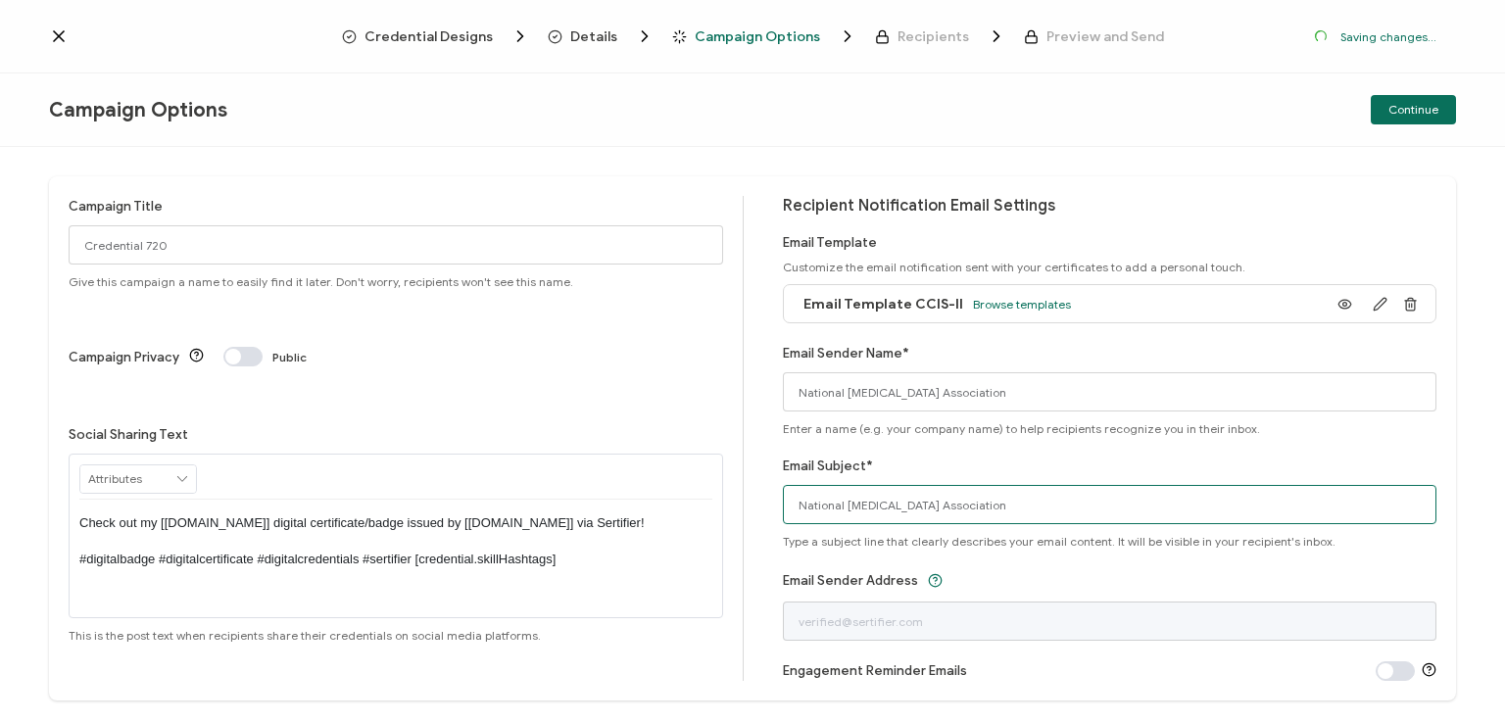
drag, startPoint x: 1041, startPoint y: 500, endPoint x: 604, endPoint y: 534, distance: 438.3
click at [604, 534] on div "Campaign Title Credential 720 Give this campaign a name to easily find it later…" at bounding box center [752, 438] width 1407 height 524
type input "CCIS-II digital certificate"
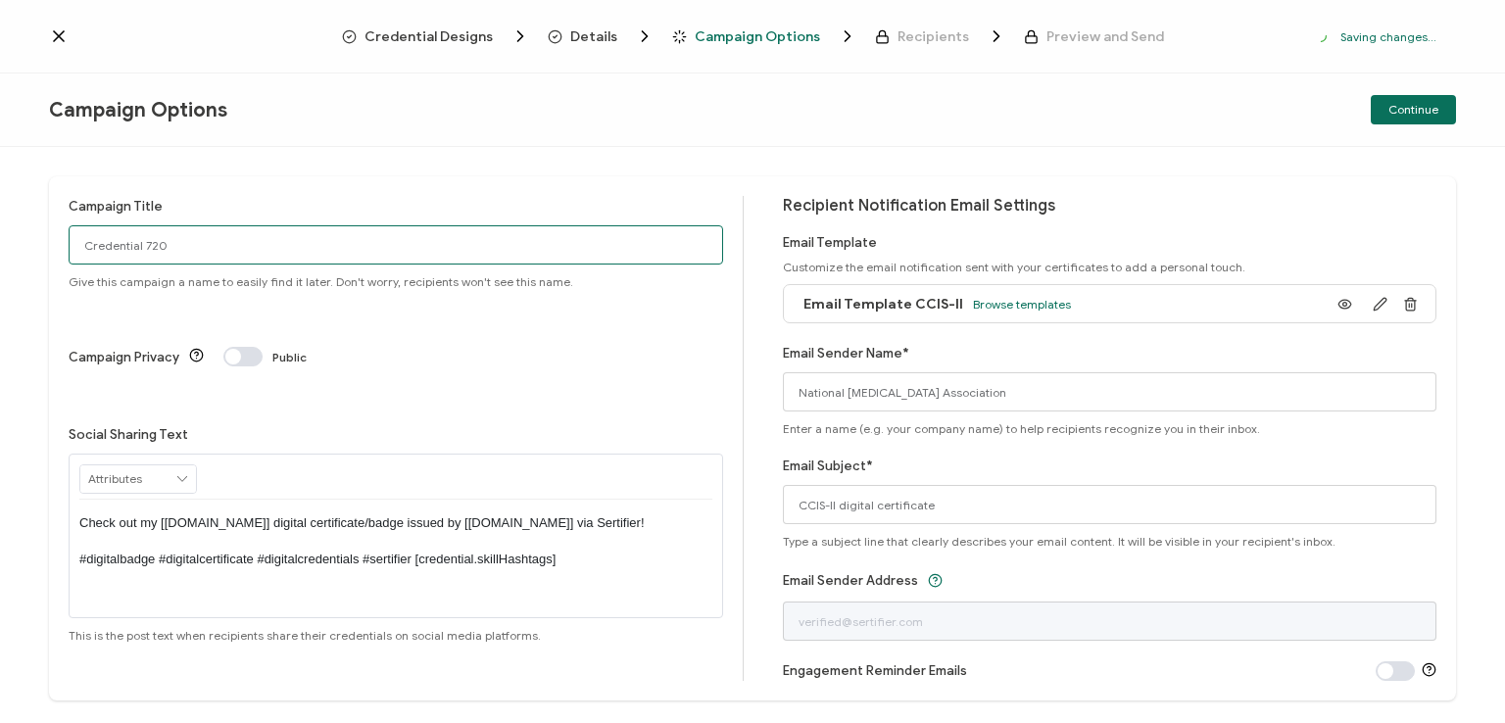
drag, startPoint x: 169, startPoint y: 241, endPoint x: 38, endPoint y: 243, distance: 130.3
click at [38, 243] on div "Campaign Title Credential 720 Give this campaign a name to easily find it later…" at bounding box center [752, 435] width 1505 height 576
type input "CCIS-II HCA 9 + 1 - [DATE]"
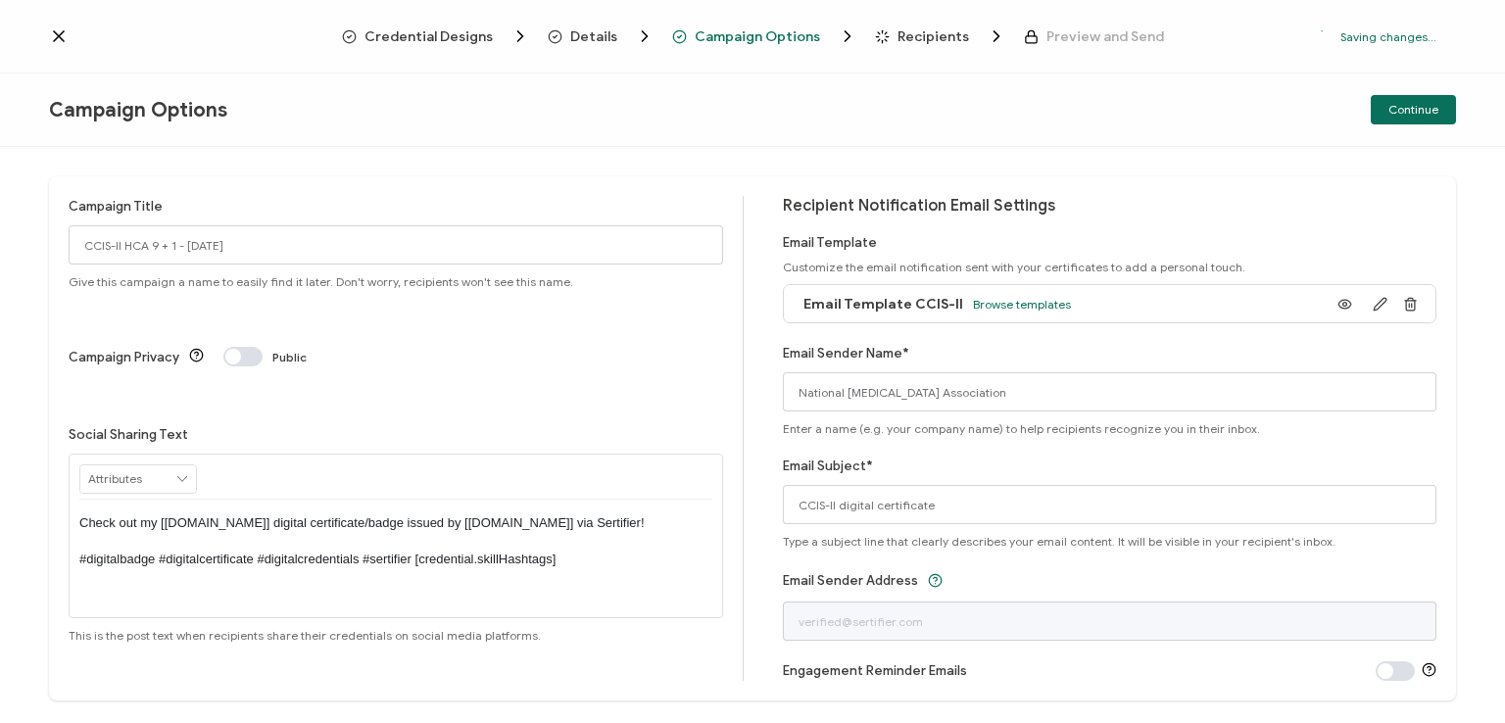
click at [390, 514] on p "Check out my [[DOMAIN_NAME]] digital certificate/badge issued by [[DOMAIN_NAME]…" at bounding box center [395, 541] width 633 height 54
click at [545, 170] on div "Campaign Title CCIS-II HCA 9 + 1 - [DATE] Give this campaign a name to easily f…" at bounding box center [752, 435] width 1505 height 576
click at [1398, 107] on span "Continue" at bounding box center [1413, 110] width 50 height 12
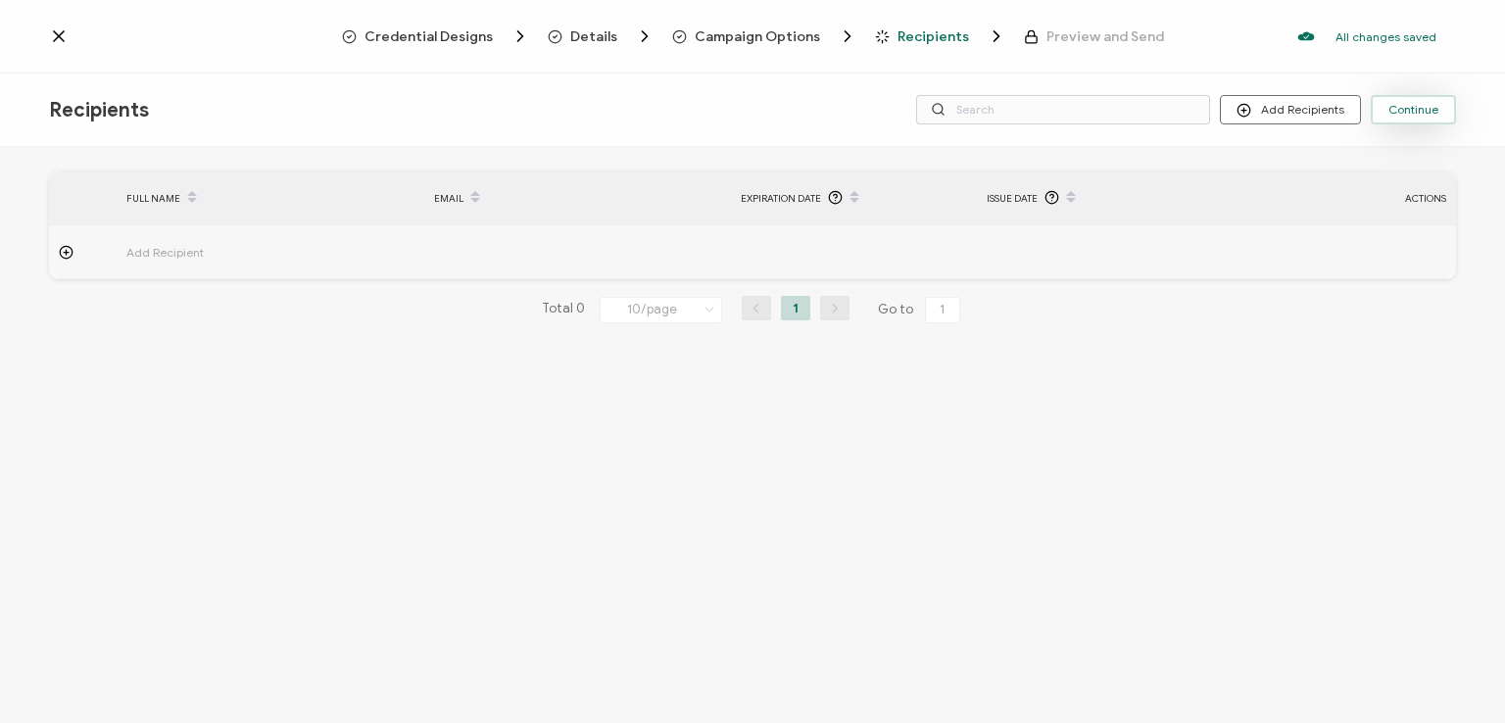
click at [1398, 105] on span "Continue" at bounding box center [1413, 110] width 50 height 12
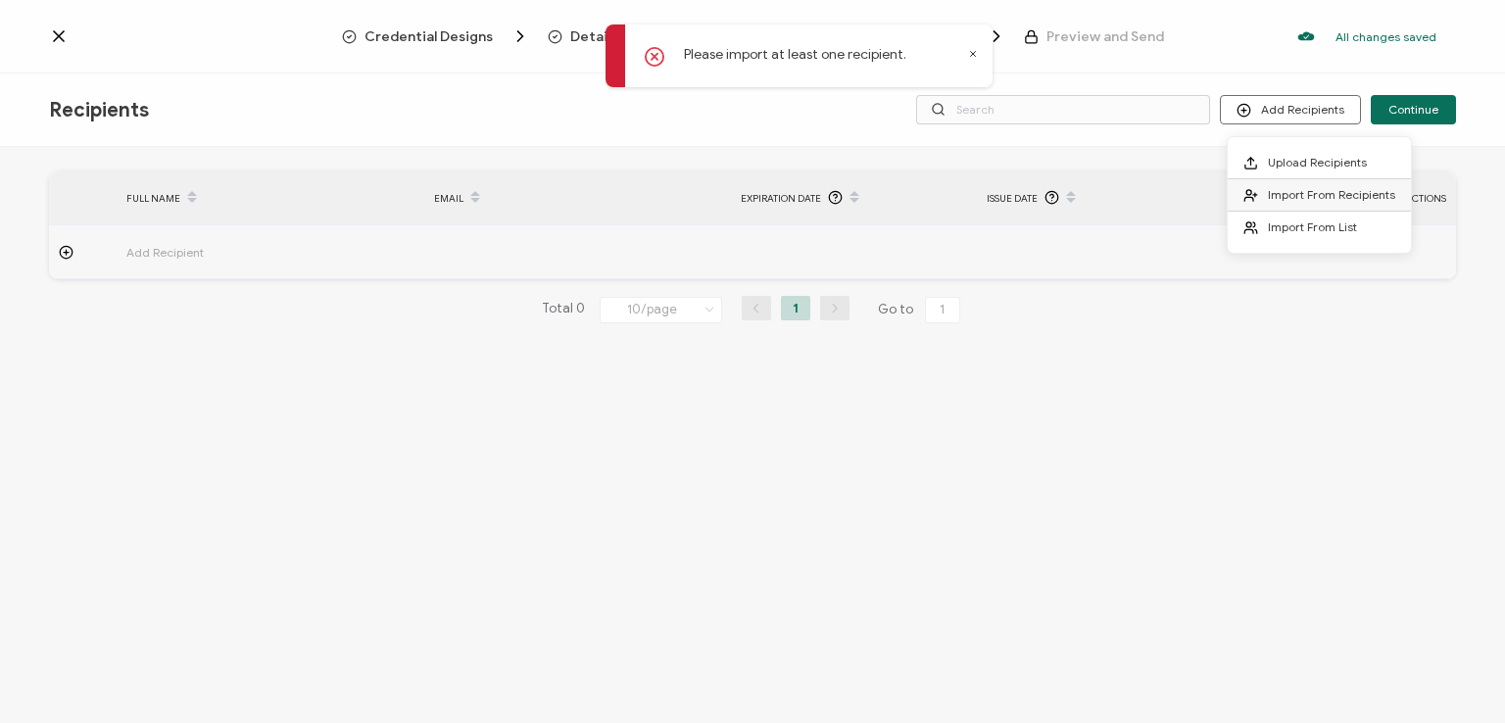
click at [1316, 187] on span "Import From Recipients" at bounding box center [1331, 194] width 127 height 15
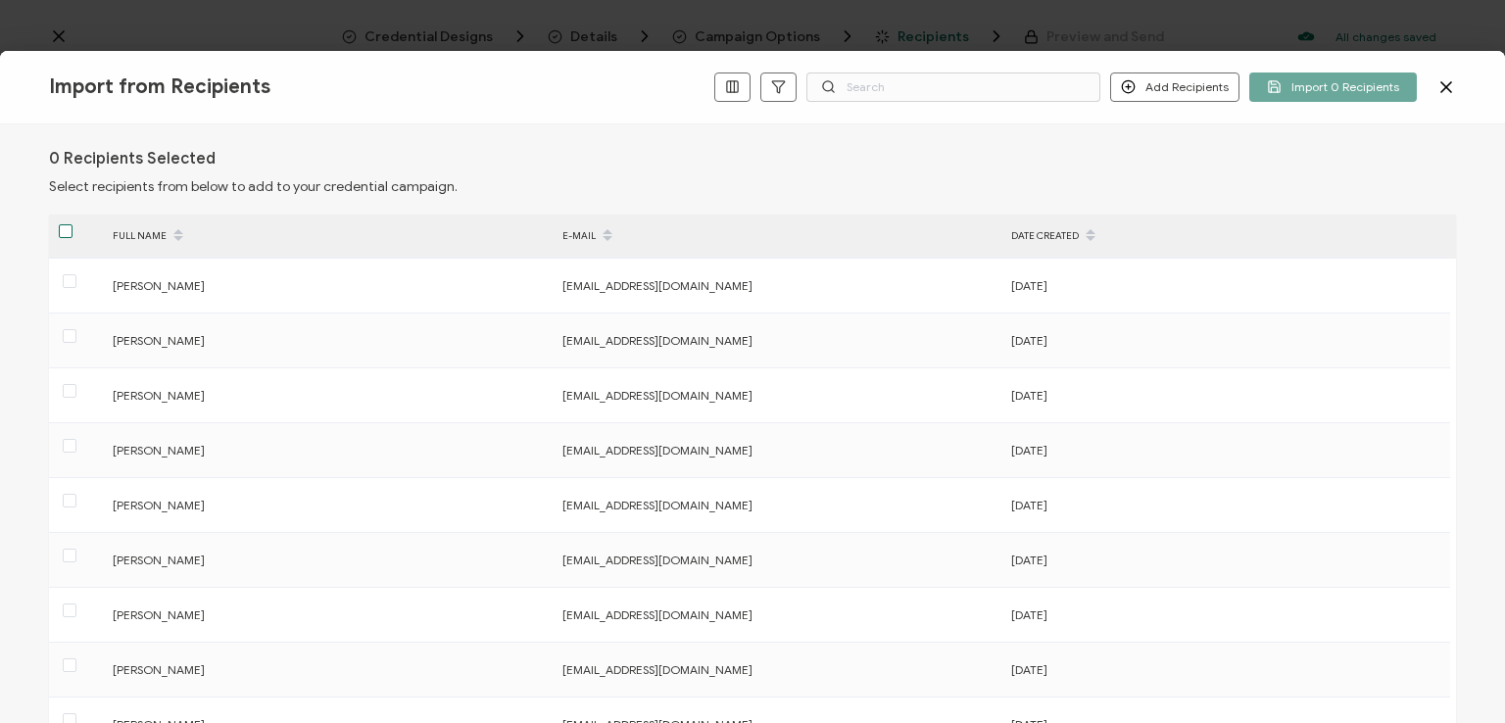
click at [64, 226] on span at bounding box center [66, 231] width 14 height 14
click at [73, 224] on input "checkbox" at bounding box center [73, 224] width 0 height 0
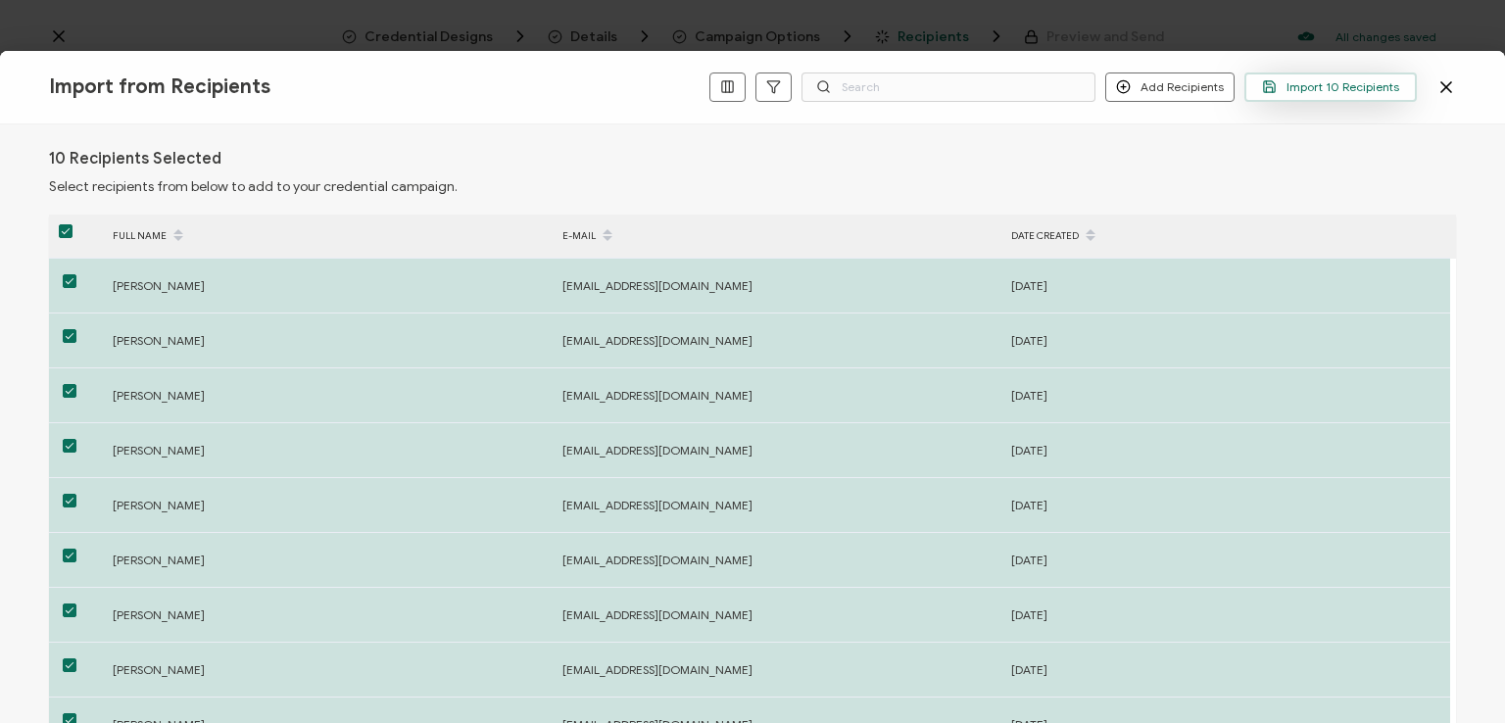
click at [1317, 82] on span "Import 10 Recipients" at bounding box center [1330, 86] width 137 height 15
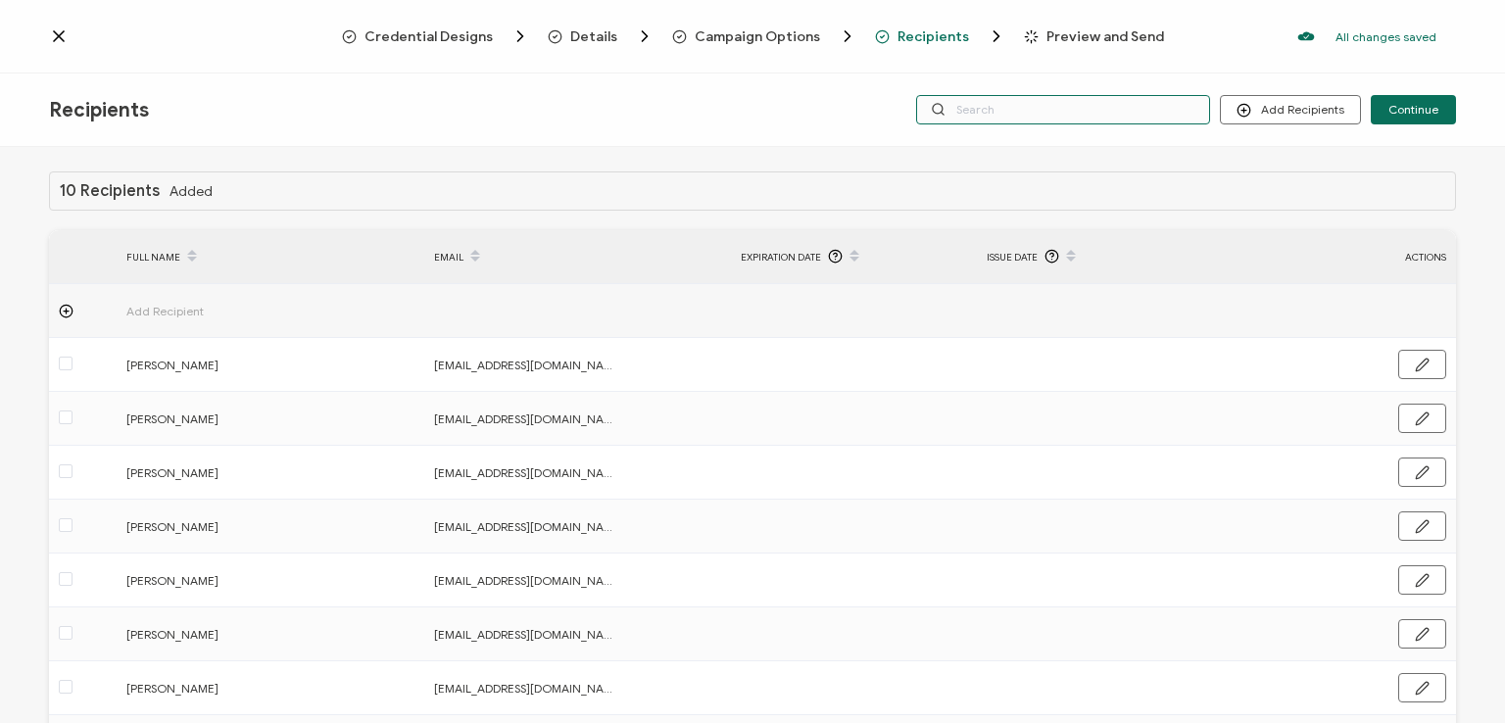
click at [1144, 96] on input "text" at bounding box center [1063, 109] width 294 height 29
click at [1131, 72] on div "Credential Designs Details Campaign Options Recipients Preview and Send All cha…" at bounding box center [752, 36] width 1505 height 73
click at [1131, 103] on input "text" at bounding box center [1063, 109] width 294 height 29
click at [1137, 141] on div "Recipients Add Recipients Continue" at bounding box center [752, 109] width 1505 height 73
click at [1407, 110] on span "Continue" at bounding box center [1413, 110] width 50 height 12
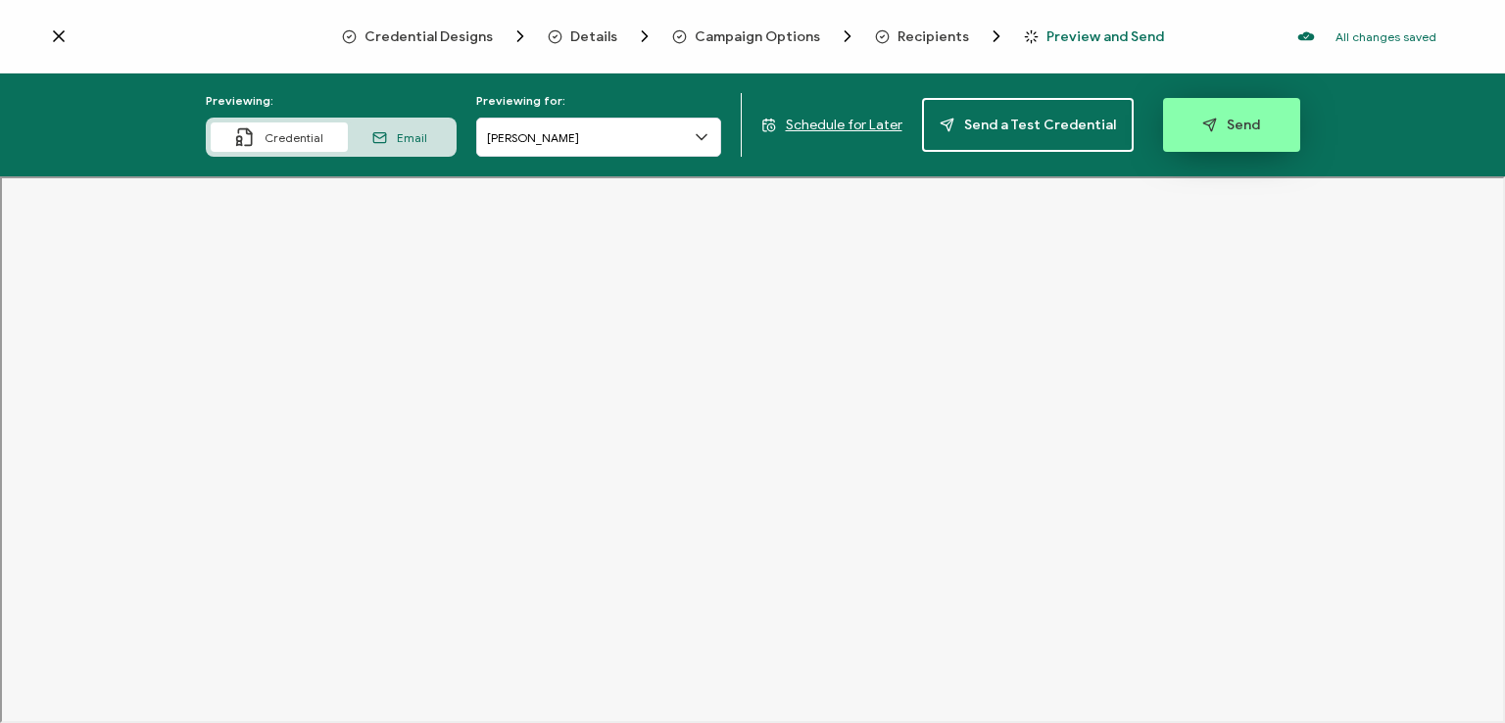
click at [1230, 130] on span "Send" at bounding box center [1231, 125] width 58 height 15
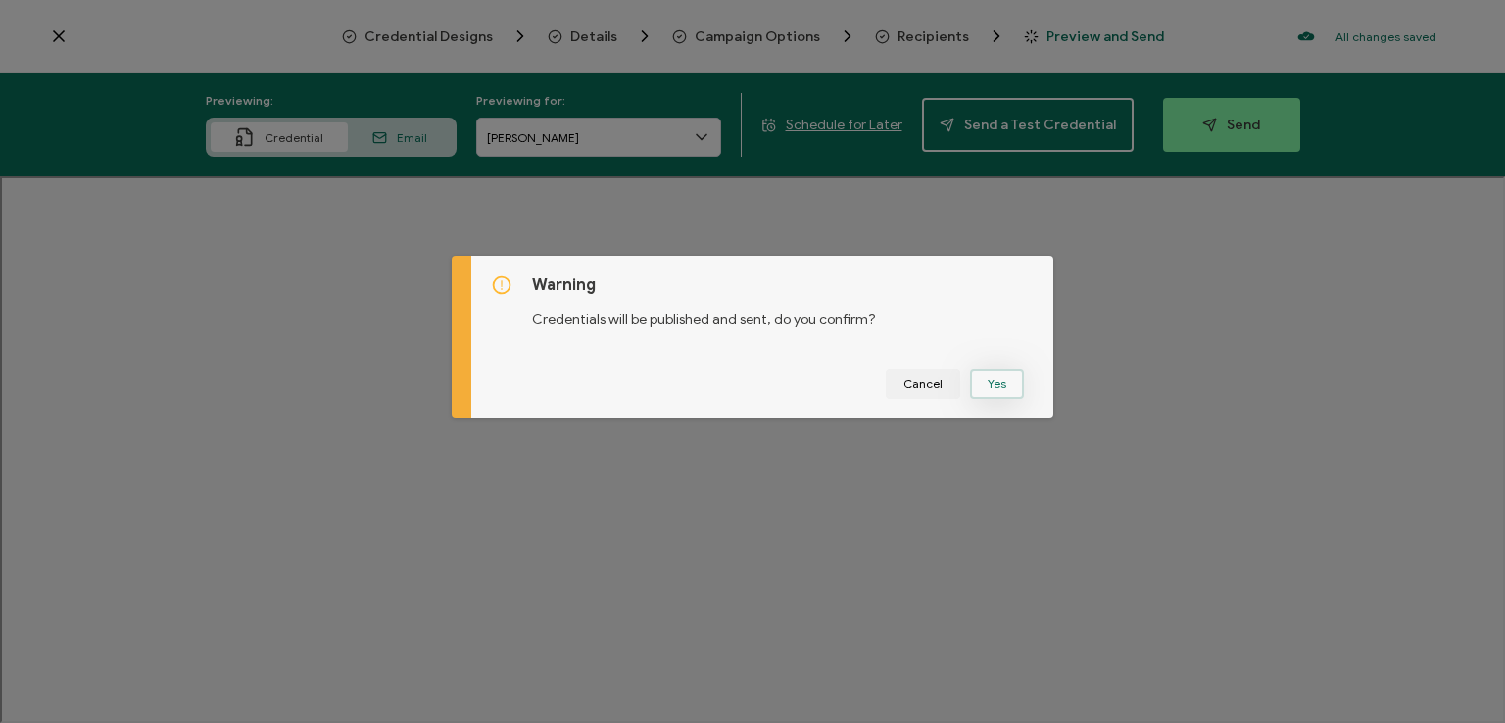
click at [984, 378] on button "Yes" at bounding box center [997, 383] width 54 height 29
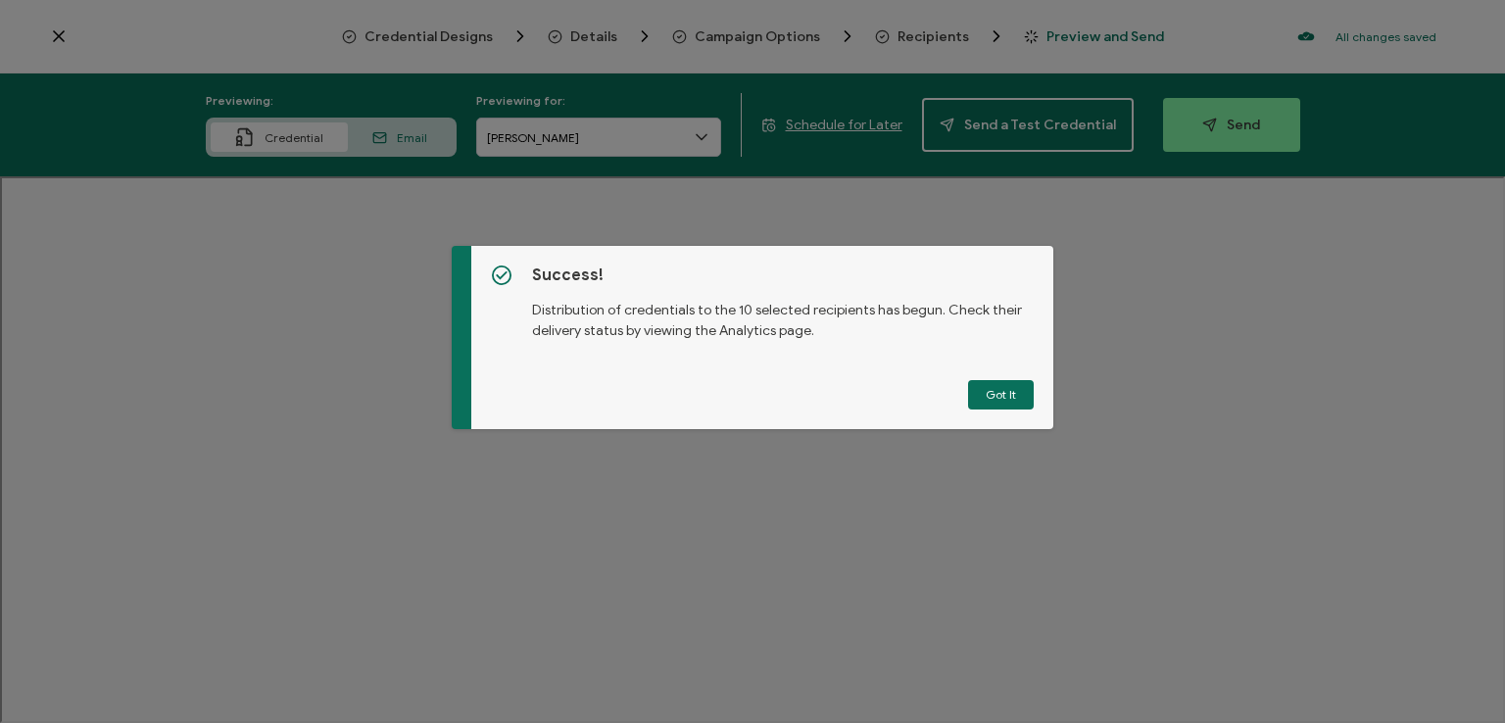
click at [984, 380] on button "Got It" at bounding box center [1001, 394] width 66 height 29
